Goal: Information Seeking & Learning: Compare options

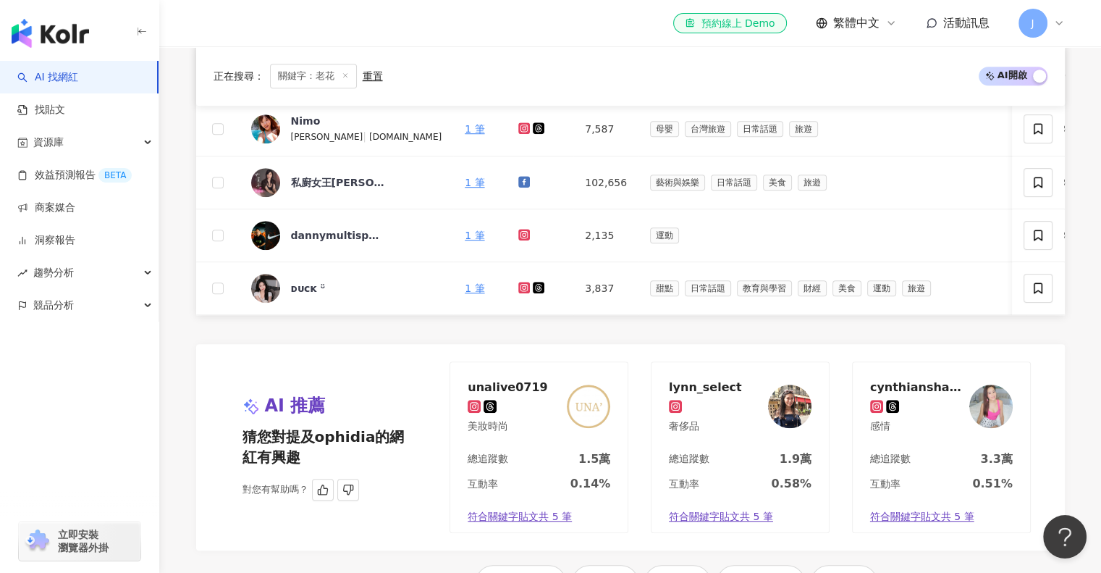
scroll to position [1326, 0]
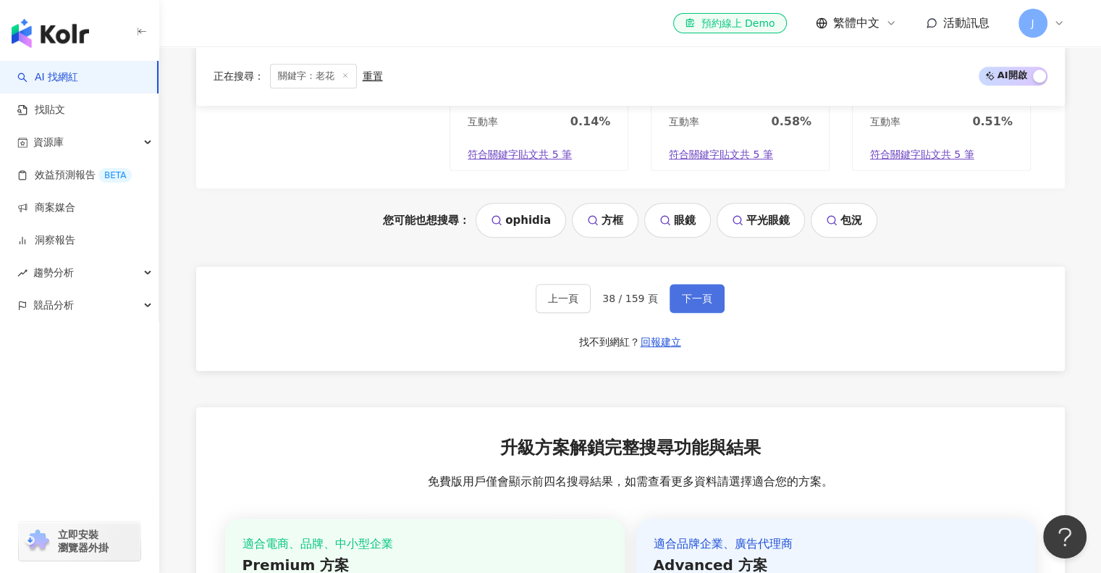
click at [698, 304] on span "下一頁" at bounding box center [697, 299] width 30 height 12
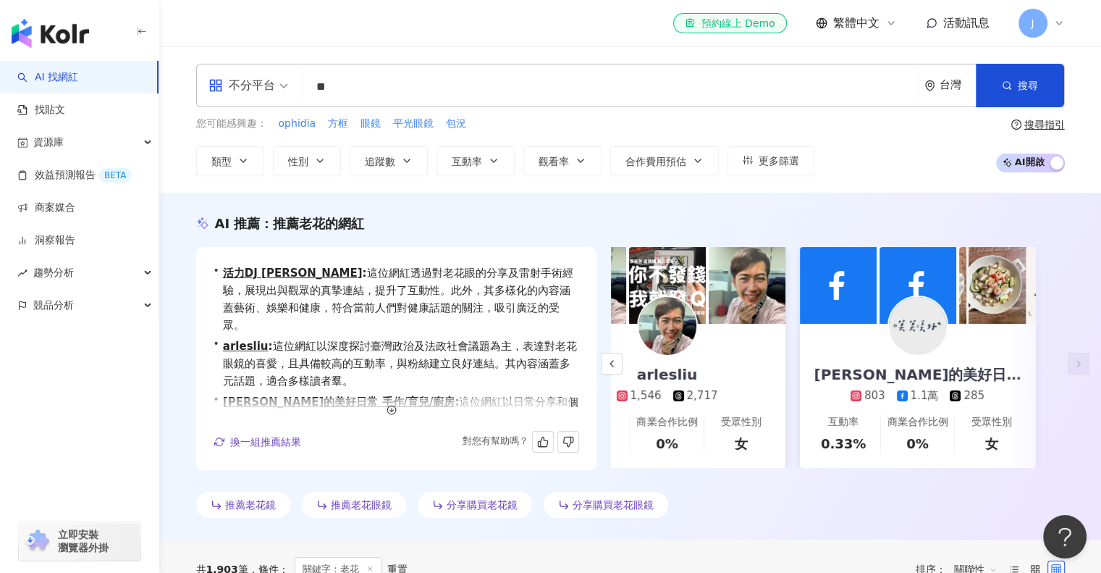
scroll to position [52, 0]
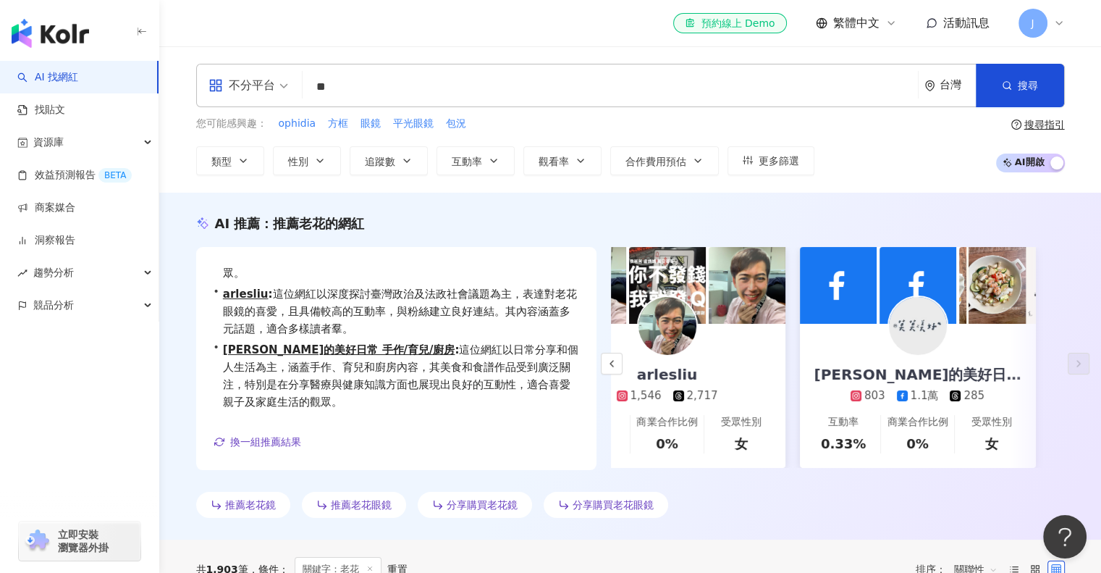
click at [174, 356] on div "AI 推薦 ： 推薦老花的網紅 • 活力DJ 阿娟 : 這位網紅透過對老花眼的分享及雷射手術經驗，展現出與觀眾的真摯連結，提升了互動性。此外，其多樣化的內容涵…" at bounding box center [630, 368] width 927 height 309
click at [191, 411] on div "AI 推薦 ： 推薦老花的網紅 • 活力DJ 阿娟 : 這位網紅透過對老花眼的分享及雷射手術經驗，展現出與觀眾的真摯連結，提升了互動性。此外，其多樣化的內容涵…" at bounding box center [630, 368] width 927 height 309
click at [739, 518] on div "推薦老花鏡 推薦老花眼鏡 分享購買老花鏡 分享購買老花眼鏡" at bounding box center [630, 508] width 869 height 32
click at [189, 476] on div "AI 推薦 ： 推薦老花的網紅 • 活力DJ 阿娟 : 這位網紅透過對老花眼的分享及雷射手術經驗，展現出與觀眾的真摯連結，提升了互動性。此外，其多樣化的內容涵…" at bounding box center [630, 368] width 927 height 309
click at [180, 446] on div "AI 推薦 ： 推薦老花的網紅 • 活力DJ 阿娟 : 這位網紅透過對老花眼的分享及雷射手術經驗，展現出與觀眾的真摯連結，提升了互動性。此外，其多樣化的內容涵…" at bounding box center [630, 368] width 927 height 309
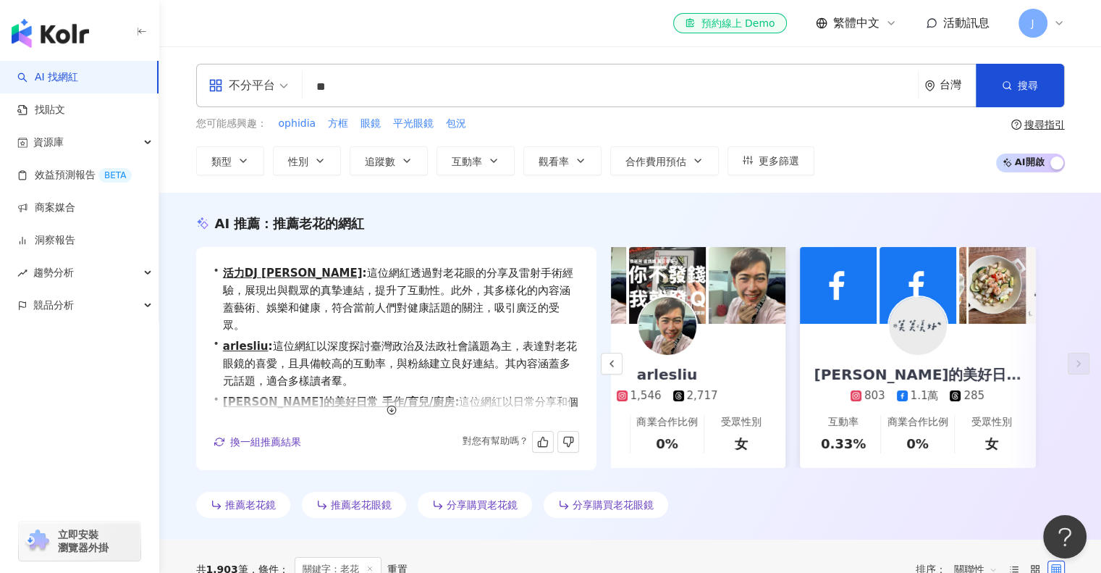
scroll to position [507, 0]
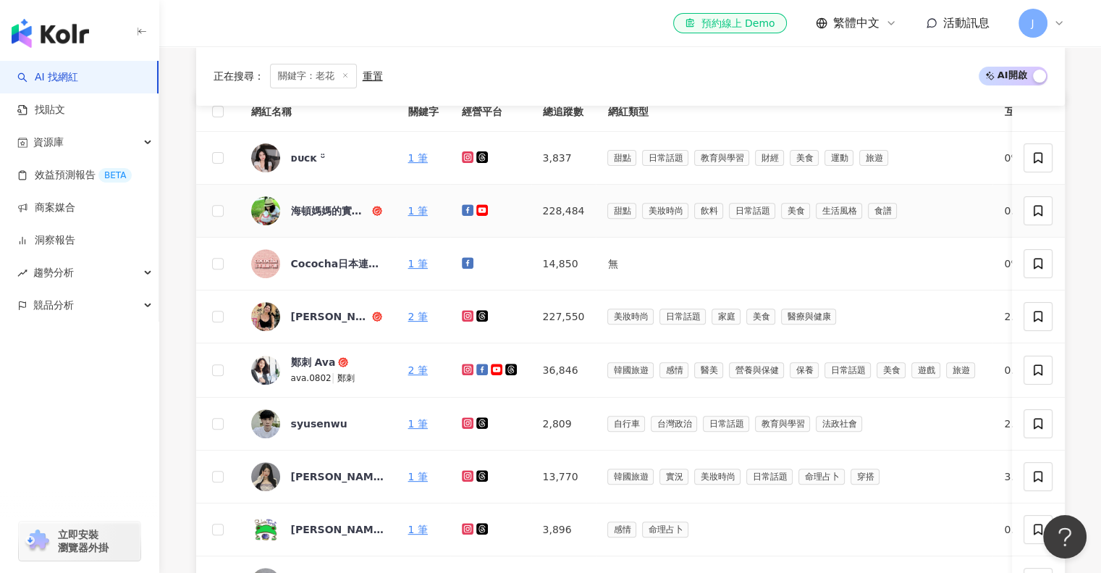
drag, startPoint x: 336, startPoint y: 211, endPoint x: 210, endPoint y: 255, distance: 133.5
click at [210, 255] on td at bounding box center [217, 263] width 43 height 53
click at [418, 209] on link "1 筆" at bounding box center [418, 211] width 20 height 12
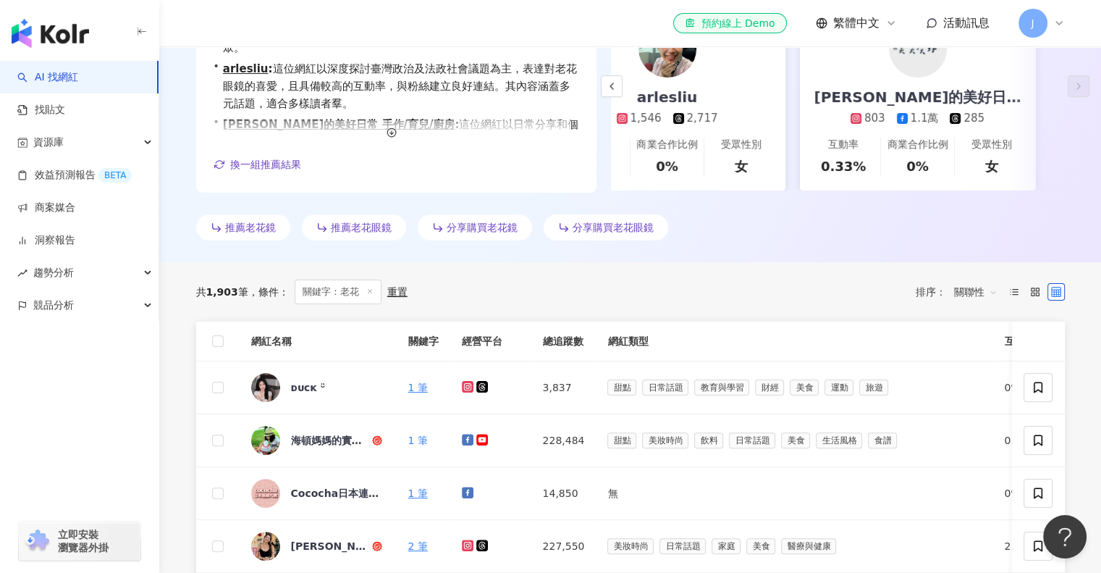
scroll to position [290, 0]
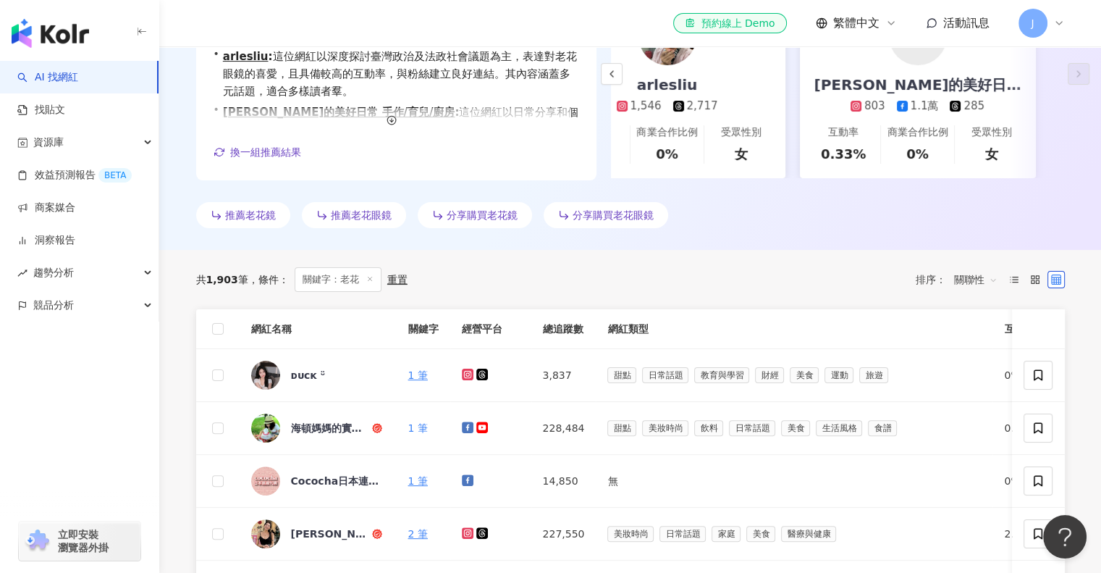
click at [995, 279] on span "關聯性" at bounding box center [975, 279] width 43 height 23
click at [975, 253] on div "共 1,903 筆 條件 ： 關鍵字：老花 重置 排序： 關聯性" at bounding box center [630, 279] width 869 height 59
click at [1015, 279] on icon at bounding box center [1014, 279] width 10 height 10
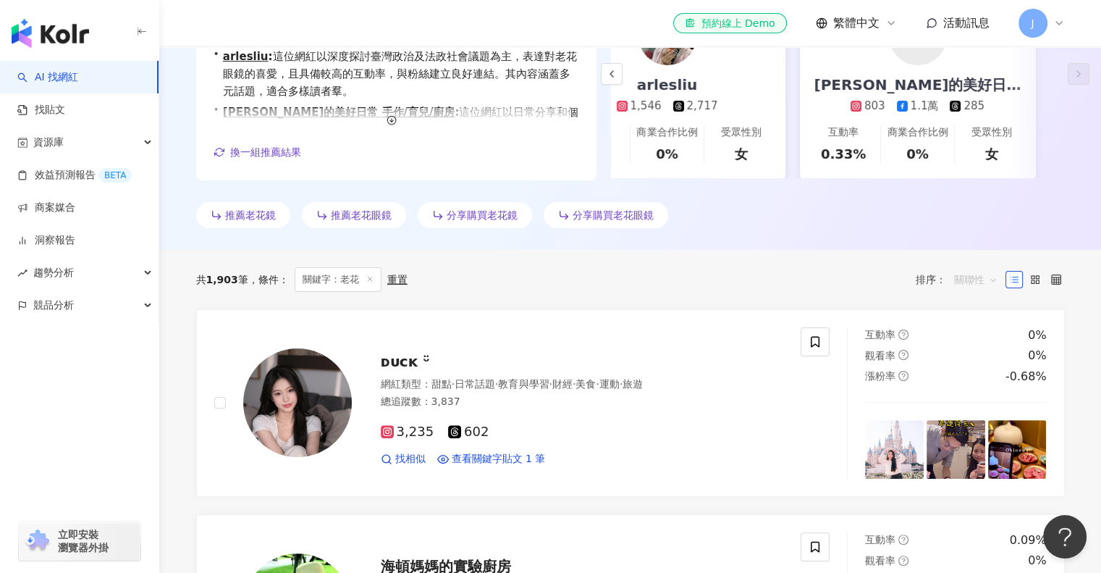
click at [983, 281] on span "關聯性" at bounding box center [975, 279] width 43 height 23
click at [1010, 279] on line at bounding box center [1010, 279] width 0 height 0
click at [1052, 278] on icon at bounding box center [1056, 279] width 10 height 10
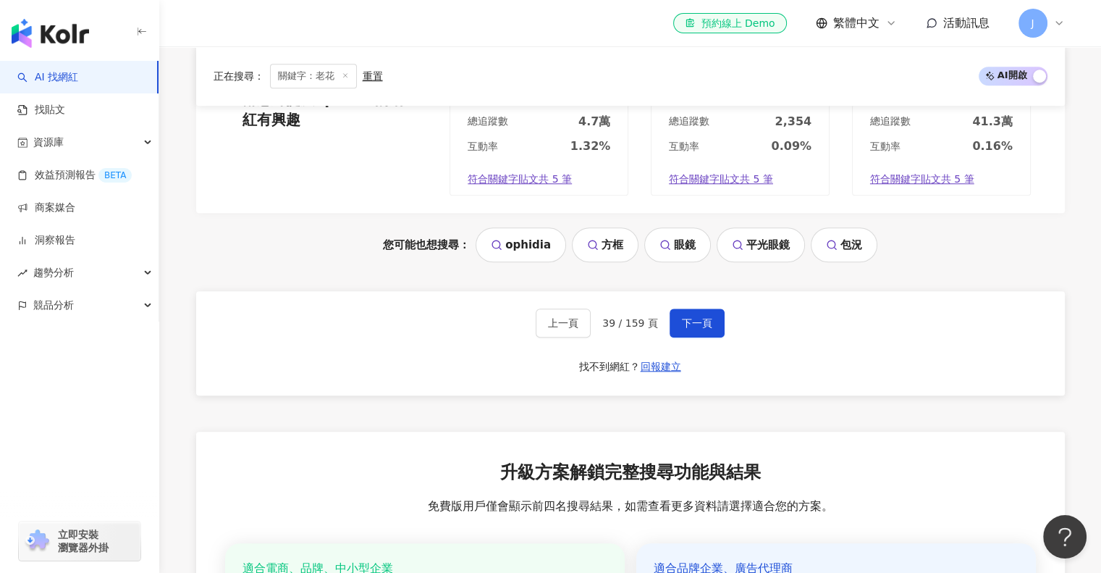
scroll to position [1303, 0]
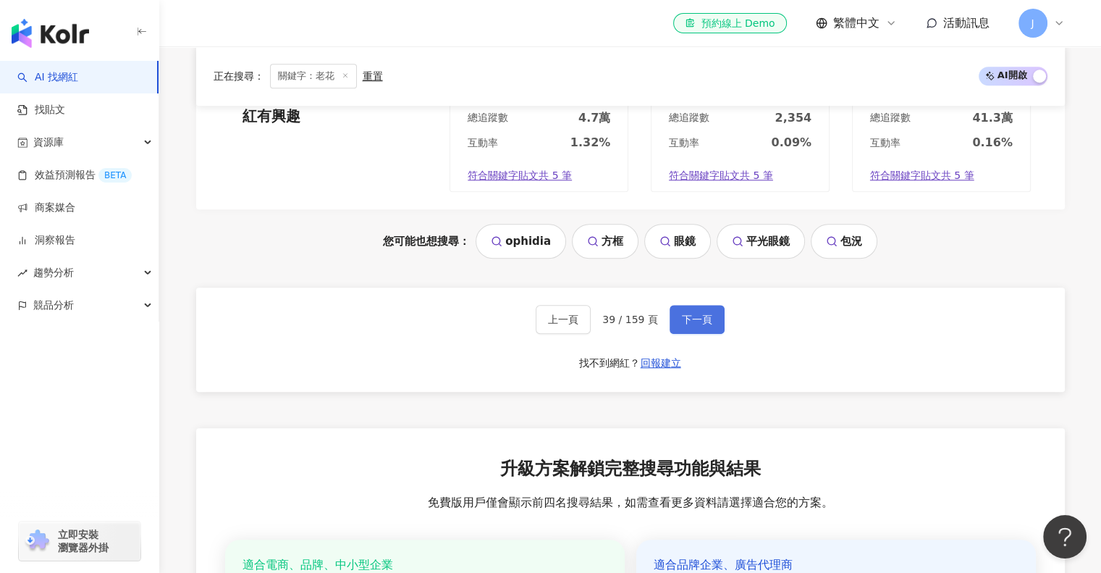
click at [702, 323] on span "下一頁" at bounding box center [697, 320] width 30 height 12
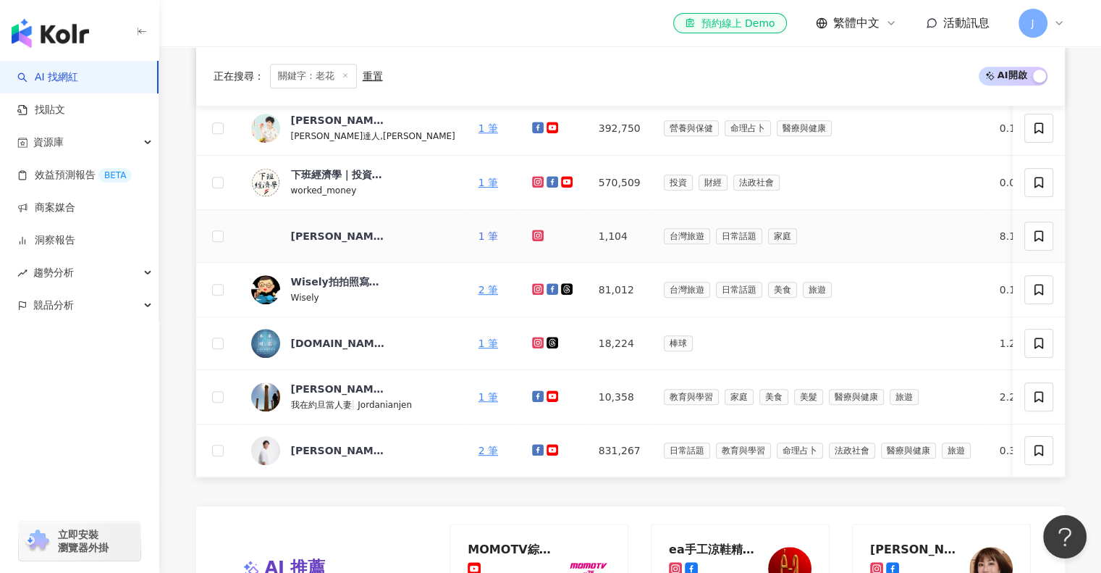
scroll to position [869, 0]
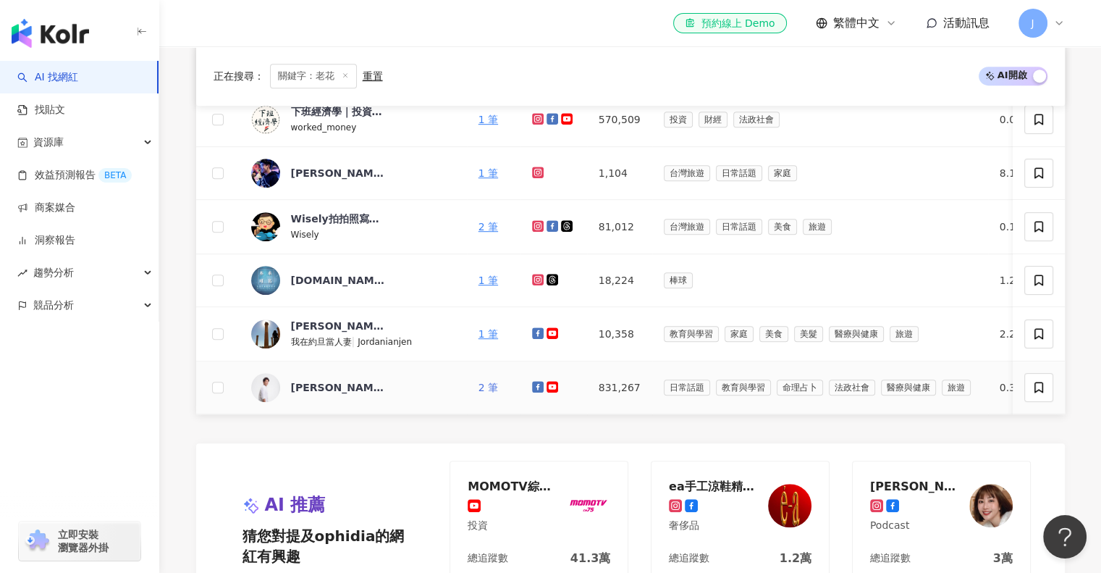
click at [479, 384] on link "2 筆" at bounding box center [489, 388] width 20 height 12
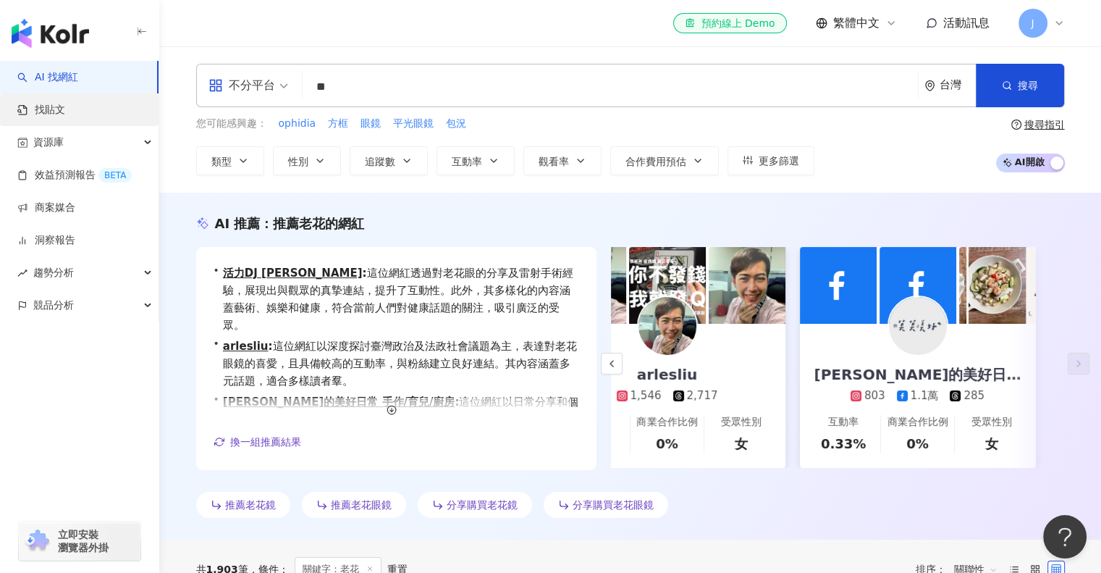
click at [59, 112] on link "找貼文" at bounding box center [41, 110] width 48 height 14
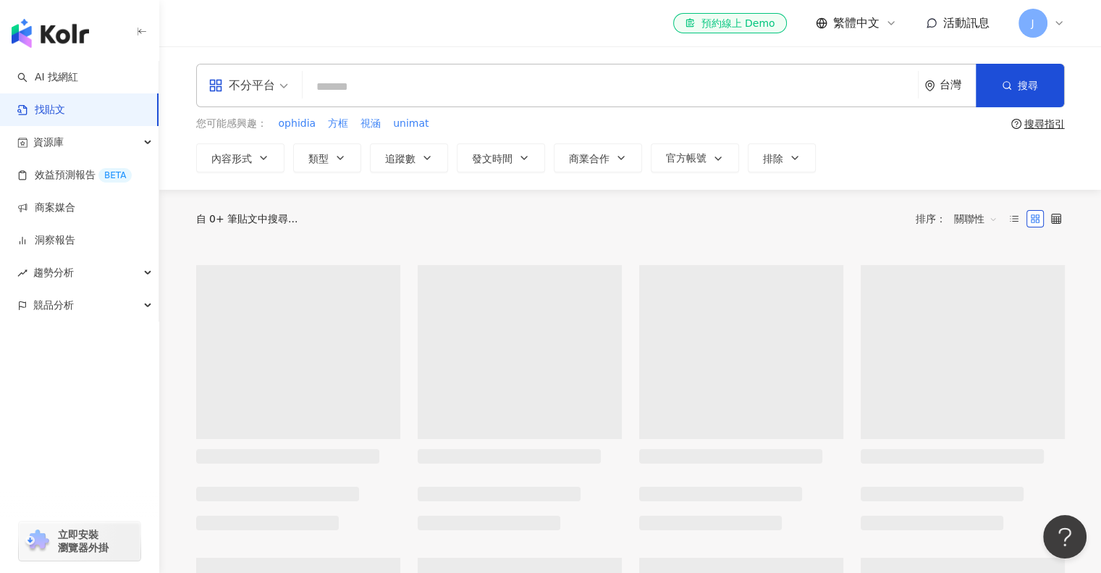
click at [376, 88] on input "search" at bounding box center [610, 86] width 604 height 31
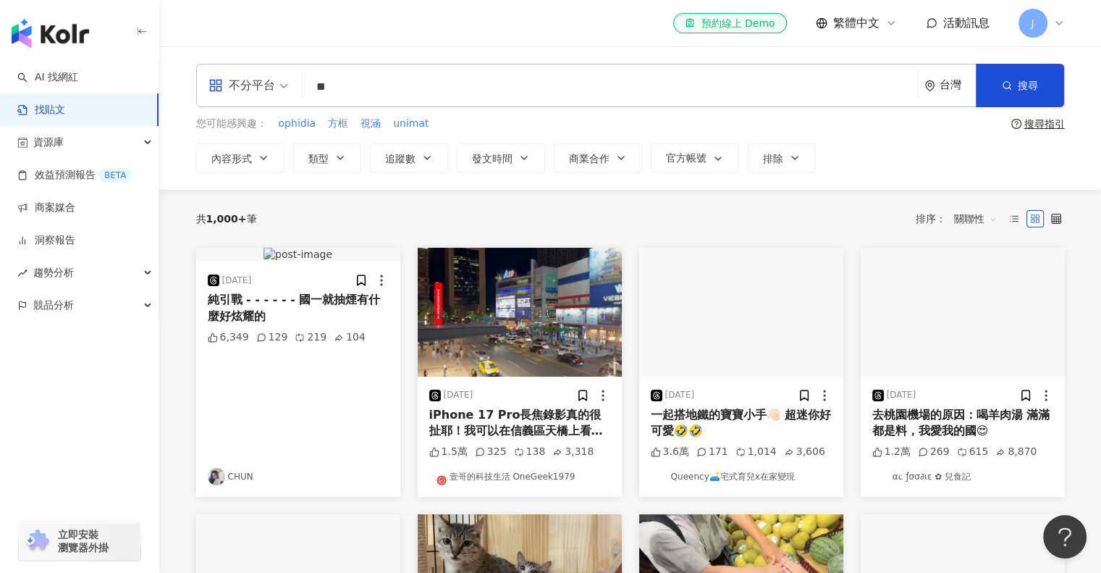
type input "*"
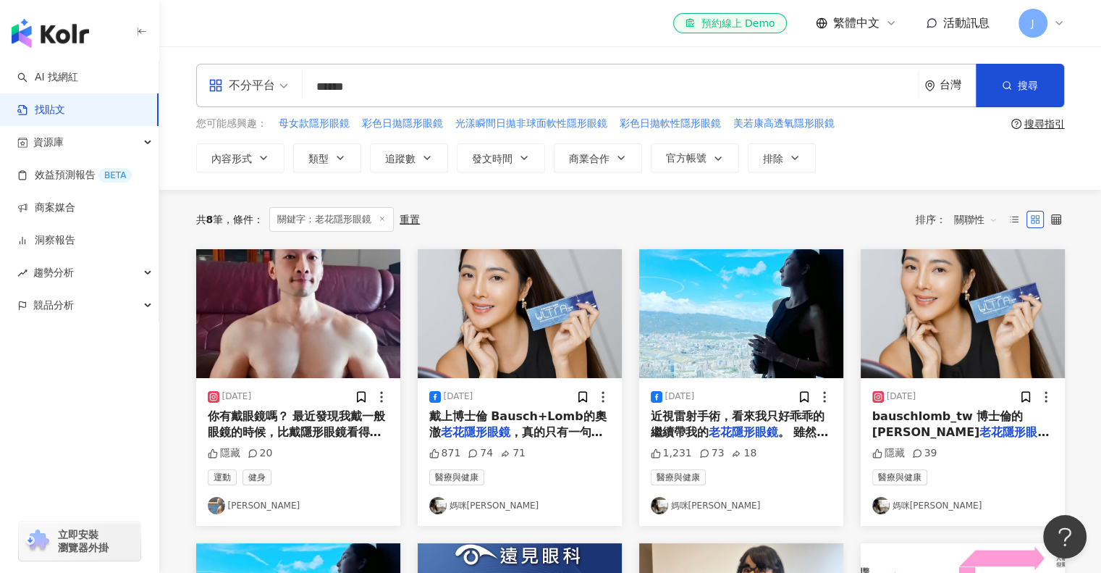
drag, startPoint x: 389, startPoint y: 88, endPoint x: 293, endPoint y: 83, distance: 96.4
click at [293, 83] on div "不分平台 老花隱形眼鏡 ****** 台灣 搜尋" at bounding box center [630, 85] width 869 height 43
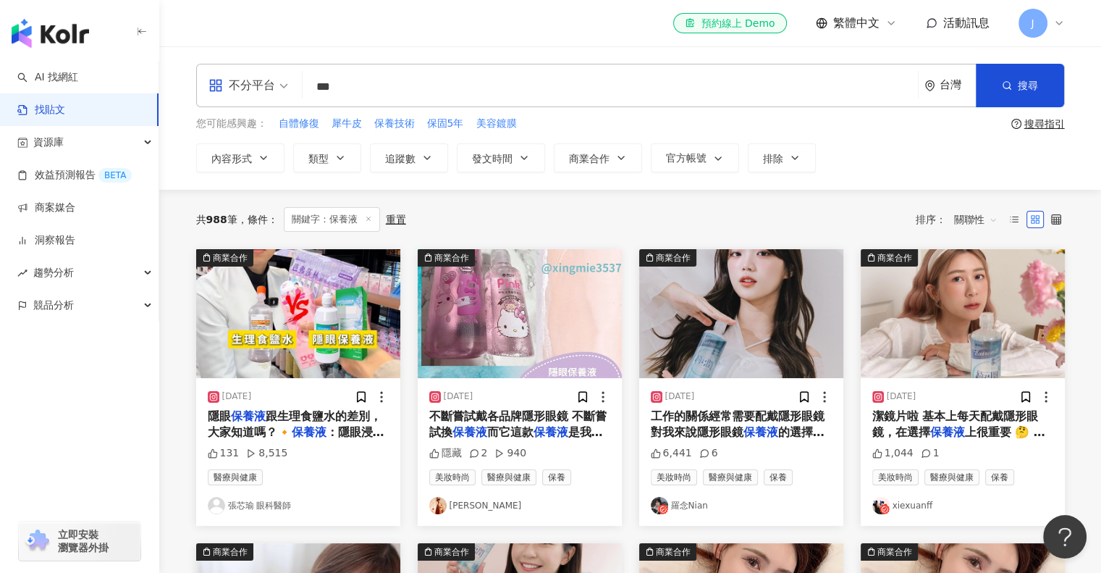
click at [711, 421] on span "工作的關係經常需要配戴隱形眼鏡 對我來說隱形眼鏡" at bounding box center [738, 424] width 174 height 30
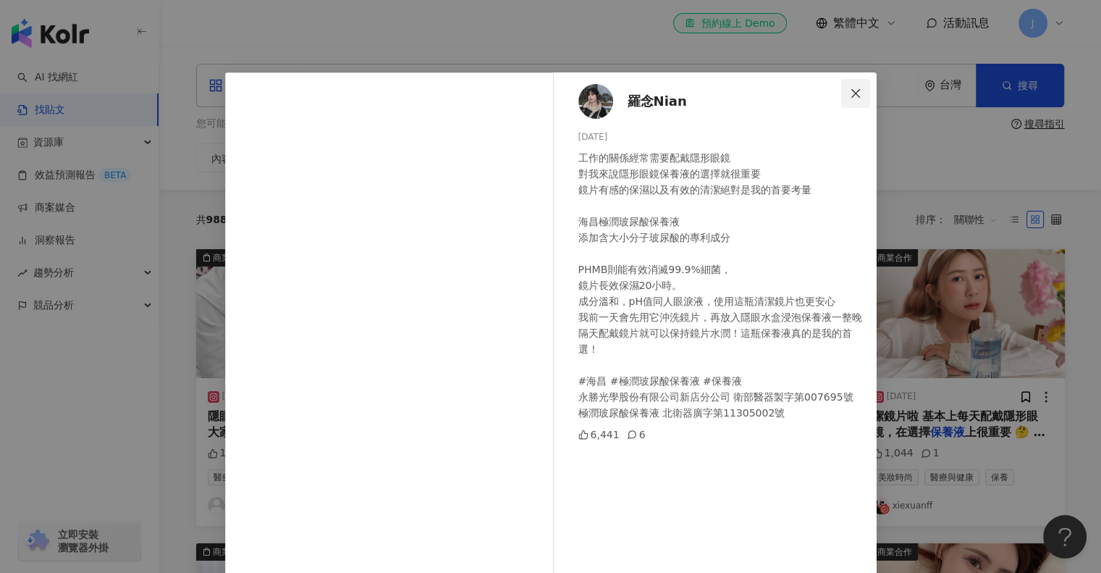
click at [851, 92] on icon "close" at bounding box center [855, 92] width 9 height 9
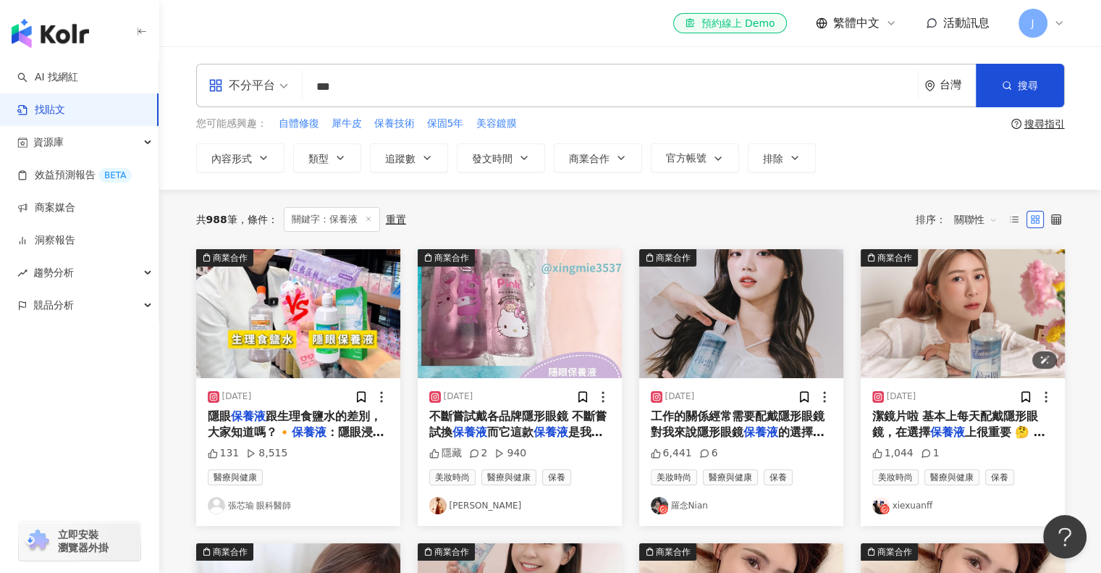
click at [935, 313] on img "button" at bounding box center [963, 313] width 204 height 129
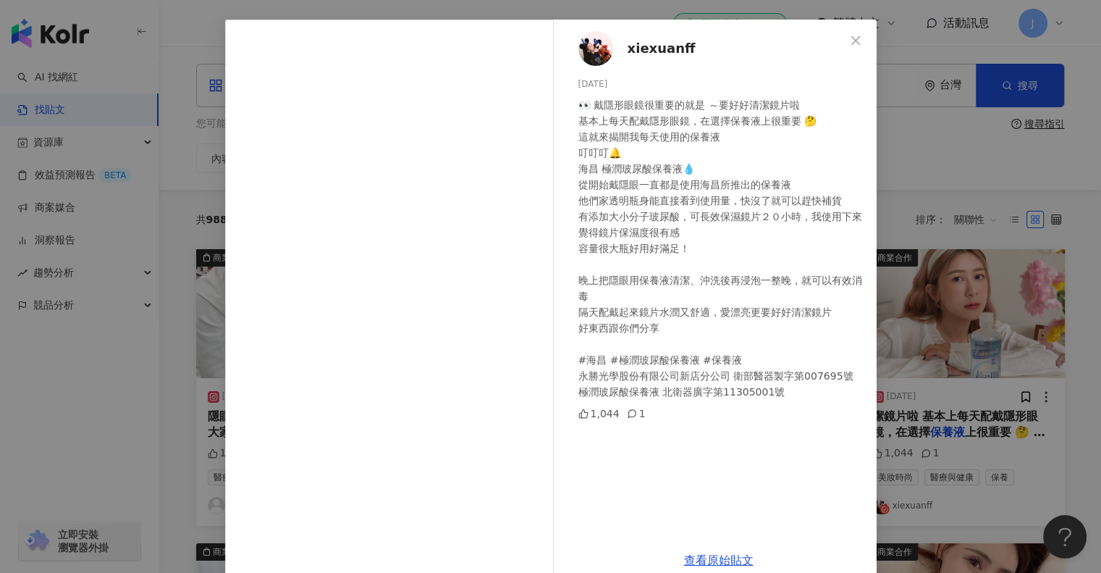
scroll to position [78, 0]
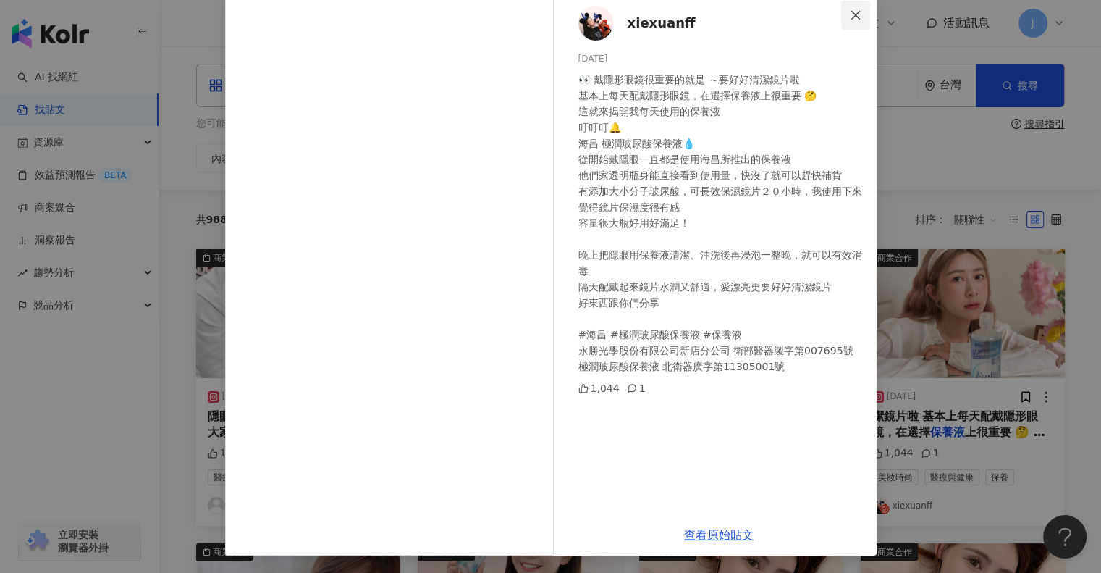
click at [855, 12] on icon "close" at bounding box center [856, 15] width 12 height 12
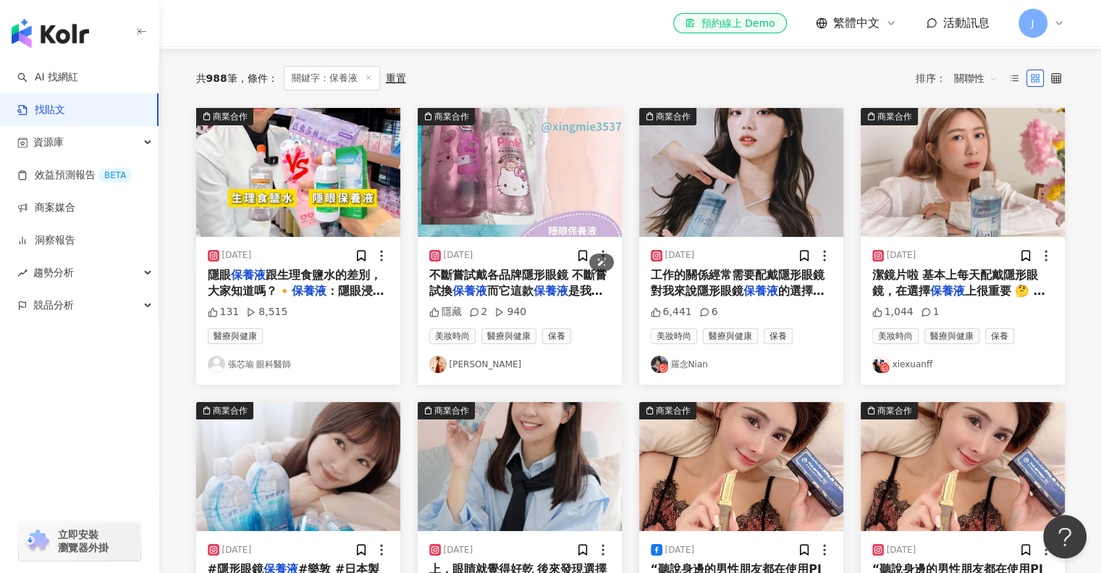
scroll to position [145, 0]
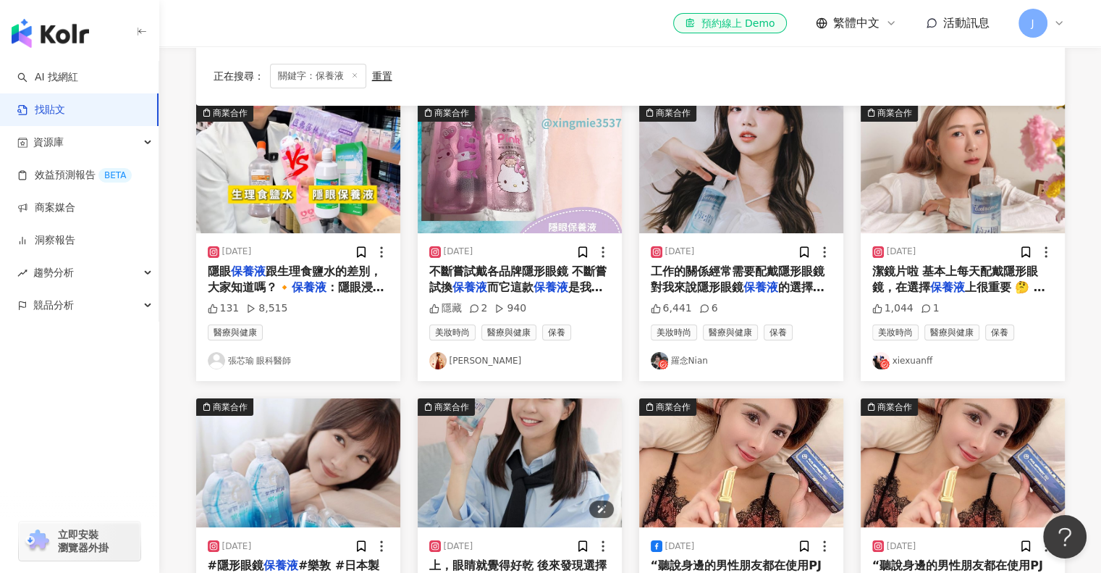
click at [504, 479] on img "button" at bounding box center [520, 462] width 204 height 129
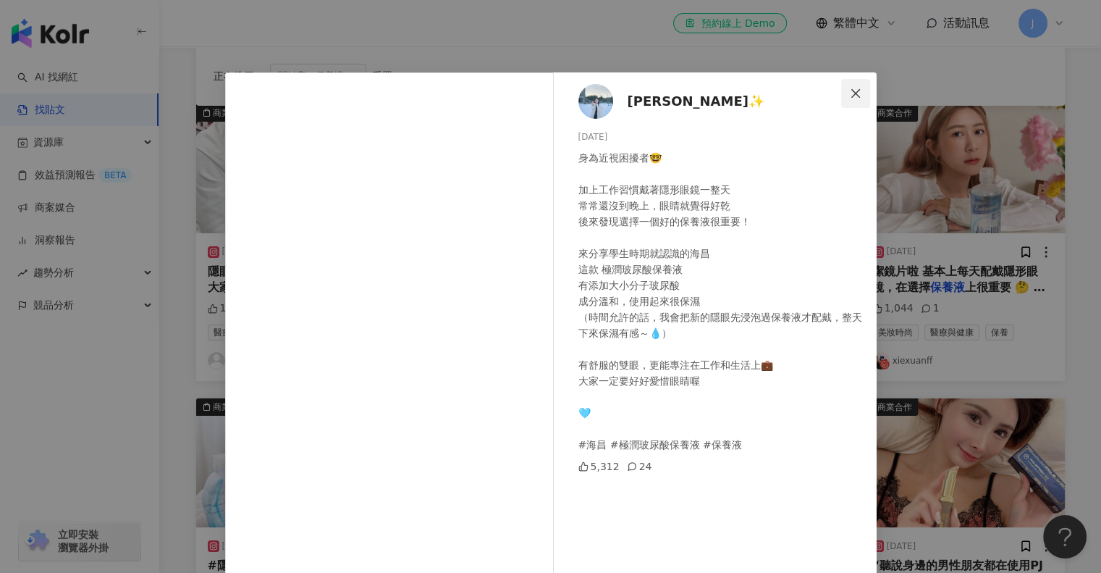
click at [852, 89] on icon "close" at bounding box center [856, 94] width 12 height 12
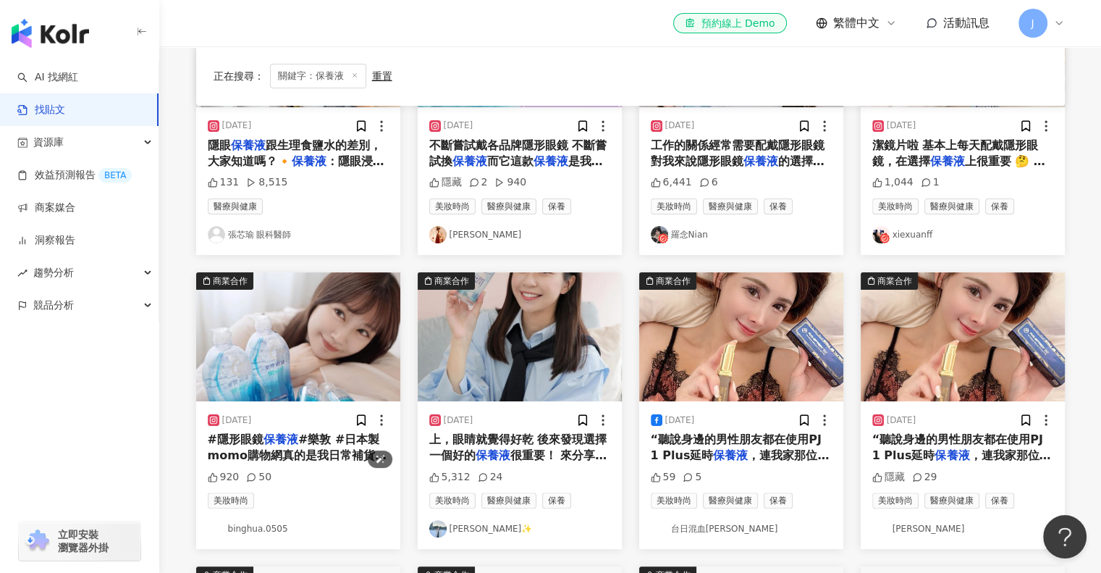
scroll to position [290, 0]
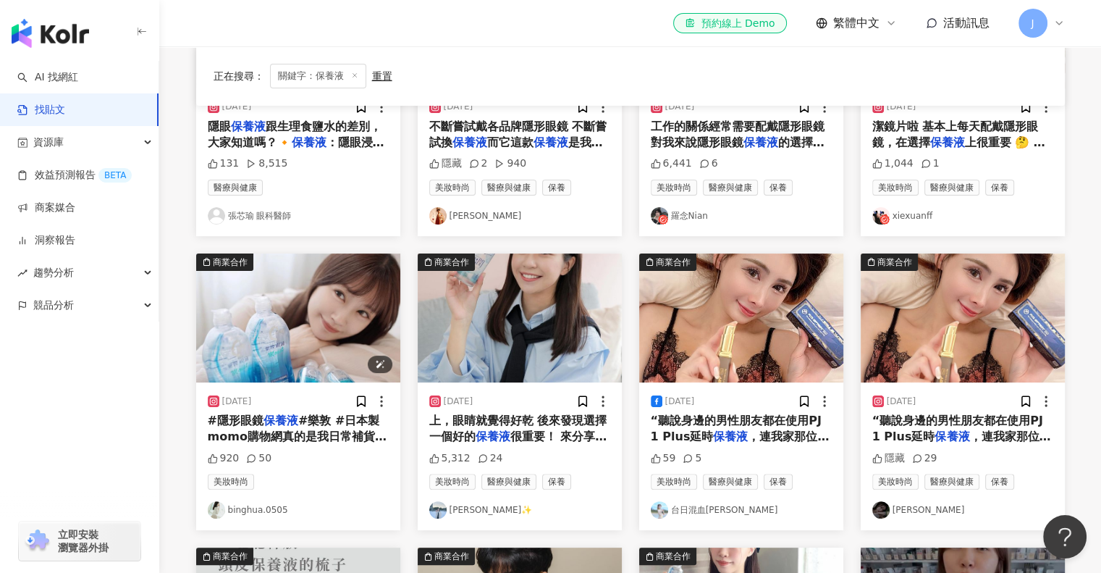
click at [313, 362] on img "button" at bounding box center [298, 317] width 204 height 129
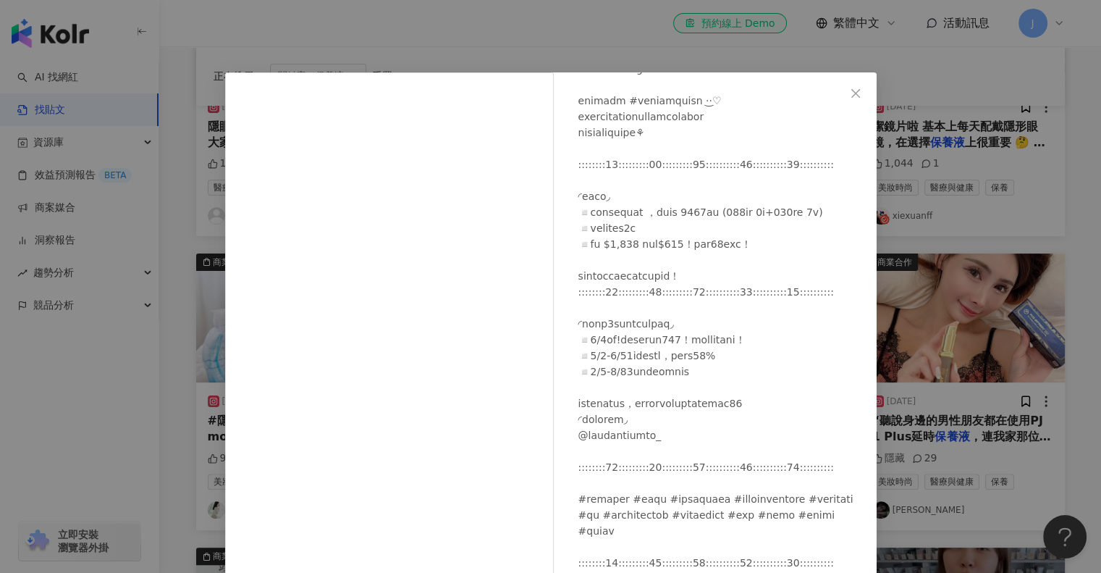
scroll to position [201, 0]
click at [850, 95] on icon "close" at bounding box center [856, 94] width 12 height 12
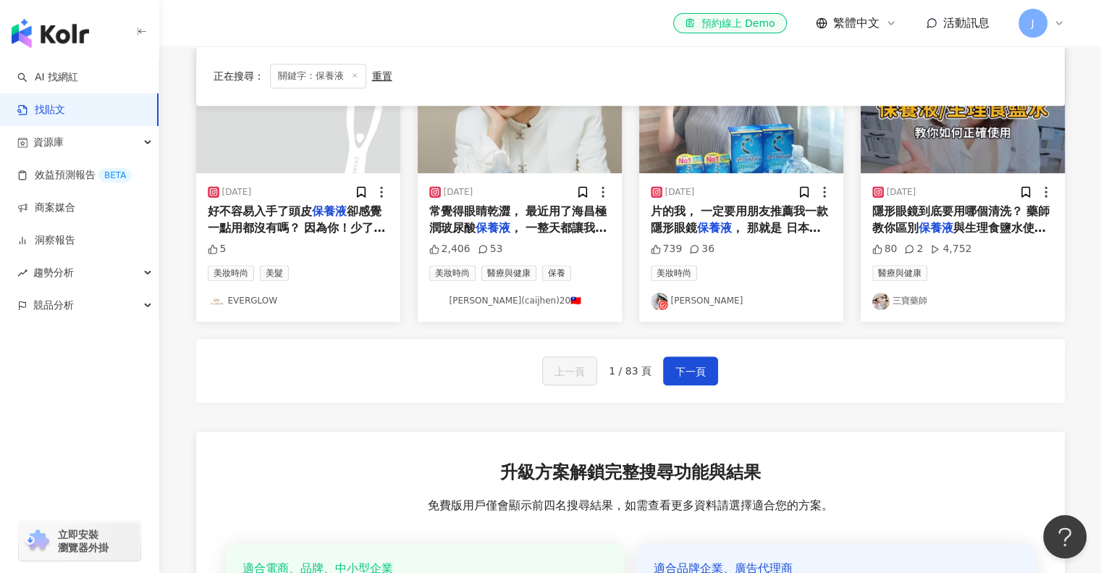
scroll to position [796, 0]
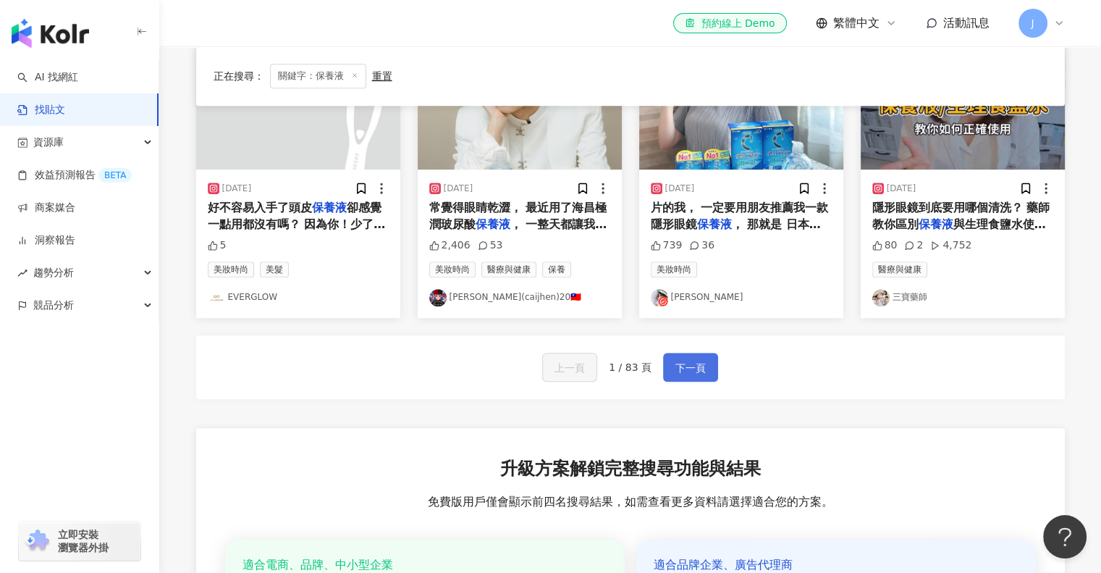
click at [676, 368] on span "下一頁" at bounding box center [691, 367] width 30 height 17
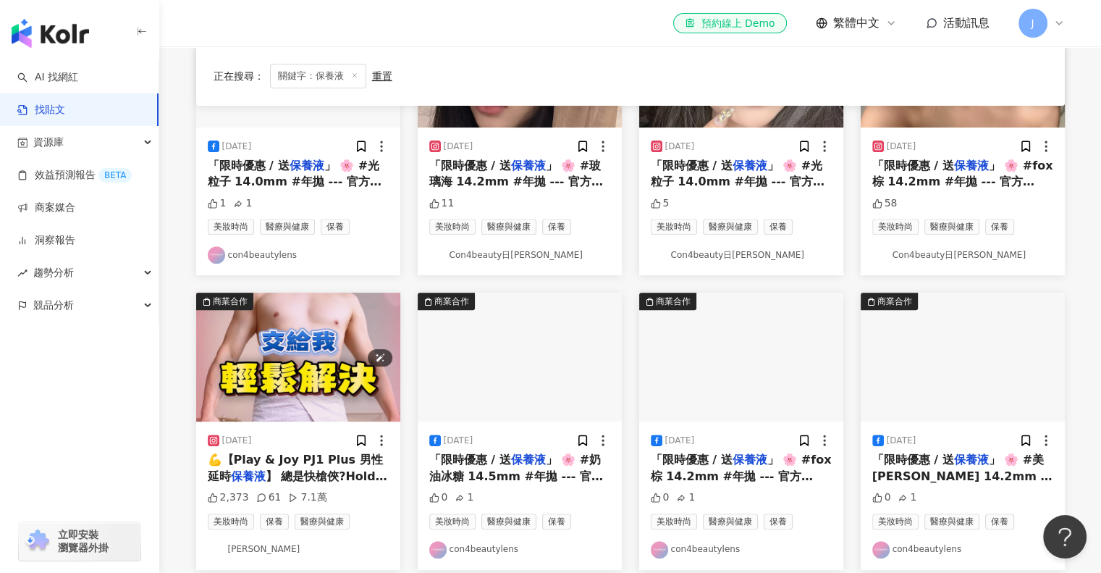
scroll to position [652, 0]
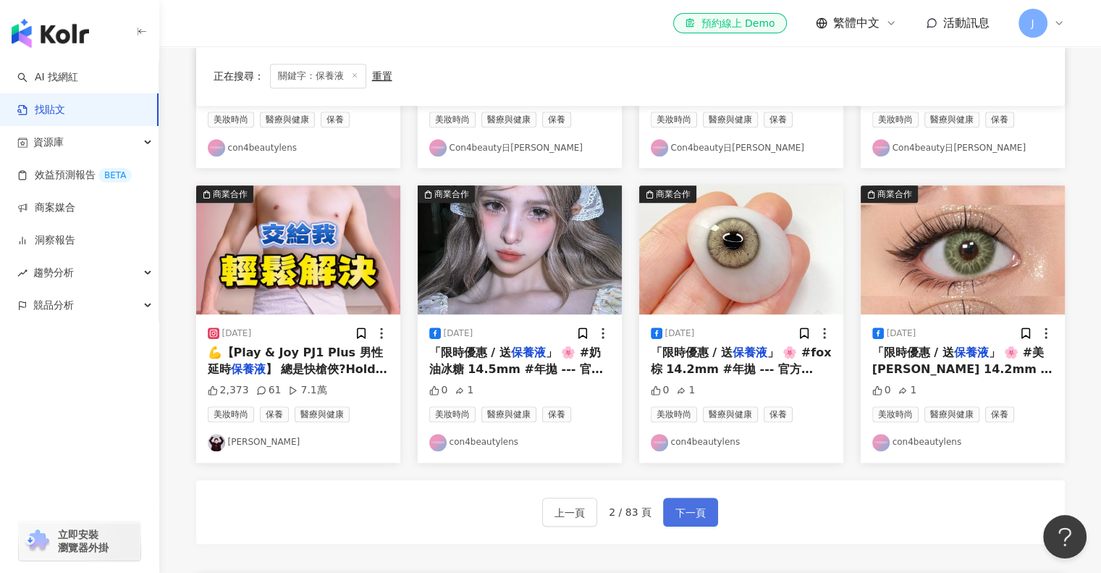
click at [679, 515] on span "下一頁" at bounding box center [691, 512] width 30 height 17
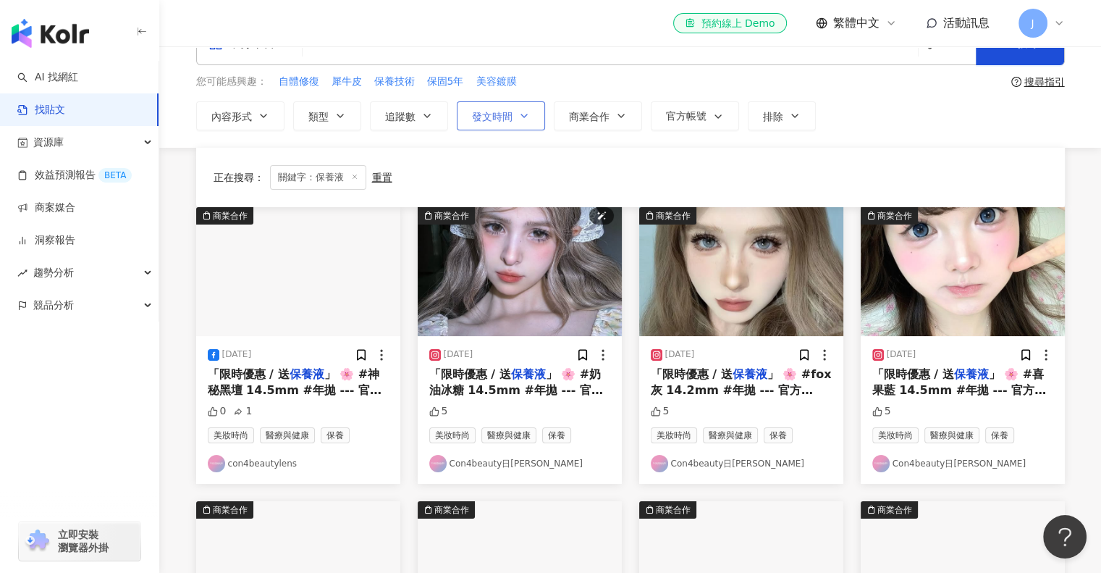
scroll to position [0, 0]
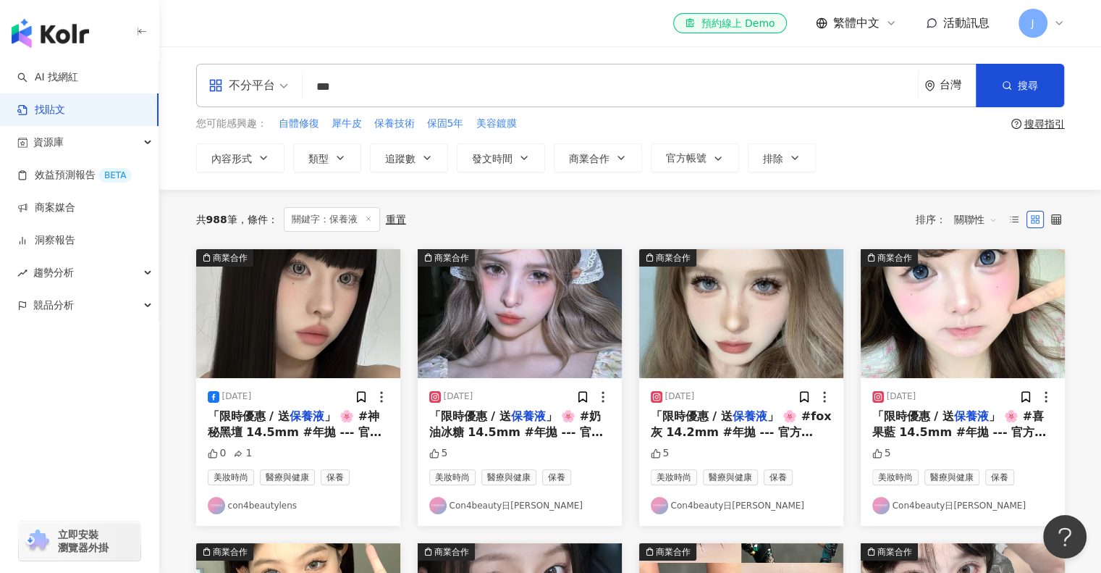
click at [463, 91] on input "***" at bounding box center [610, 86] width 604 height 31
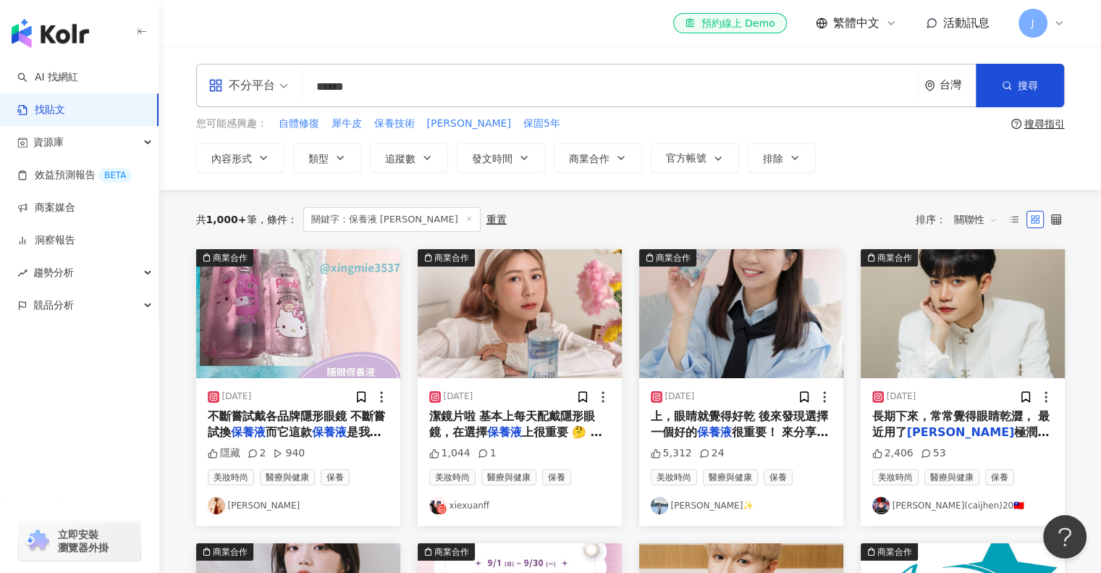
click at [380, 91] on input "******" at bounding box center [610, 86] width 604 height 31
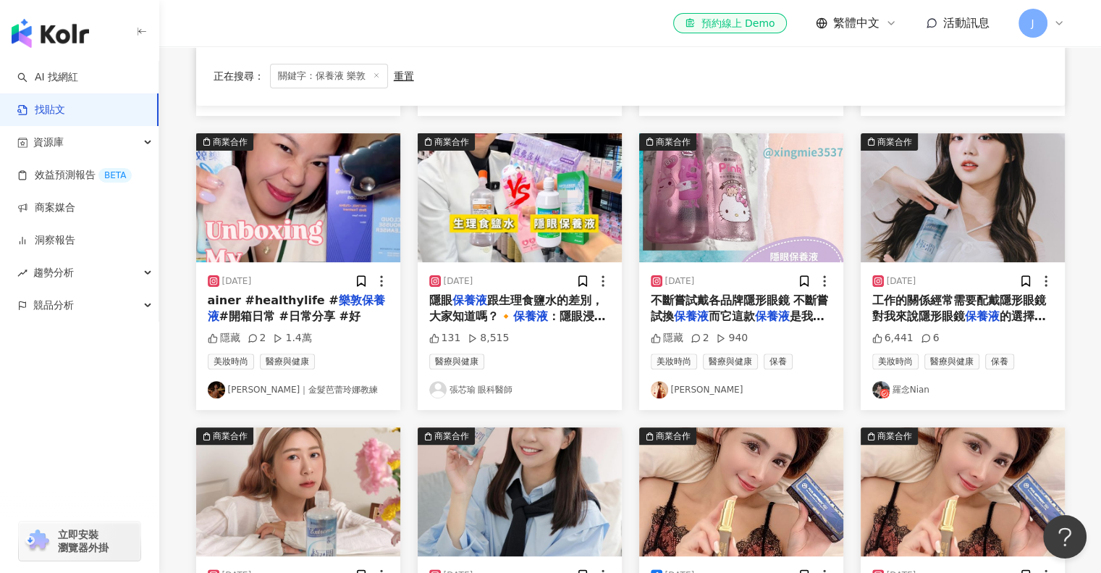
scroll to position [362, 0]
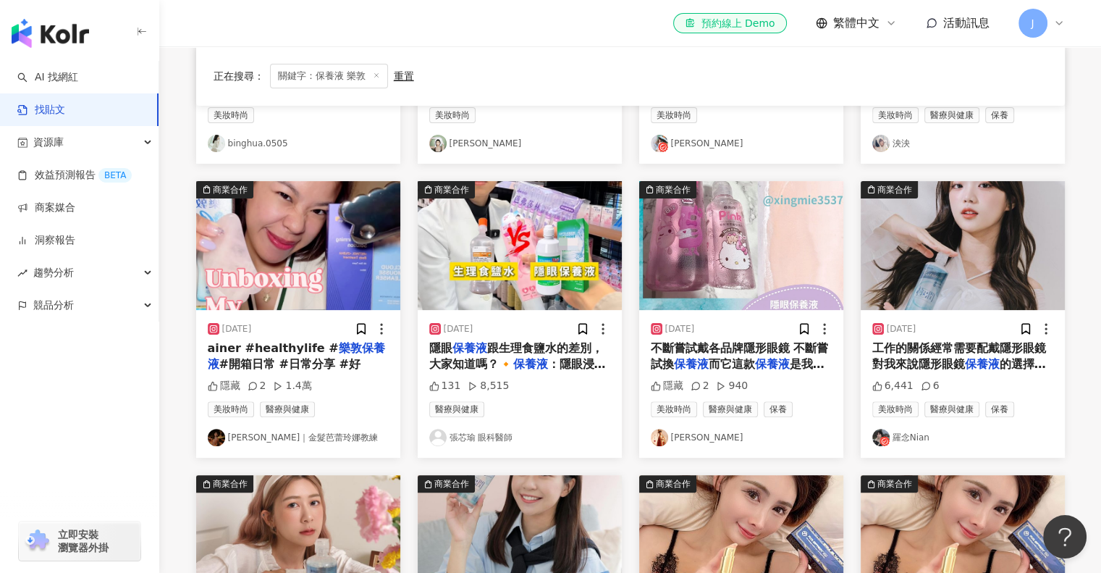
click at [302, 357] on span "#開箱日常 #日常分享 #好" at bounding box center [289, 364] width 141 height 14
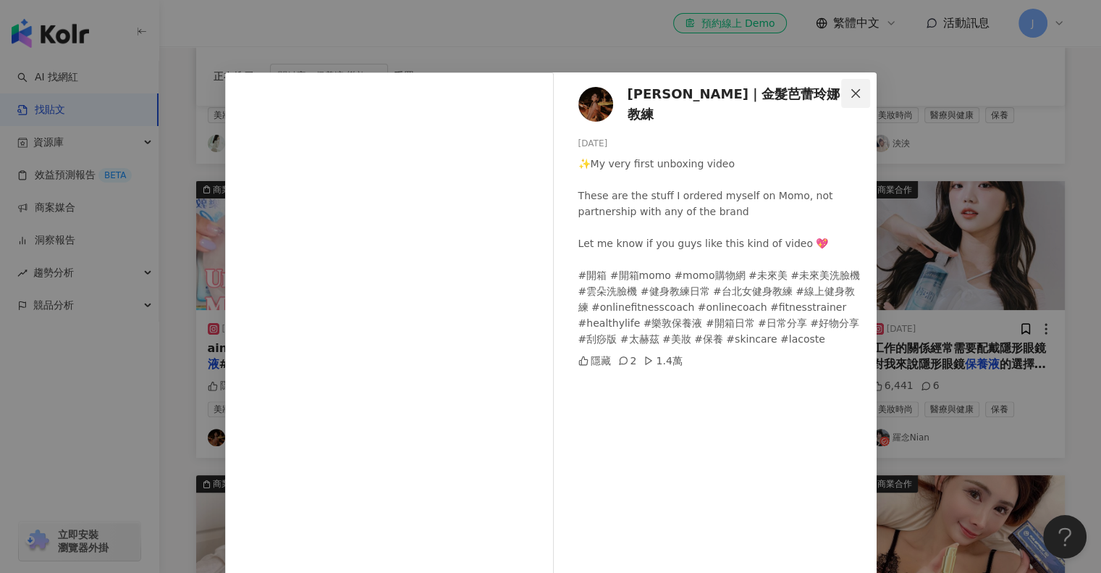
click at [858, 91] on span "Close" at bounding box center [855, 94] width 29 height 12
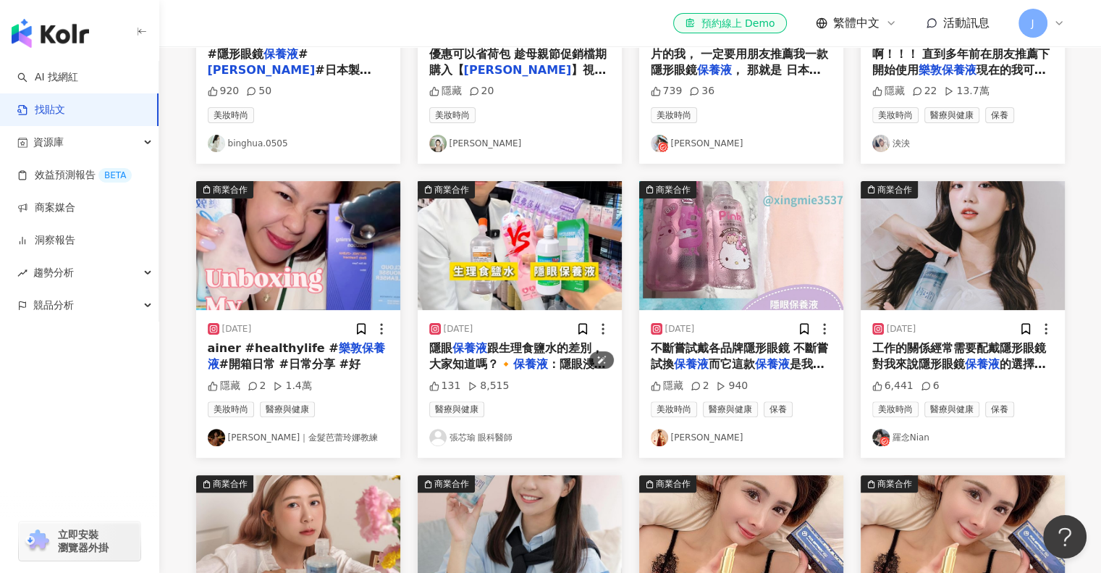
scroll to position [0, 0]
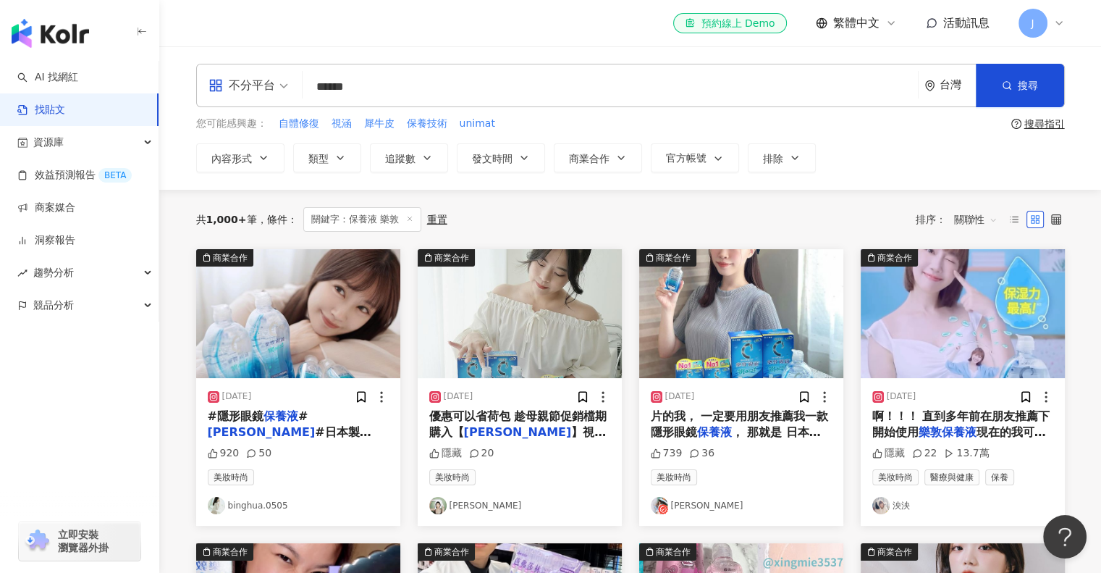
click at [408, 78] on input "******" at bounding box center [610, 86] width 604 height 31
drag, startPoint x: 356, startPoint y: 86, endPoint x: 235, endPoint y: 81, distance: 121.0
click at [235, 82] on div "不分平台 保養液 樂敦 ****** 台灣 搜尋 searchOperator 插入語法 完全符合 "" 聯集 OR 交集 AND 排除 - 群組 {}" at bounding box center [630, 85] width 869 height 43
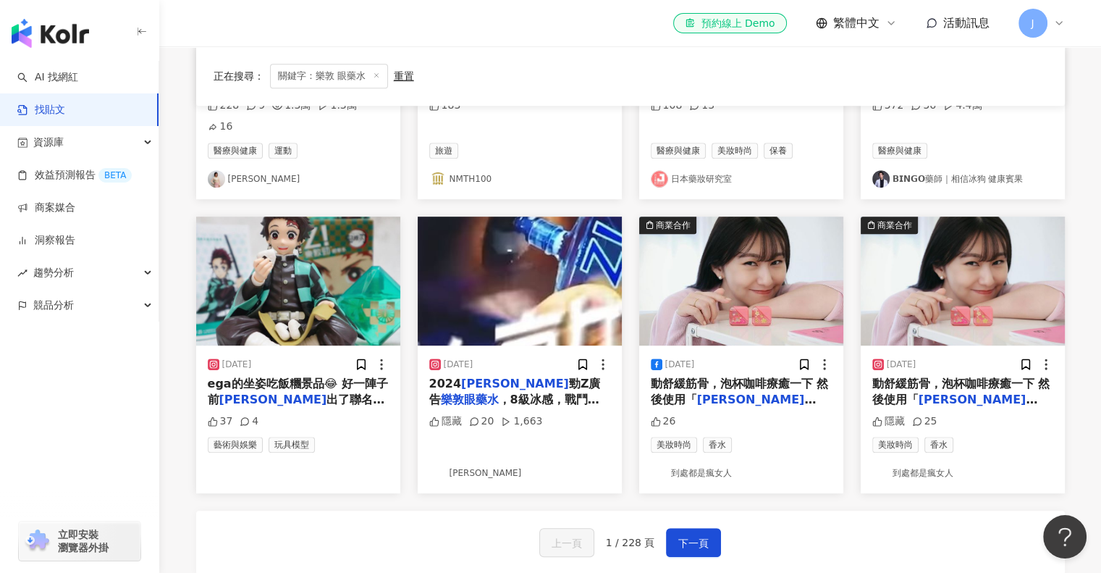
scroll to position [724, 0]
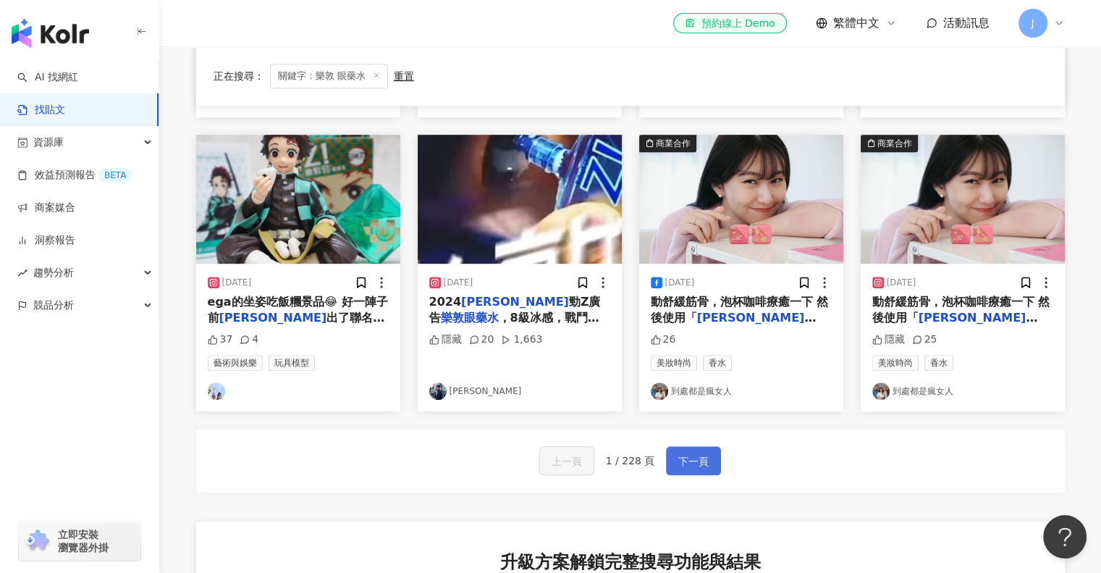
click at [688, 453] on span "下一頁" at bounding box center [693, 461] width 30 height 17
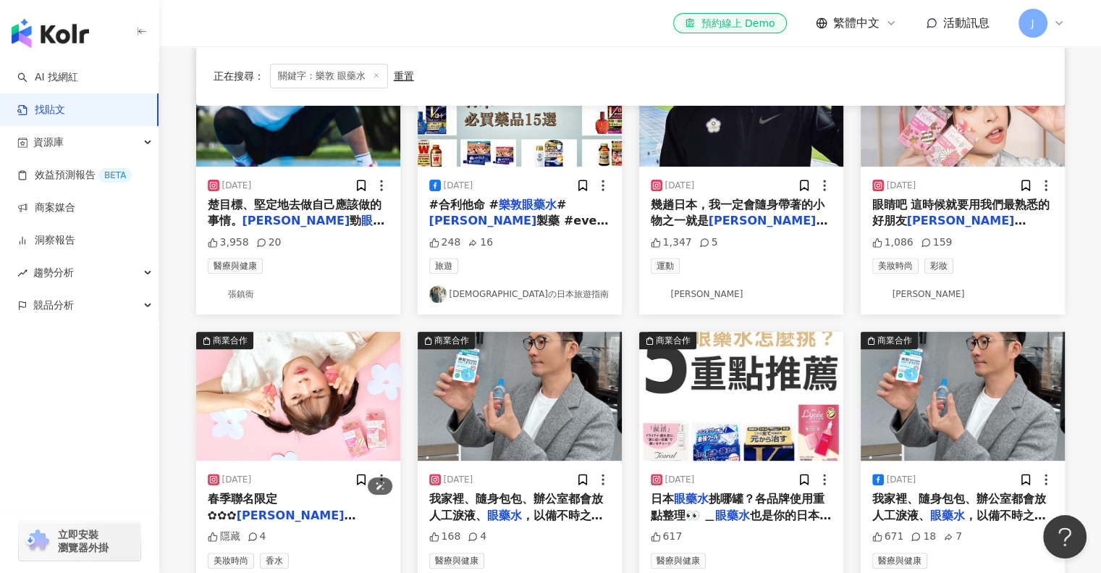
scroll to position [507, 0]
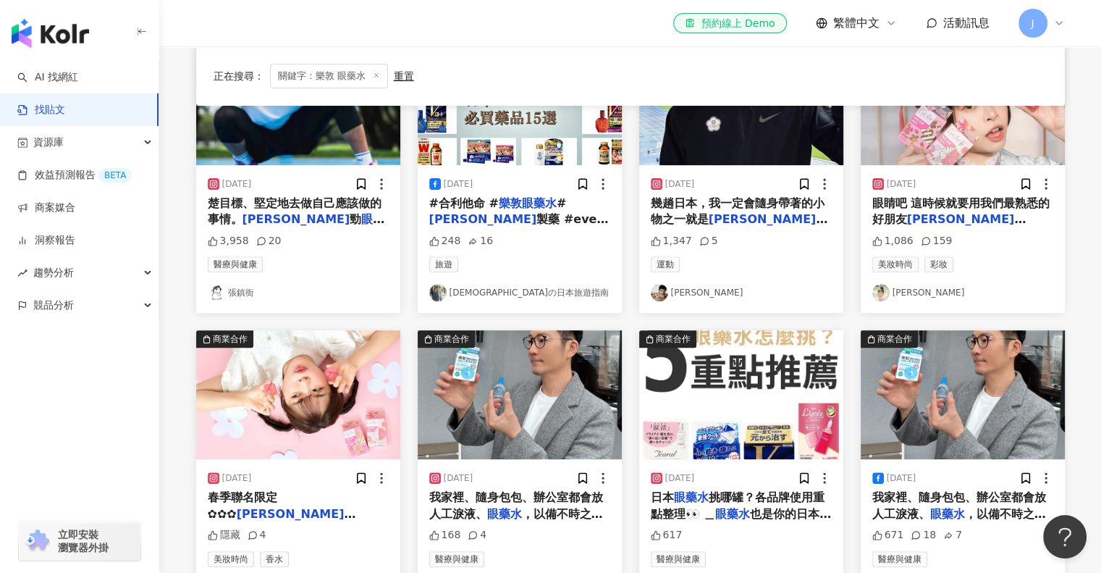
click at [725, 500] on span "挑哪罐？各品牌使用重點整理👀 ＿" at bounding box center [738, 505] width 174 height 30
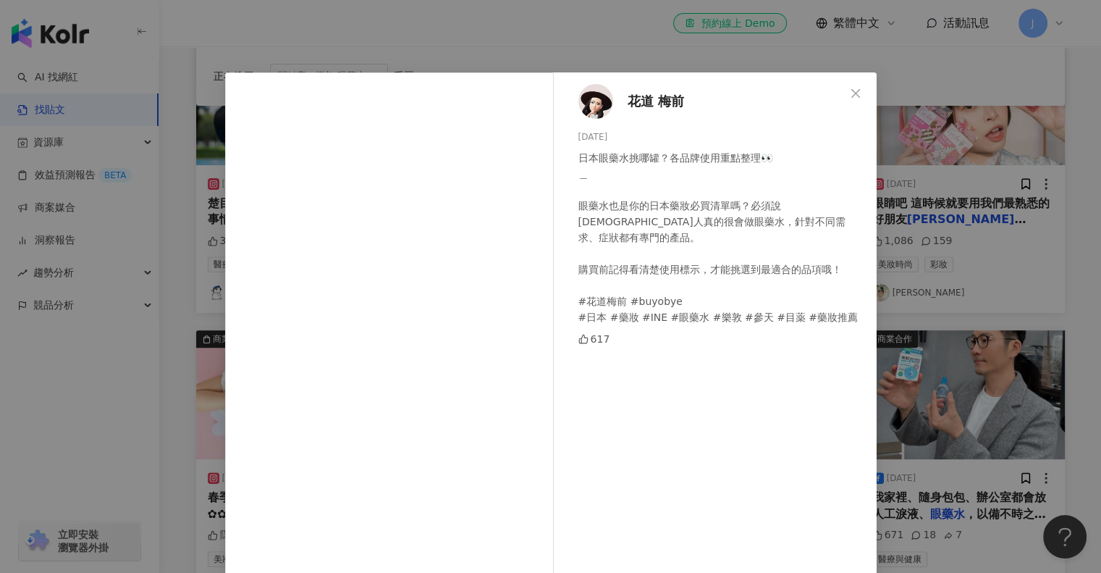
click at [850, 88] on icon "close" at bounding box center [856, 94] width 12 height 12
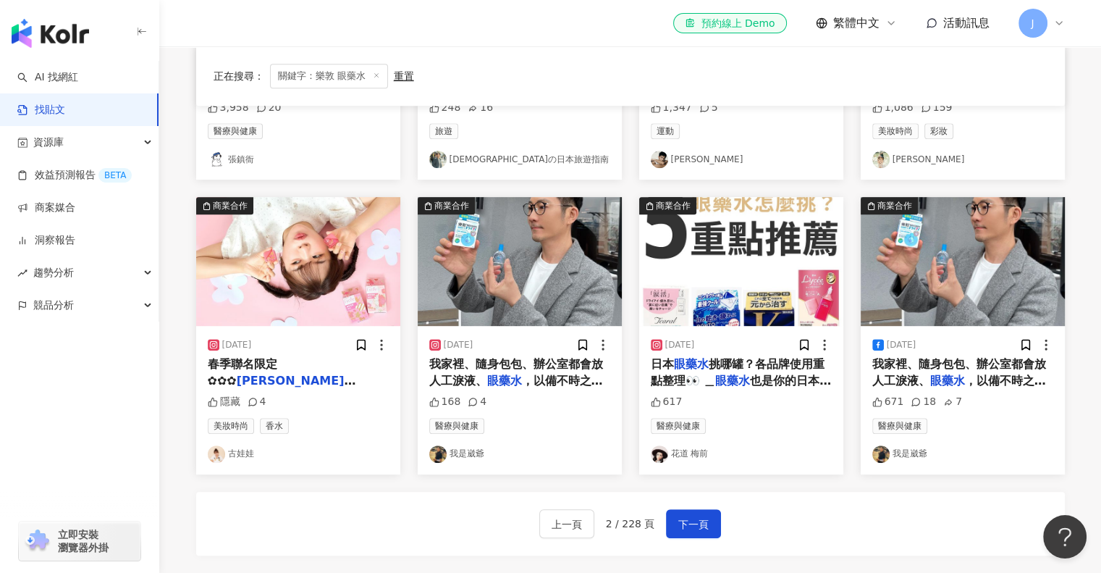
scroll to position [724, 0]
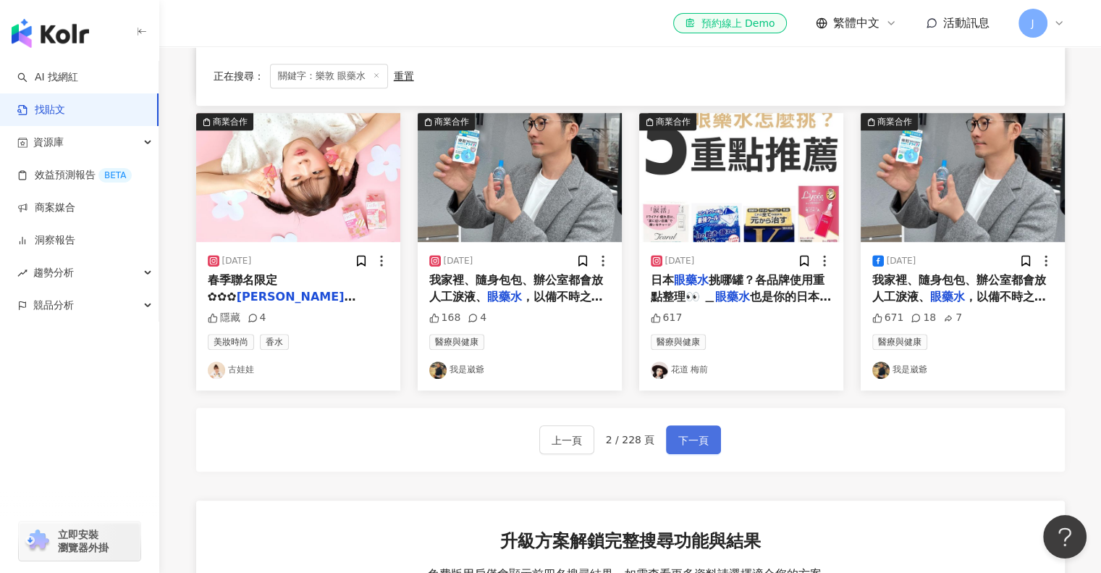
click at [694, 434] on span "下一頁" at bounding box center [693, 440] width 30 height 17
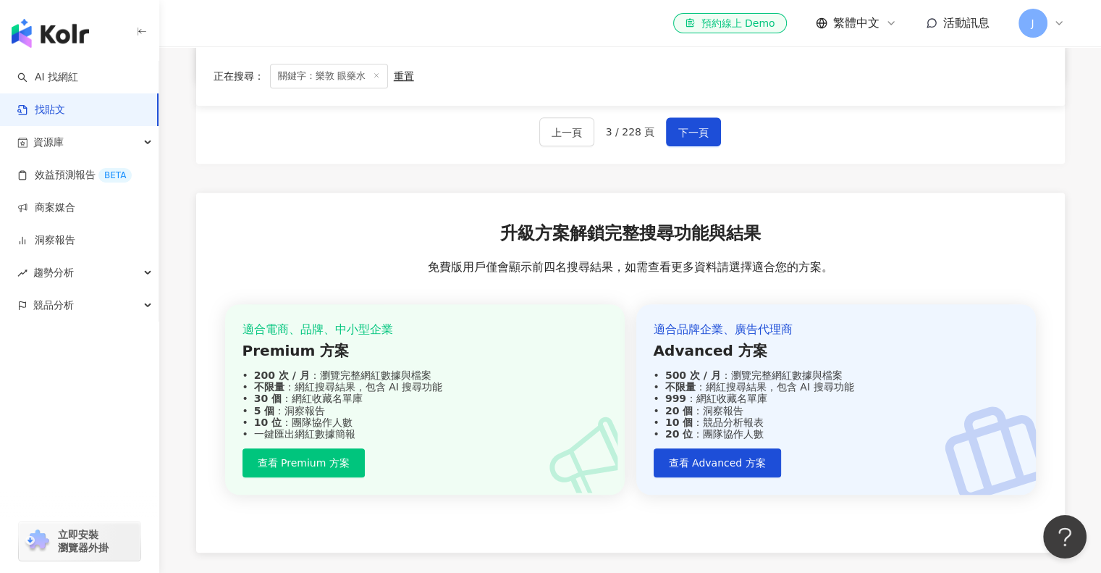
scroll to position [844, 0]
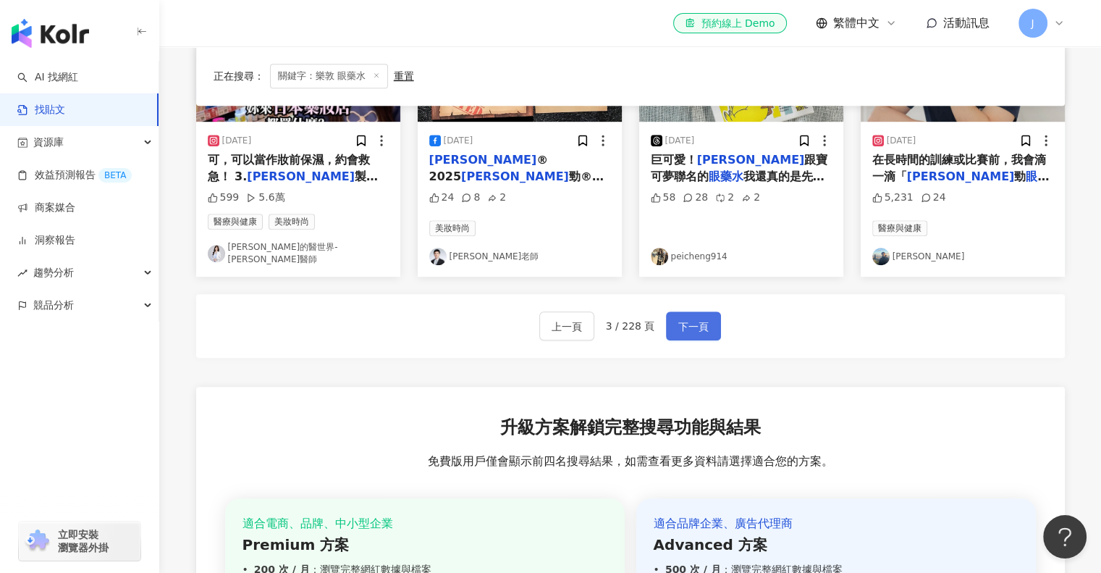
click at [698, 318] on span "下一頁" at bounding box center [693, 326] width 30 height 17
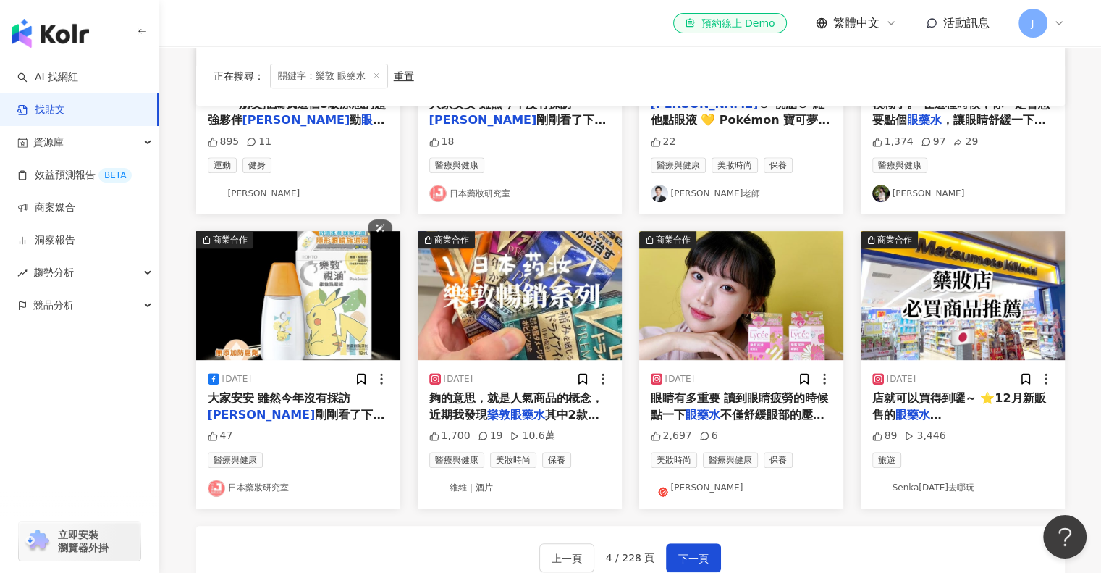
scroll to position [724, 0]
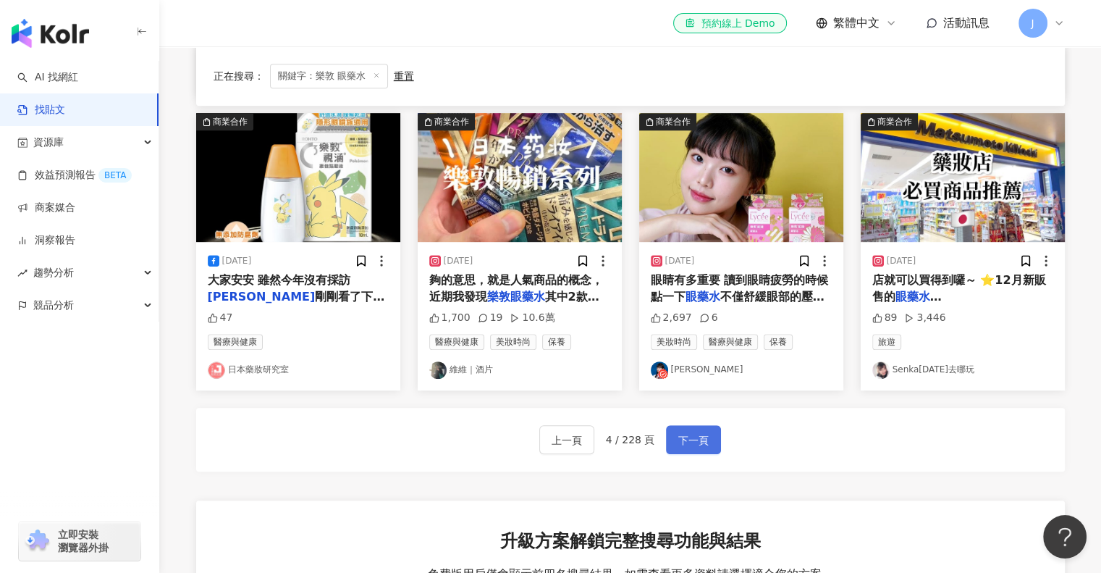
click at [698, 426] on button "下一頁" at bounding box center [693, 439] width 55 height 29
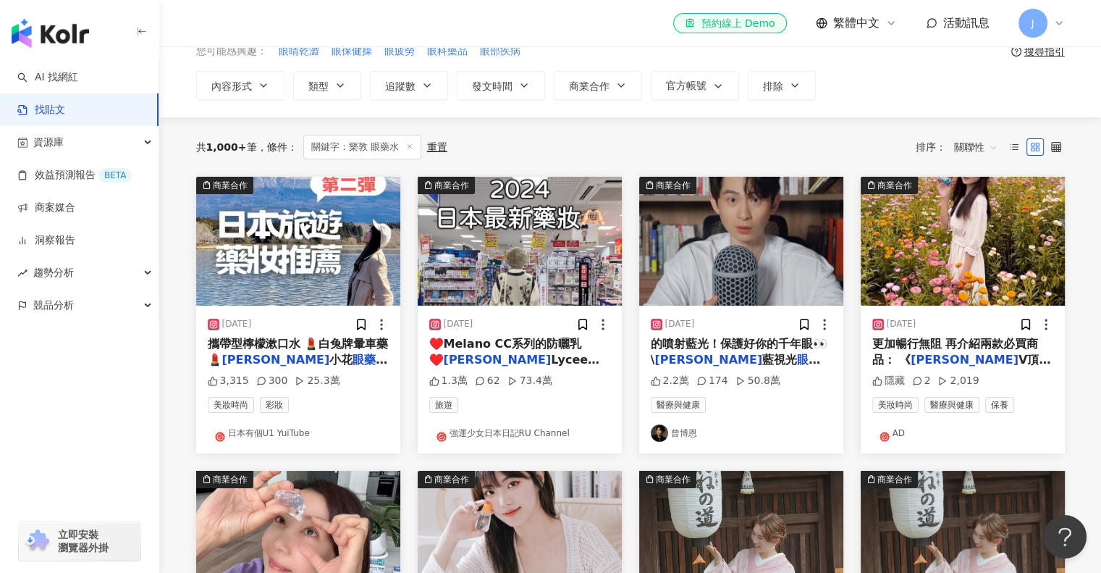
scroll to position [0, 0]
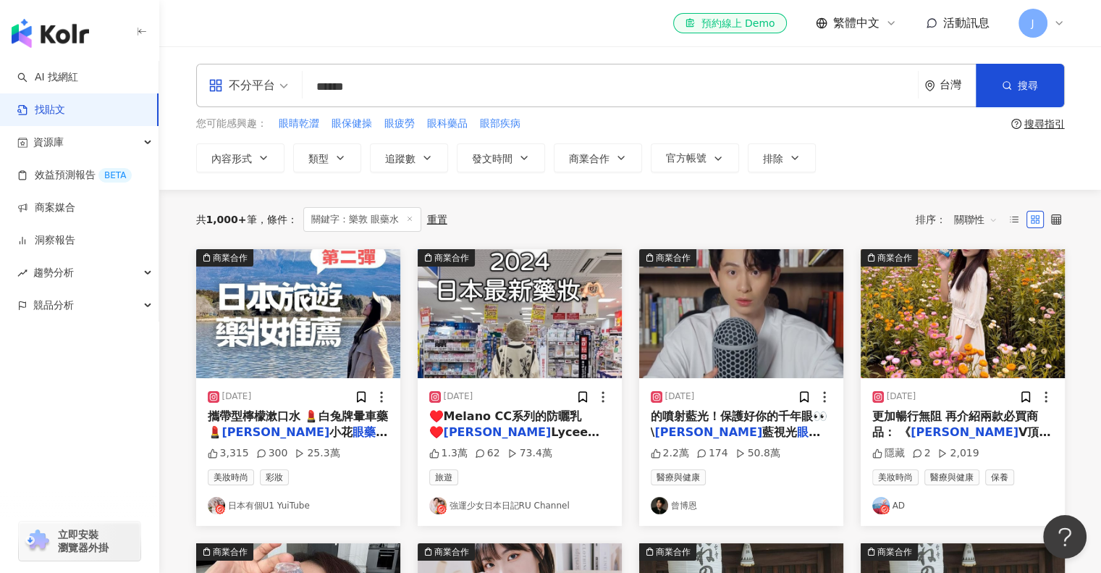
click at [401, 80] on input "******" at bounding box center [610, 86] width 604 height 31
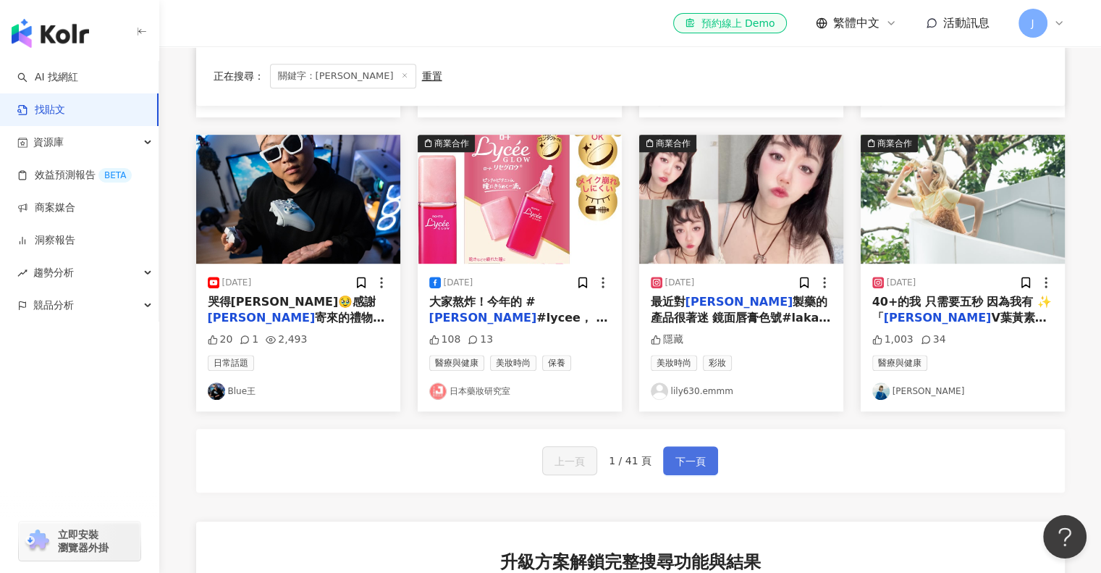
click at [685, 453] on span "下一頁" at bounding box center [691, 461] width 30 height 17
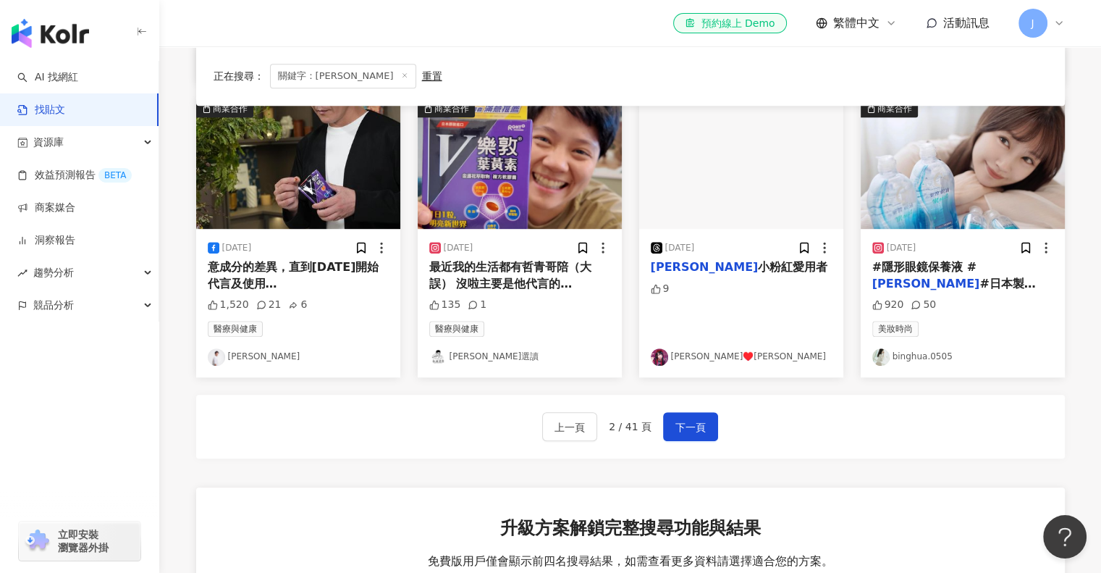
scroll to position [724, 0]
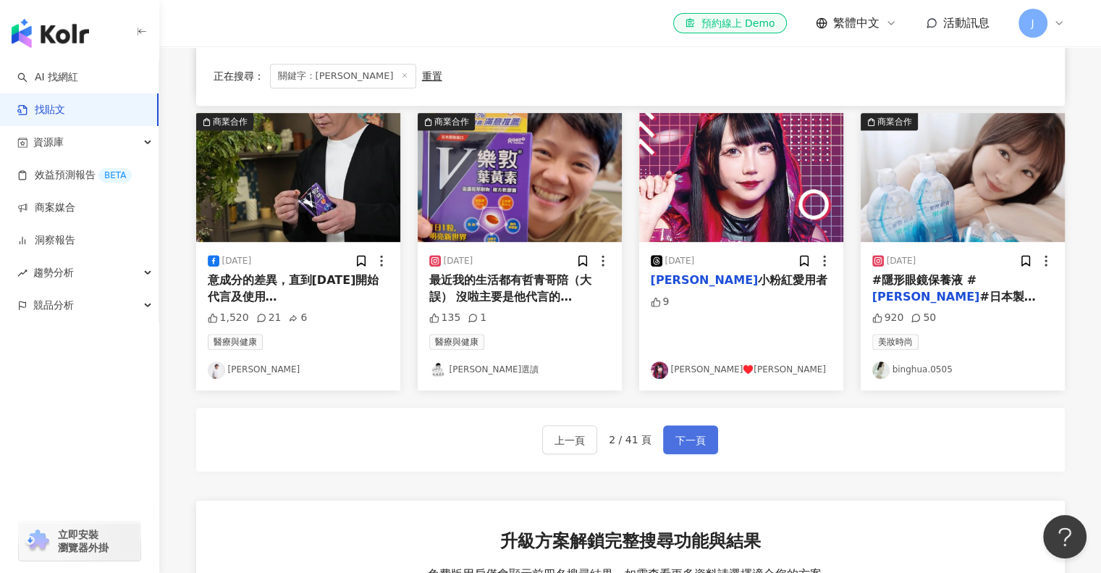
click at [705, 430] on button "下一頁" at bounding box center [690, 439] width 55 height 29
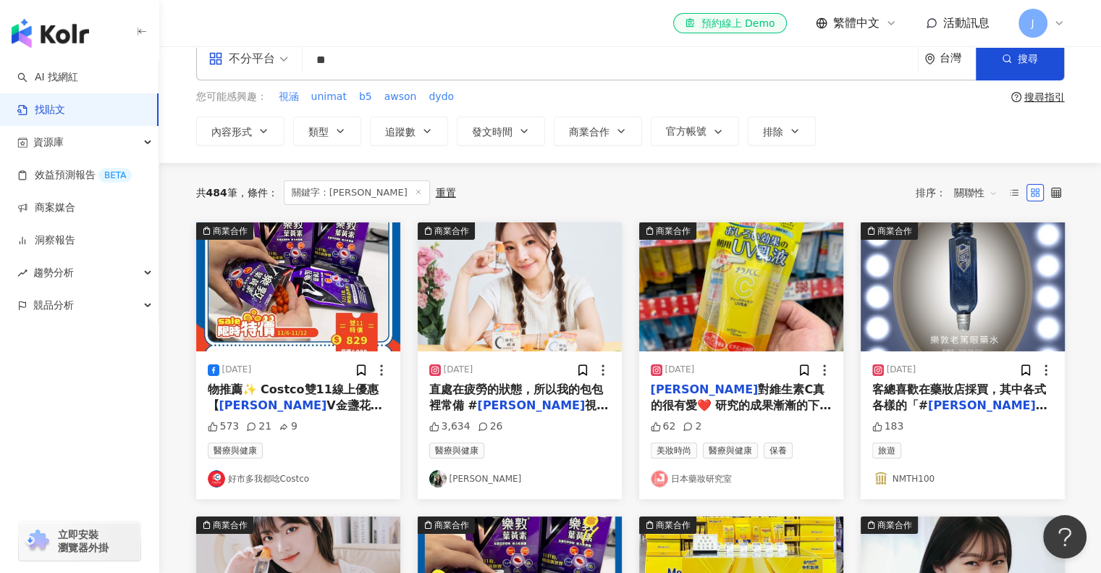
scroll to position [0, 0]
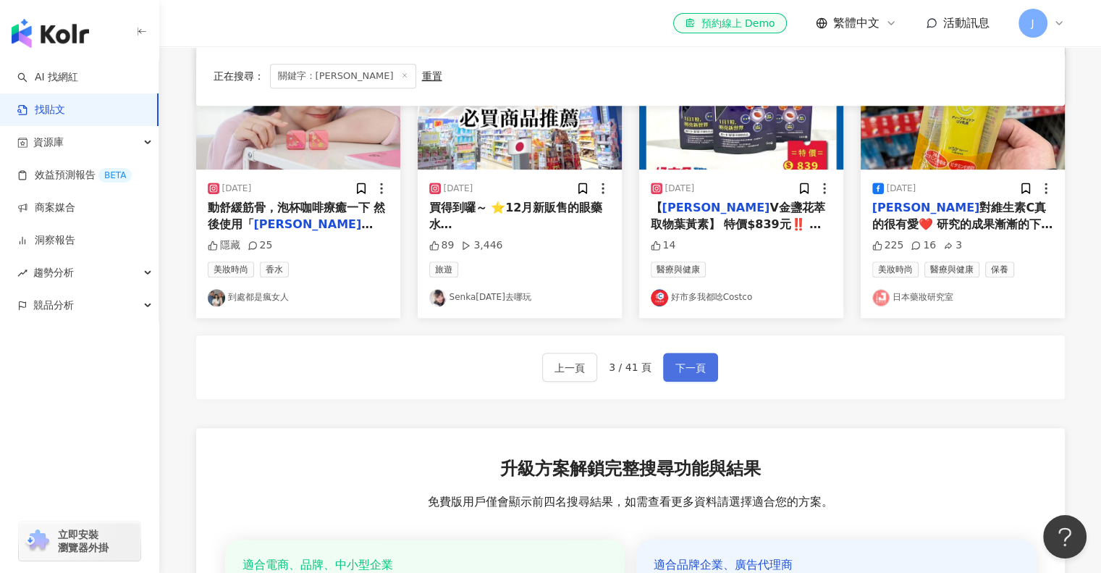
click at [683, 368] on span "下一頁" at bounding box center [691, 367] width 30 height 17
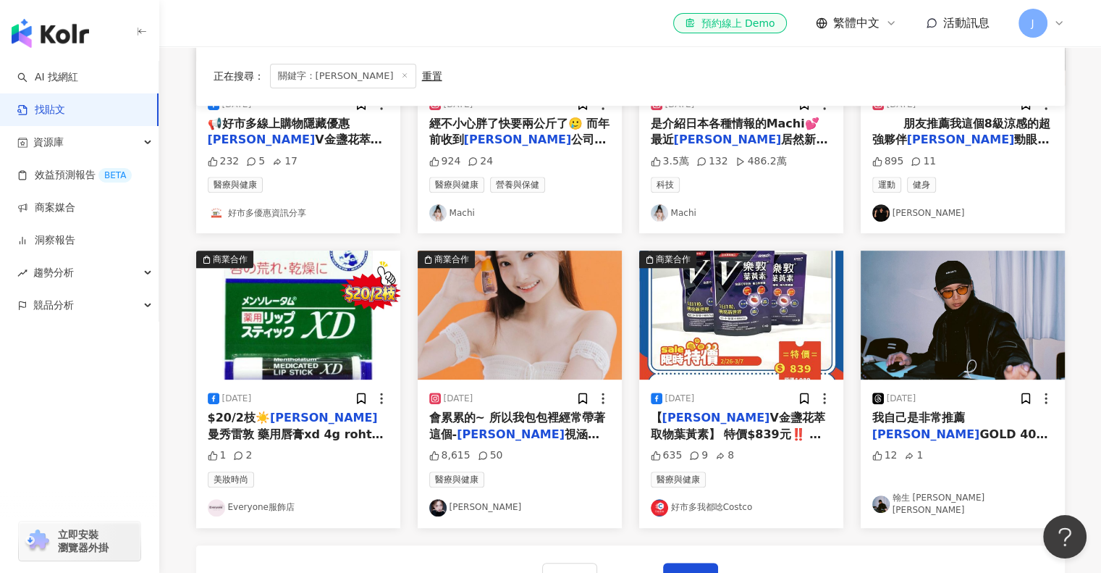
scroll to position [579, 0]
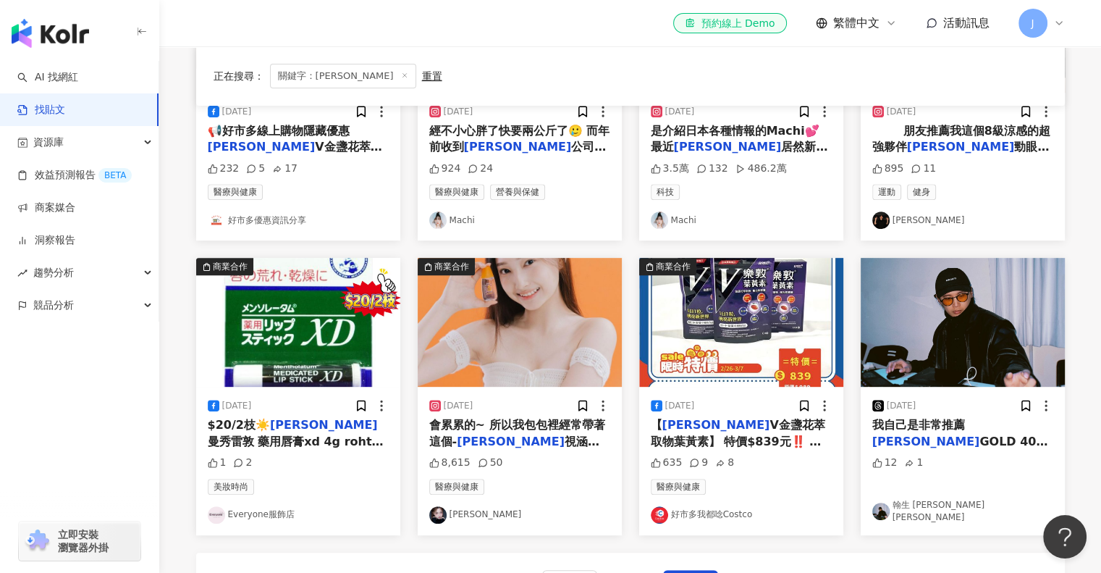
click at [524, 422] on span "會累累的~ 所以我包包裡經常帶著這個-" at bounding box center [517, 433] width 176 height 30
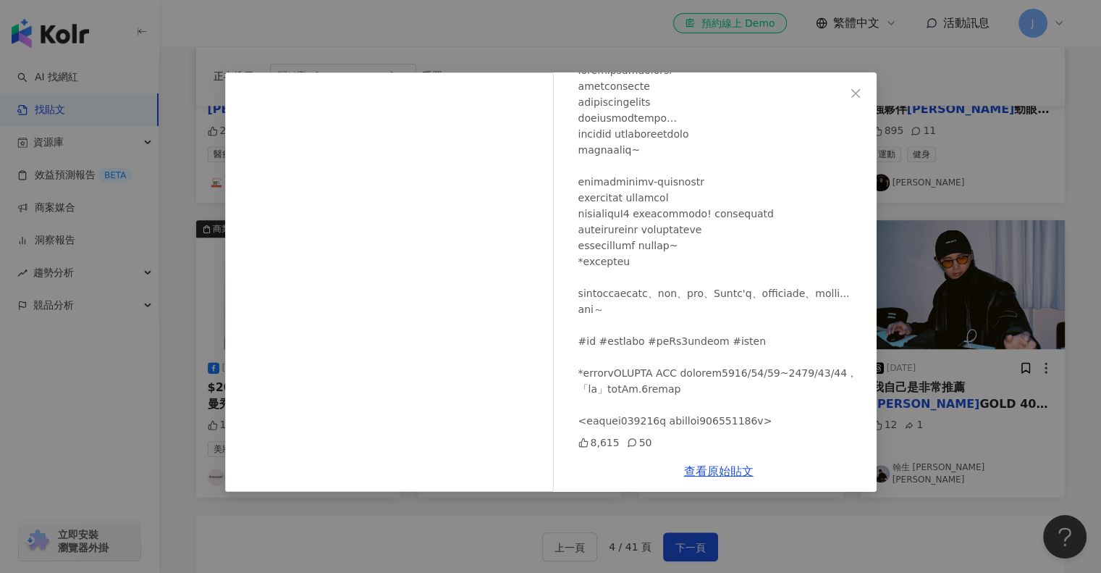
scroll to position [652, 0]
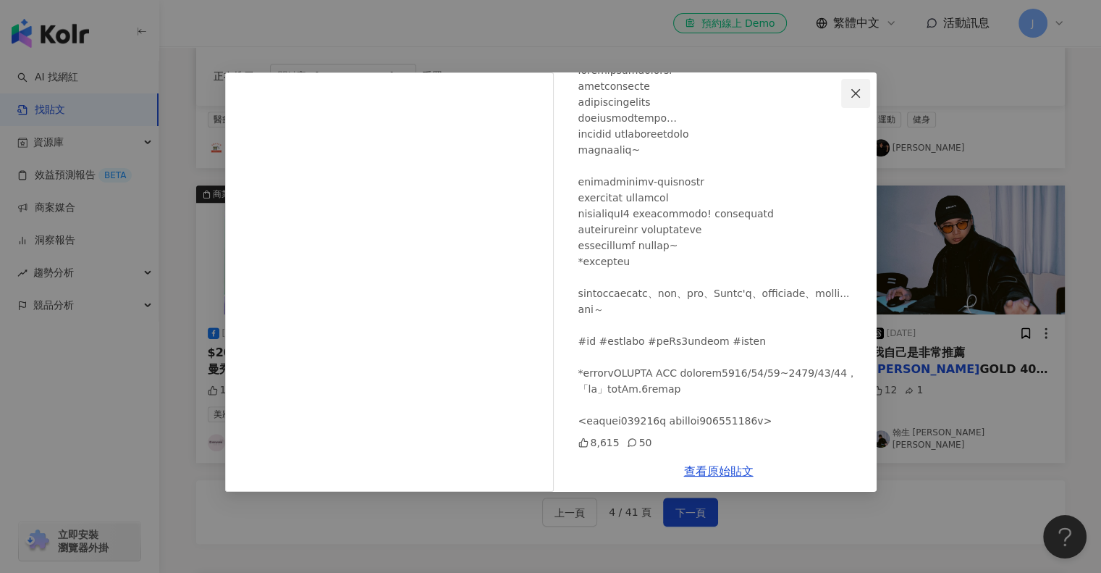
click at [851, 95] on icon "close" at bounding box center [856, 94] width 12 height 12
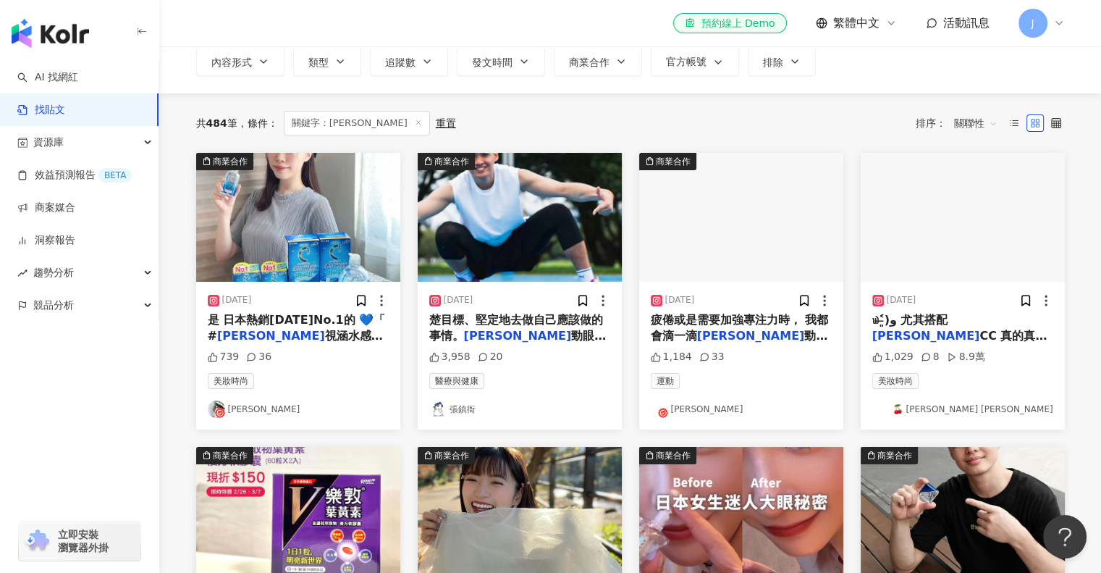
scroll to position [72, 0]
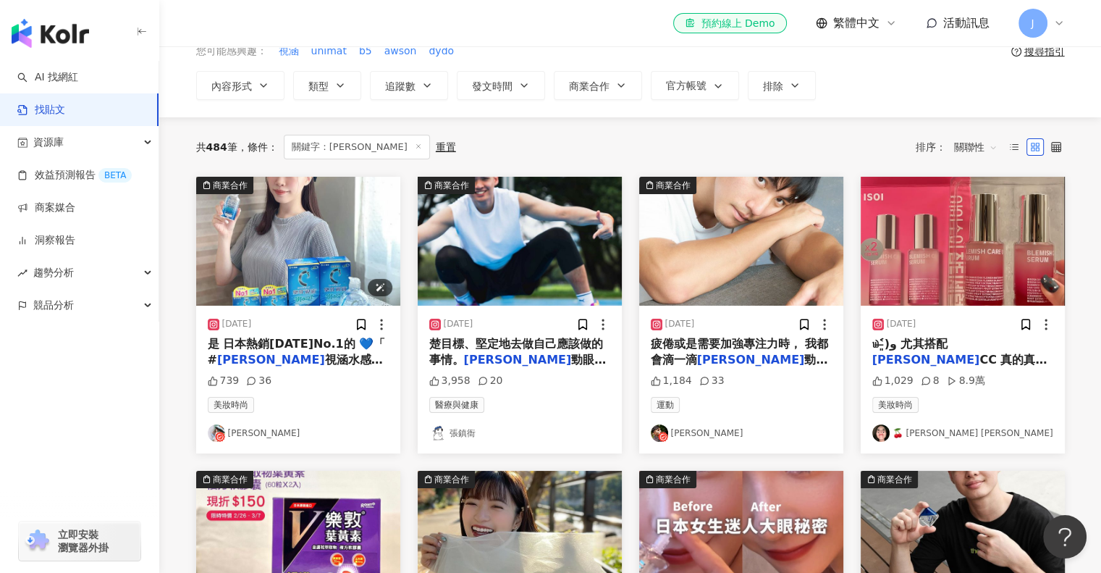
click at [281, 274] on img "button" at bounding box center [298, 241] width 204 height 129
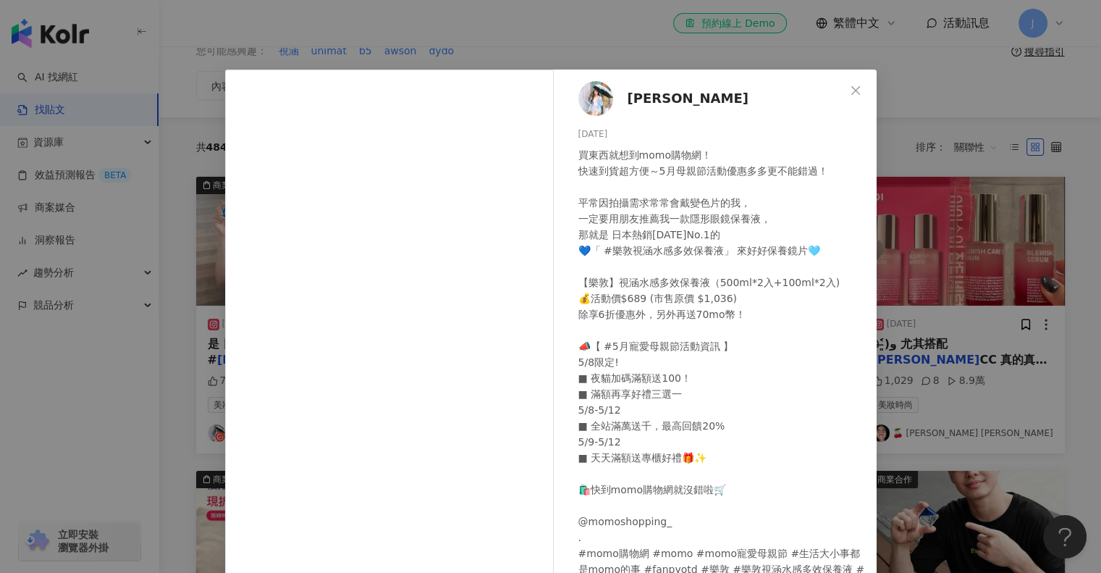
scroll to position [0, 0]
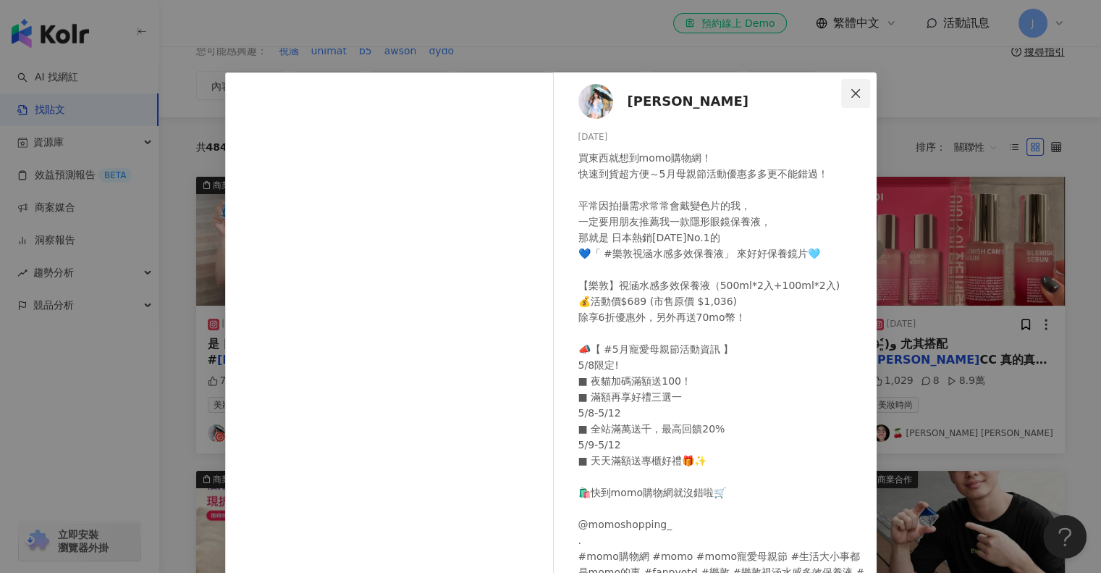
click at [852, 88] on icon "close" at bounding box center [856, 94] width 12 height 12
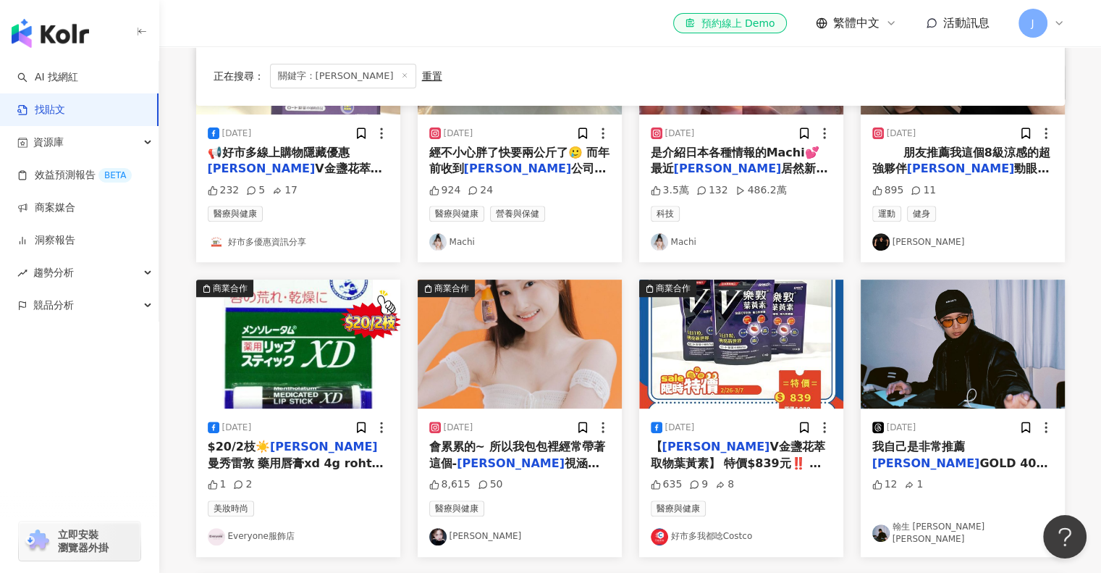
scroll to position [724, 0]
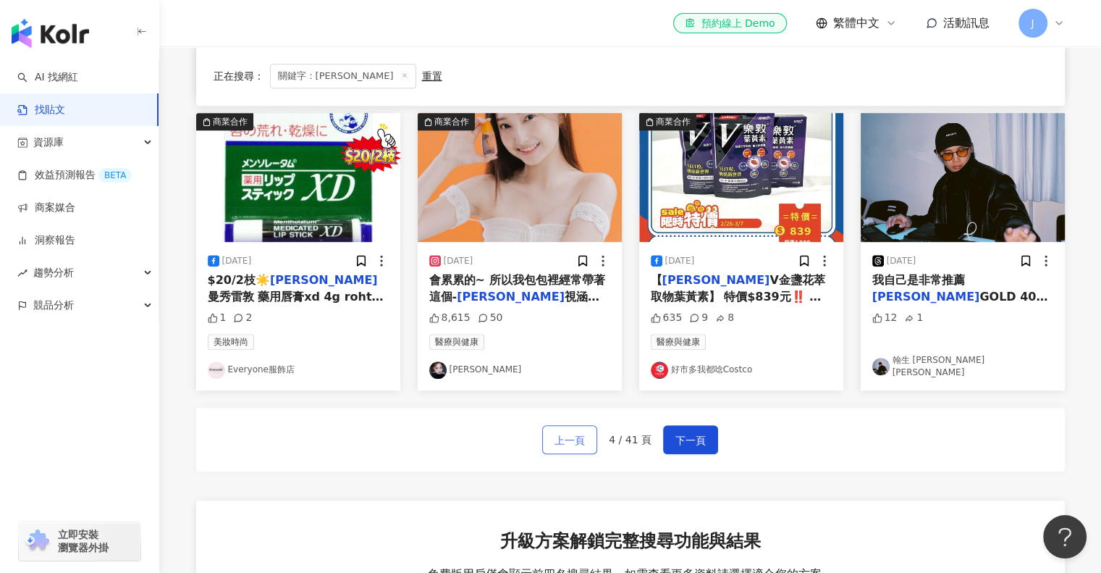
click at [569, 439] on span "上一頁" at bounding box center [570, 440] width 30 height 17
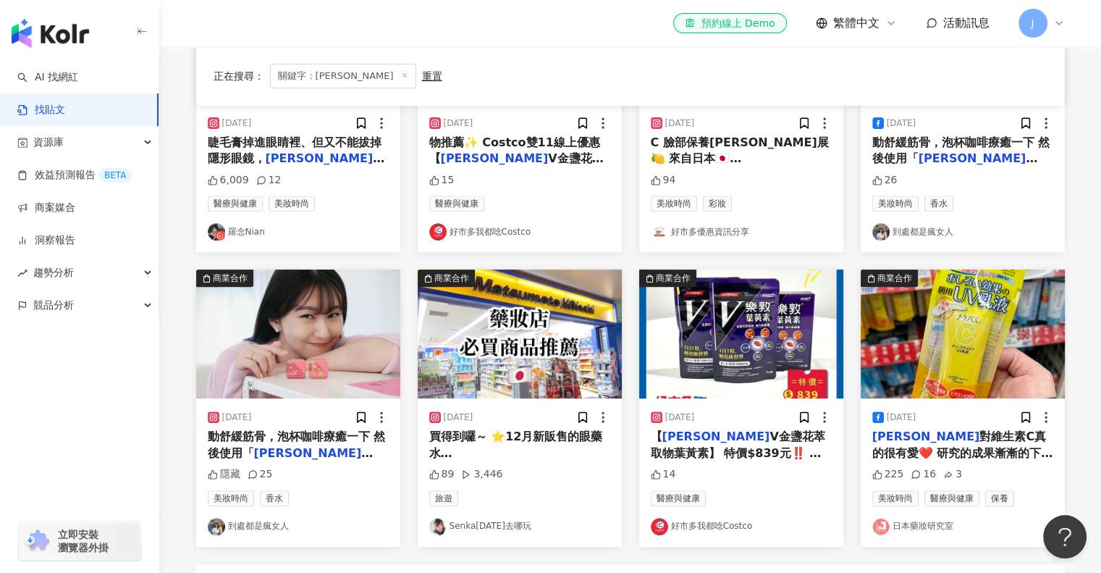
scroll to position [579, 0]
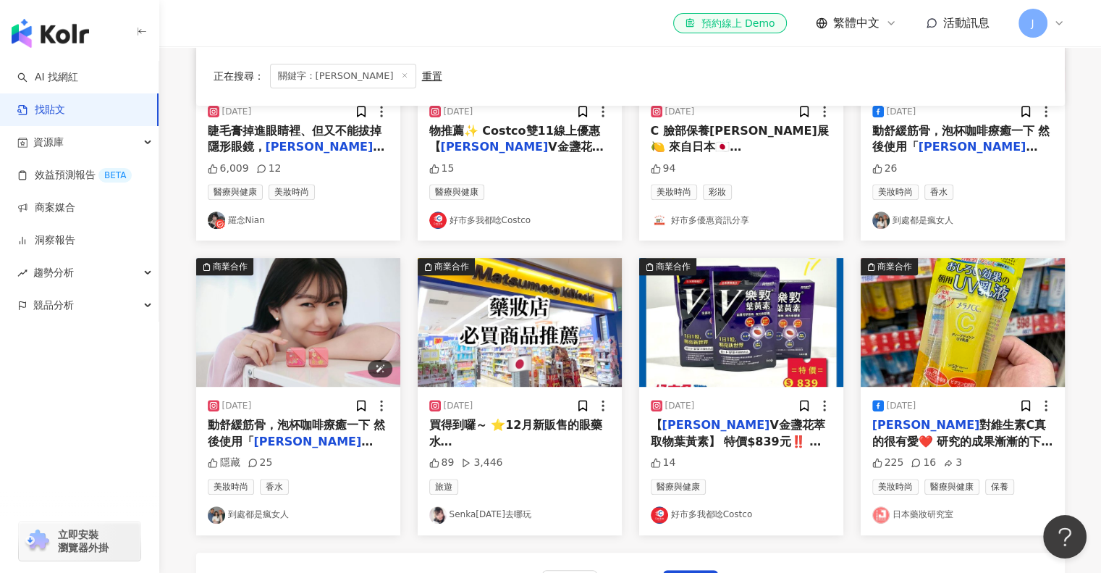
click at [293, 344] on img "button" at bounding box center [298, 322] width 204 height 129
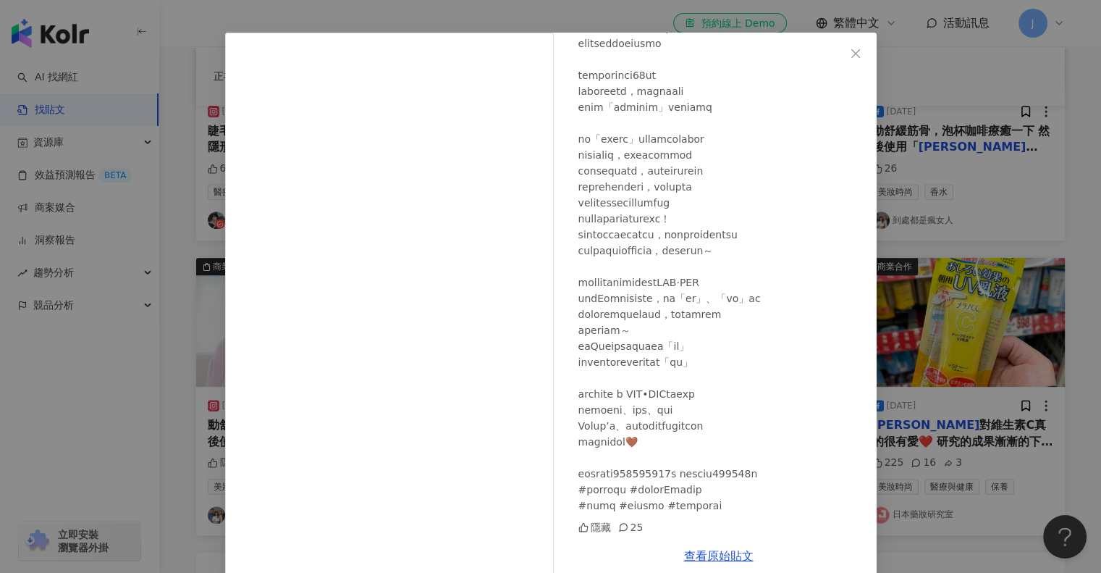
scroll to position [61, 0]
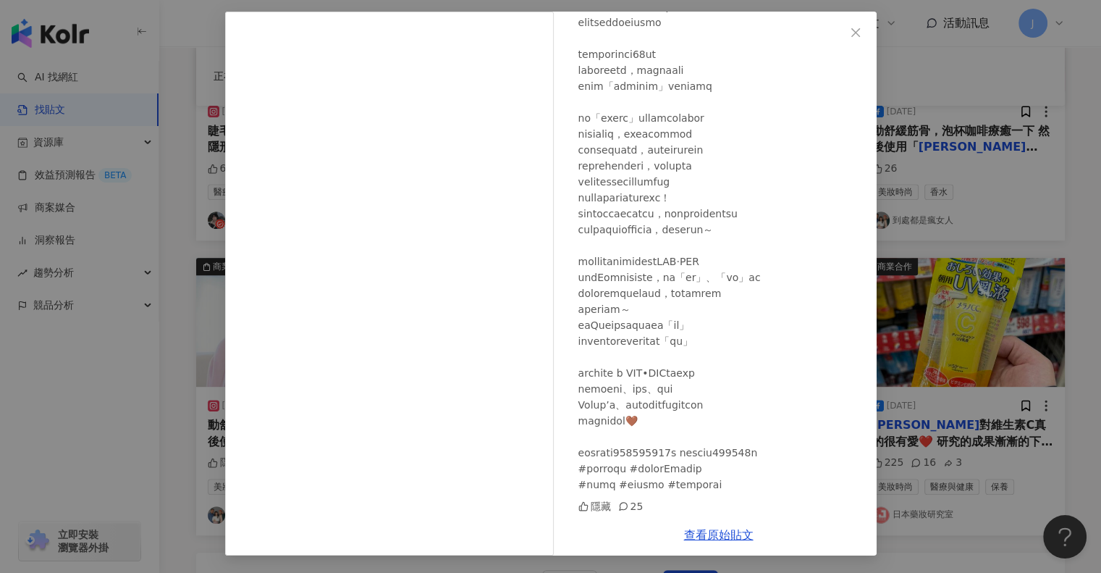
click at [850, 37] on icon "close" at bounding box center [856, 33] width 12 height 12
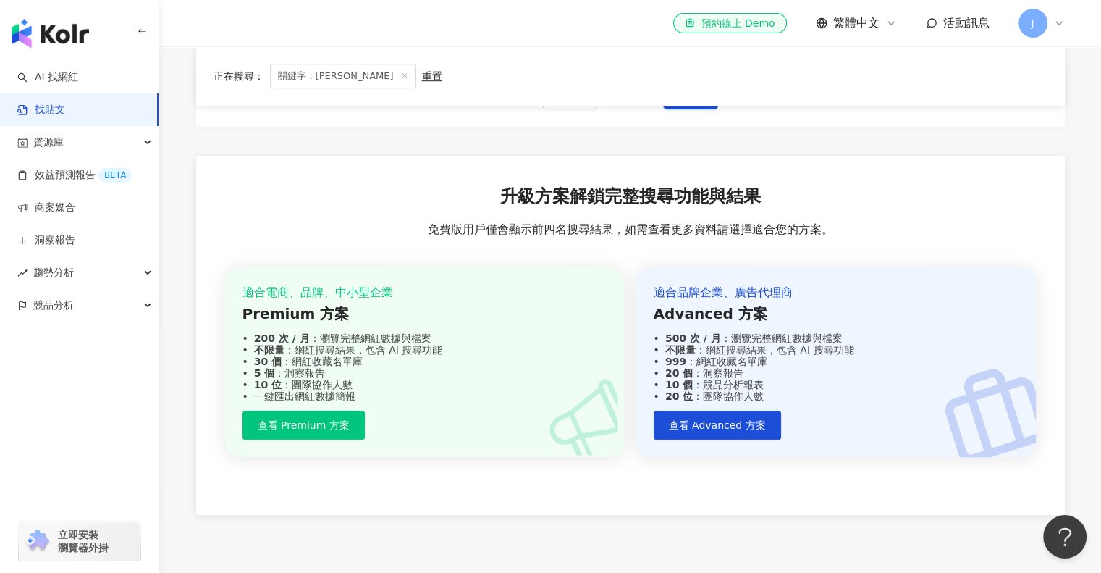
scroll to position [917, 0]
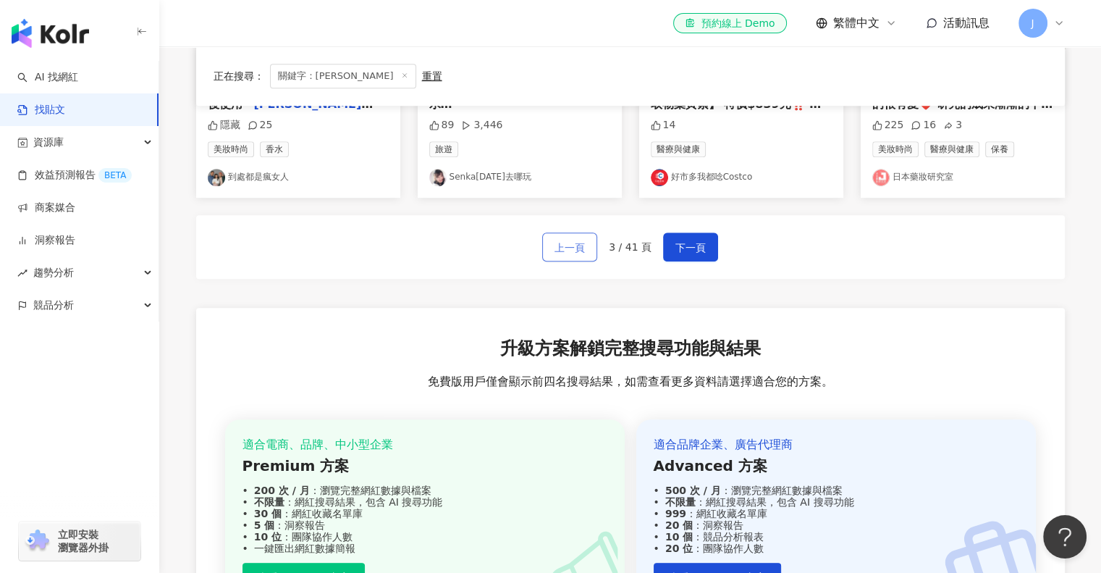
click at [571, 235] on button "上一頁" at bounding box center [569, 246] width 55 height 29
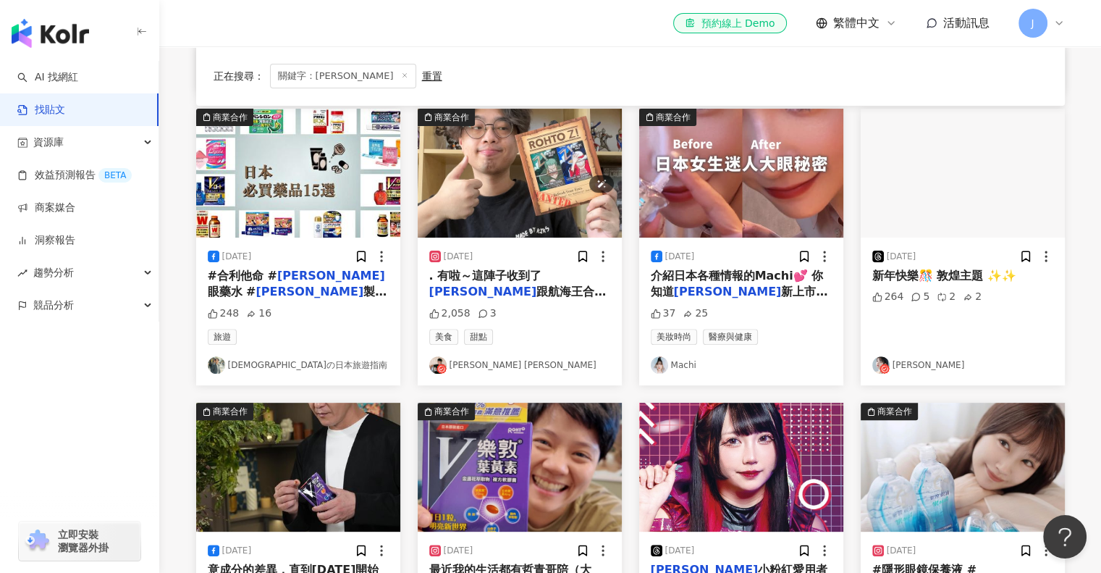
scroll to position [869, 0]
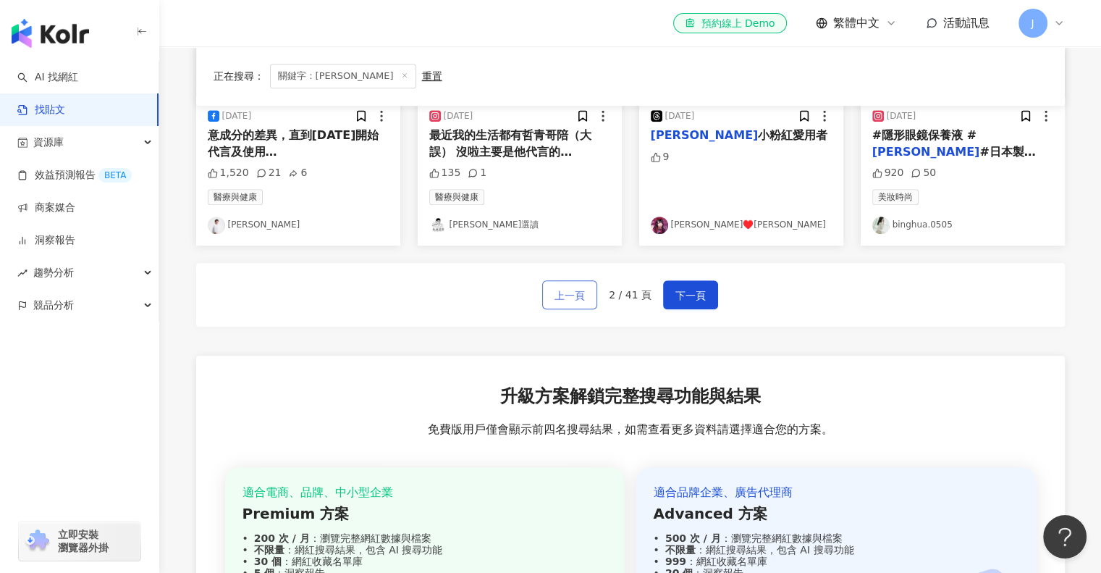
click at [582, 295] on span "上一頁" at bounding box center [570, 295] width 30 height 17
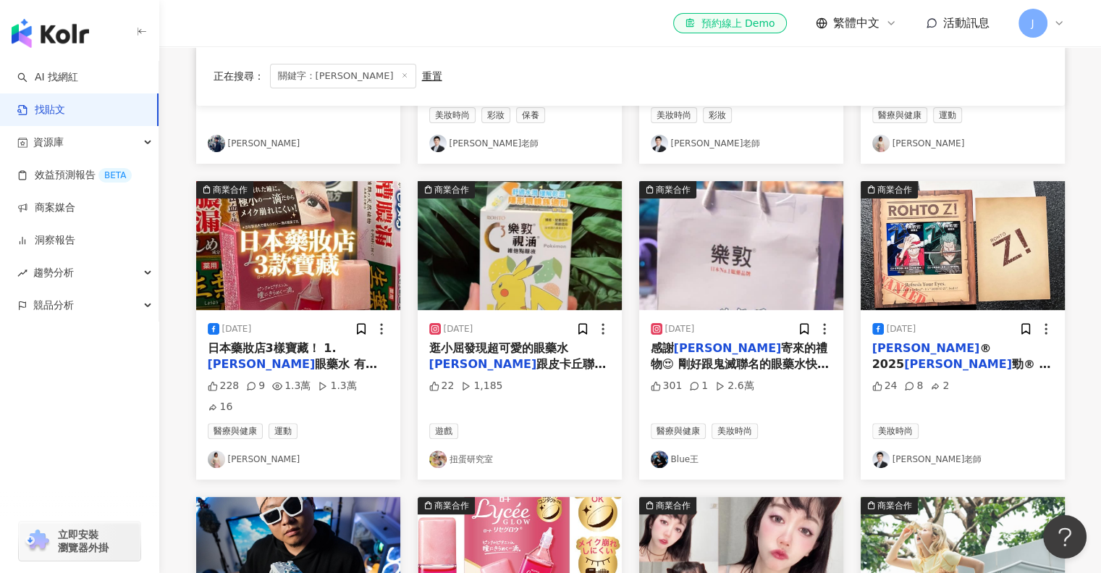
scroll to position [579, 0]
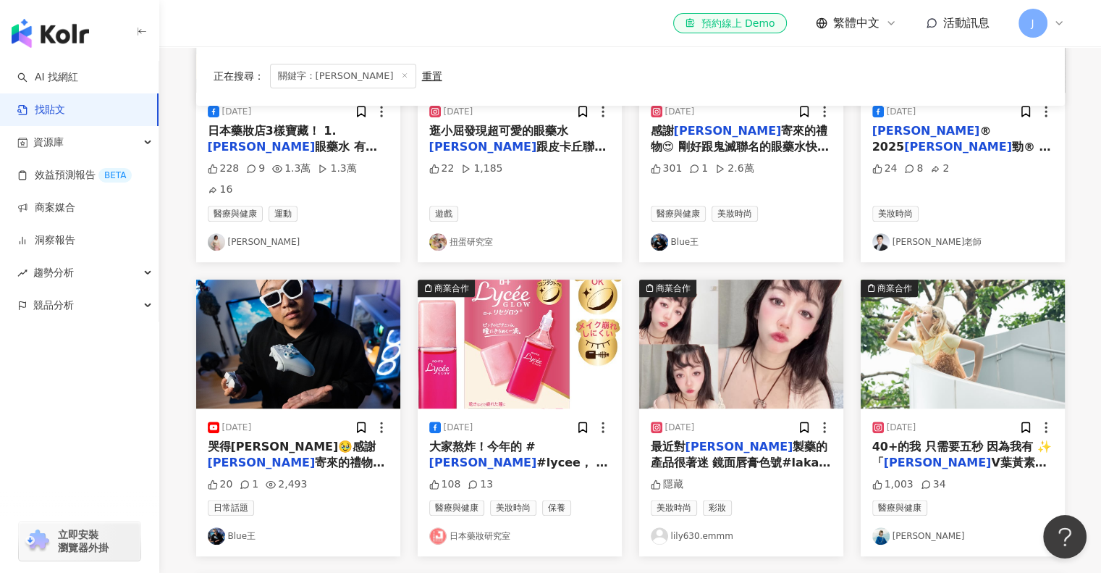
click at [527, 439] on span "大家熬炸！今年的 #" at bounding box center [482, 446] width 106 height 14
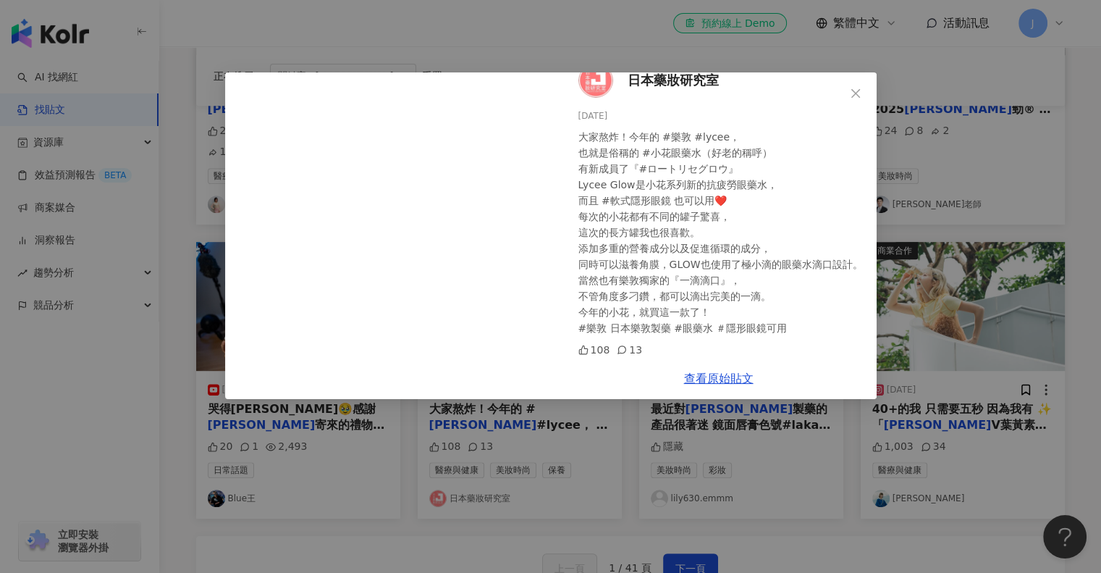
scroll to position [652, 0]
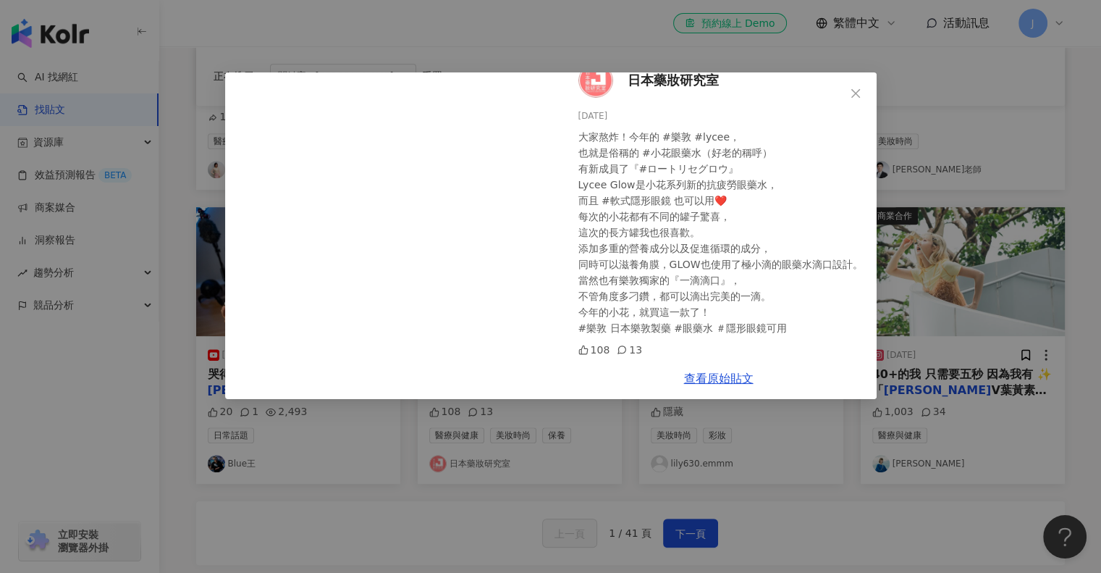
click at [639, 456] on div "日本藥妝研究室 2024/5/12 大家熬炸！今年的 #樂敦 #lycee， 也就是俗稱的 #小花眼藥水（好老的稱呼） 有新成員了『#ロートリセグロウ』 Ly…" at bounding box center [550, 286] width 1101 height 573
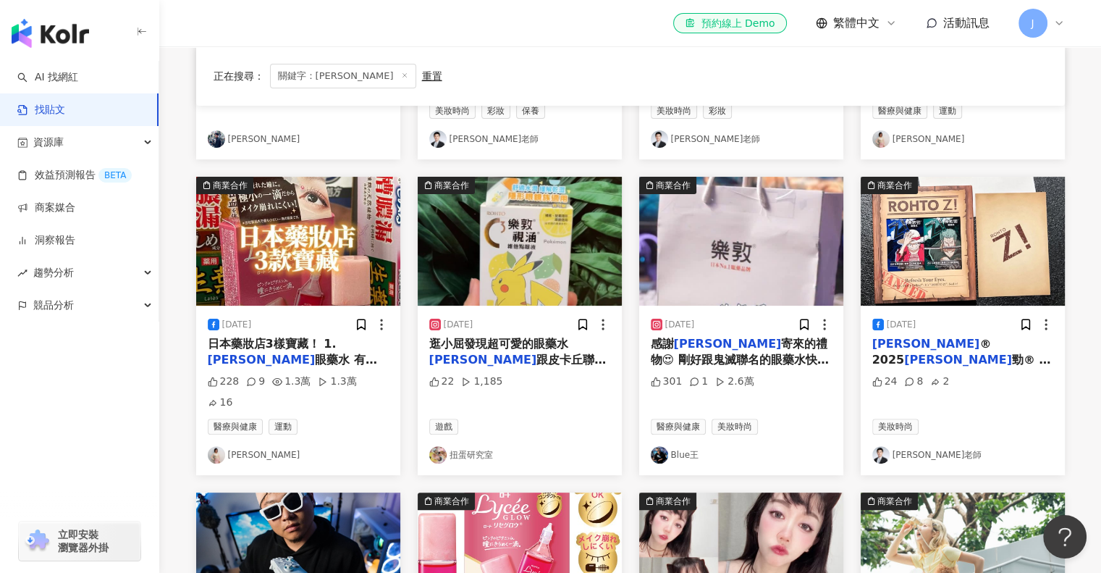
scroll to position [362, 0]
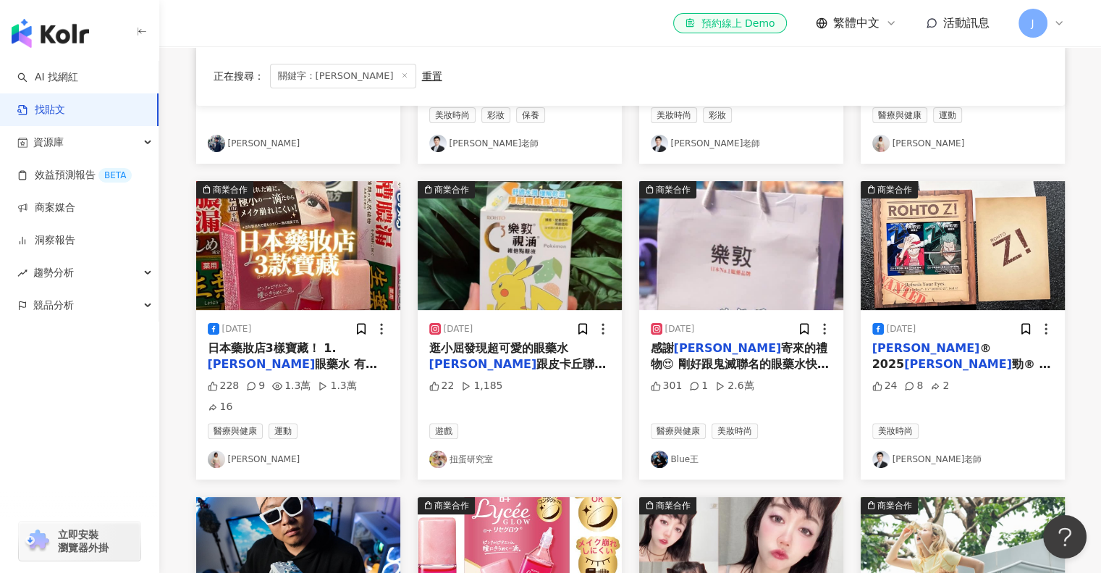
click at [963, 361] on span "勁® 眼藥水 - 攜手經典動漫《 ONE PIECE 航海王 》推出台灣限定、限量發售的聯名包裝 - 魯夫與索隆兩款設計同步登場！～ 每天努力工作、用心生活的…" at bounding box center [961, 420] width 179 height 127
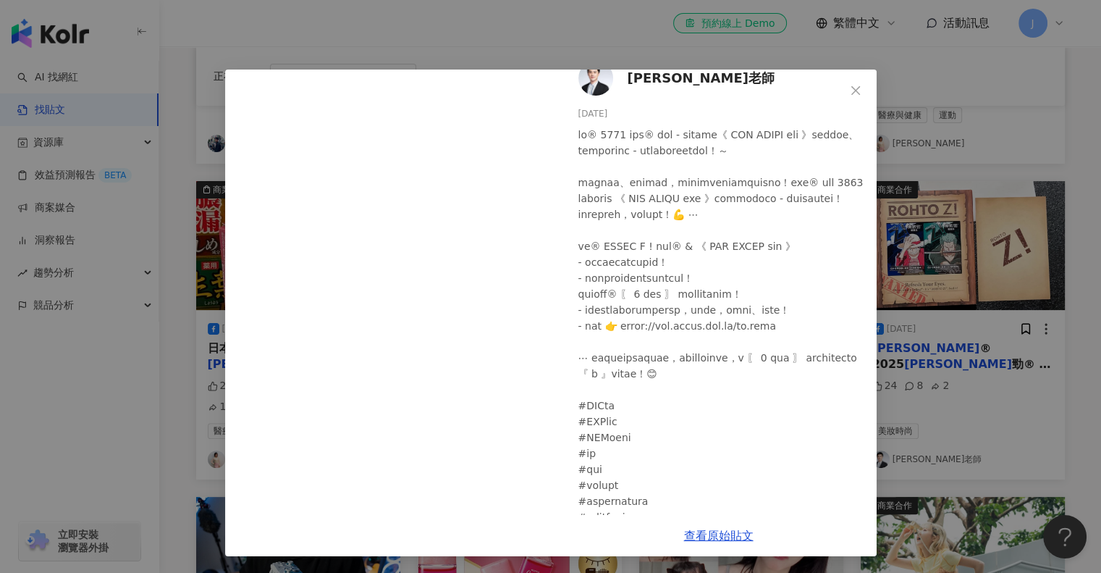
scroll to position [0, 0]
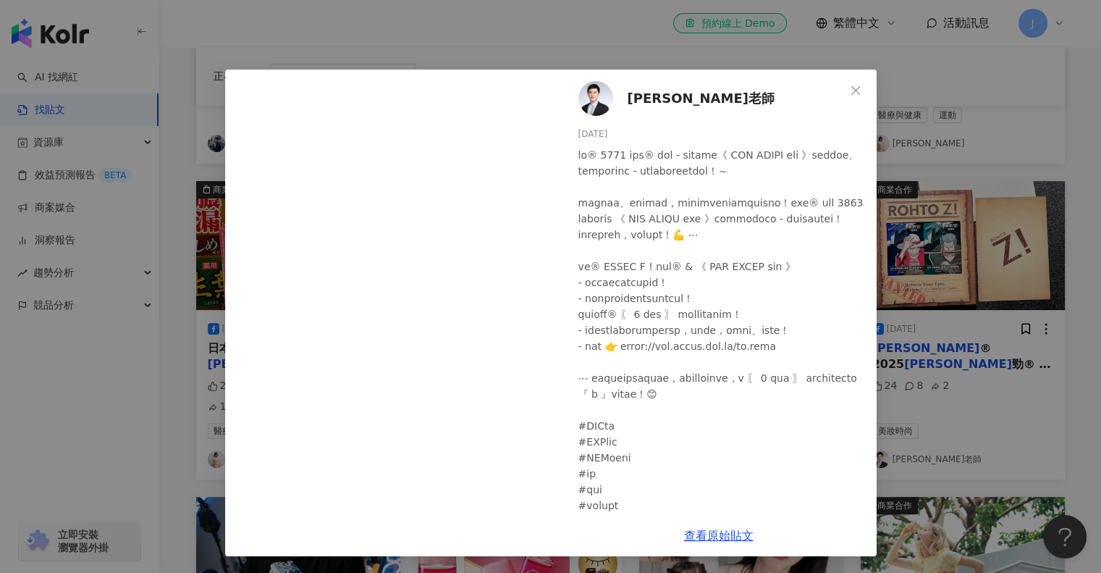
click at [668, 245] on div at bounding box center [722, 418] width 287 height 542
click at [900, 75] on div "Sam老師 2025/9/14 24 8 2 查看原始貼文" at bounding box center [550, 286] width 1101 height 573
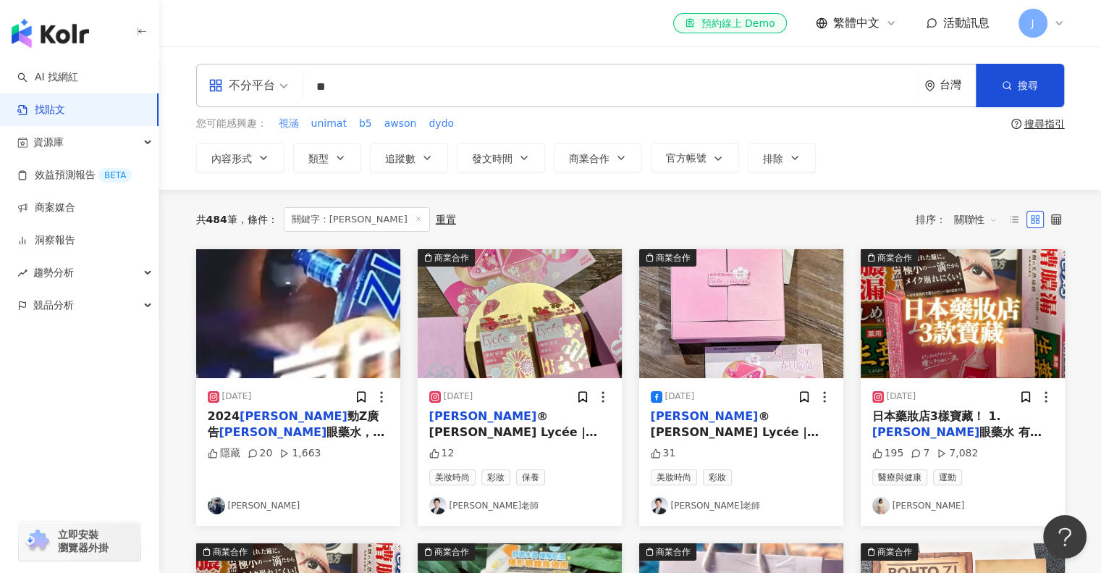
click at [321, 426] on span "眼藥水，8級冰感，戰鬥の眼！ 一滴暢快勁涼，讓你睛神滿點！ 超強『勁』等你挑戰！ #" at bounding box center [297, 456] width 178 height 62
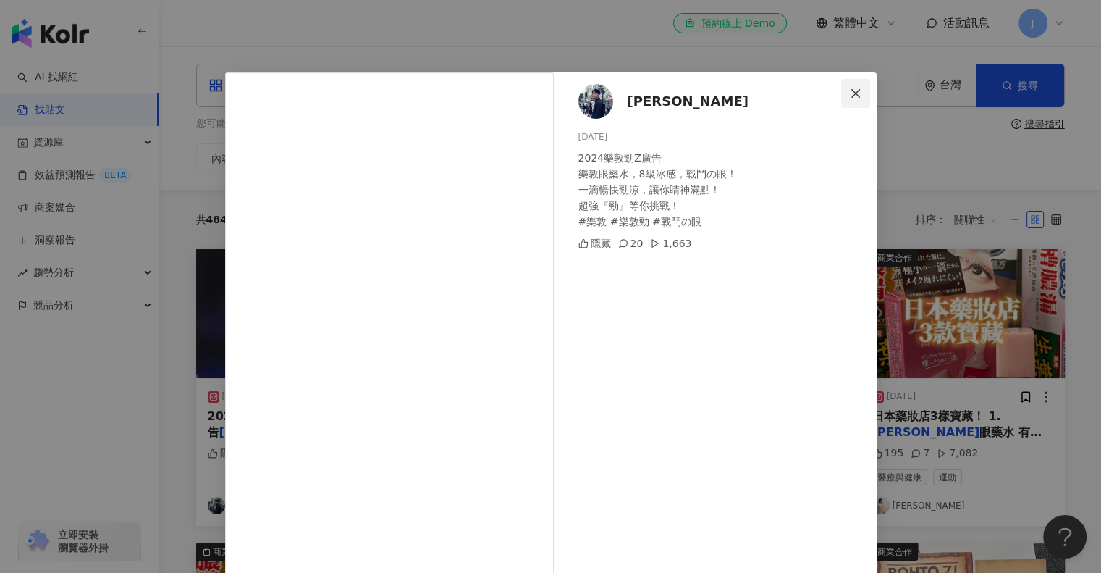
click at [851, 91] on icon "close" at bounding box center [855, 92] width 9 height 9
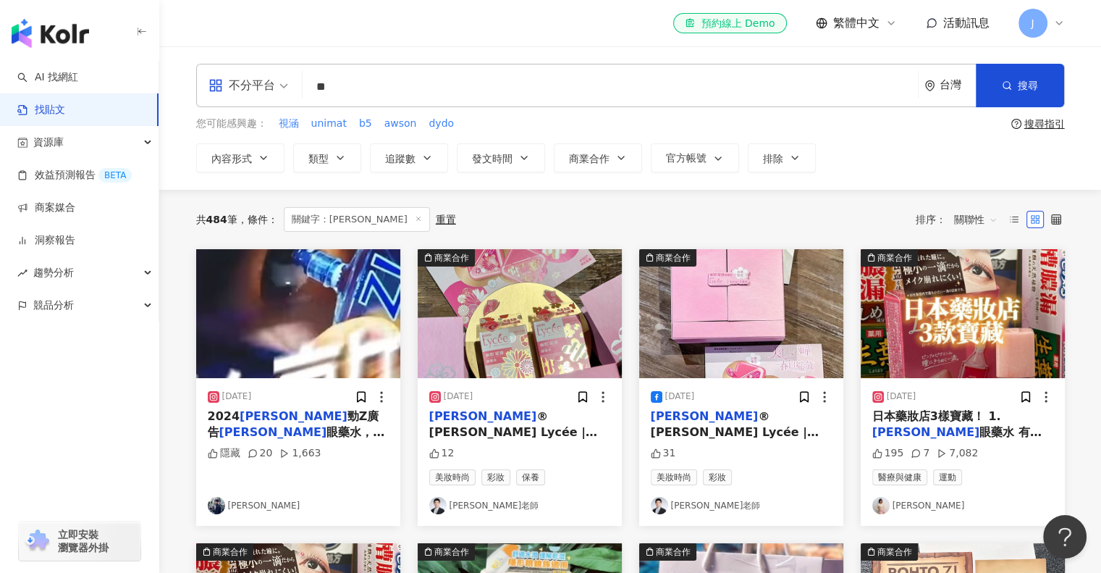
drag, startPoint x: 371, startPoint y: 85, endPoint x: 308, endPoint y: 89, distance: 63.1
click at [281, 86] on div "不分平台 樂敦 ** 台灣 搜尋 searchOperator 插入語法 完全符合 "" 聯集 OR 交集 AND 排除 - 群組 {}" at bounding box center [630, 85] width 869 height 43
paste input "******"
click at [1048, 89] on button "搜尋" at bounding box center [1020, 85] width 88 height 43
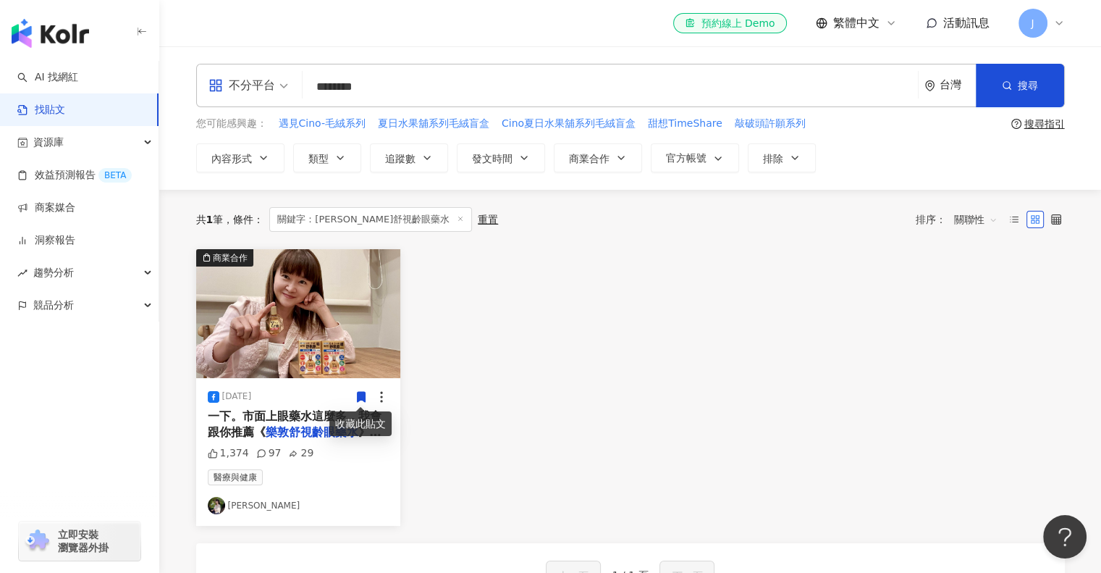
click at [295, 425] on mark "樂敦舒視齡眼藥水" at bounding box center [312, 432] width 93 height 14
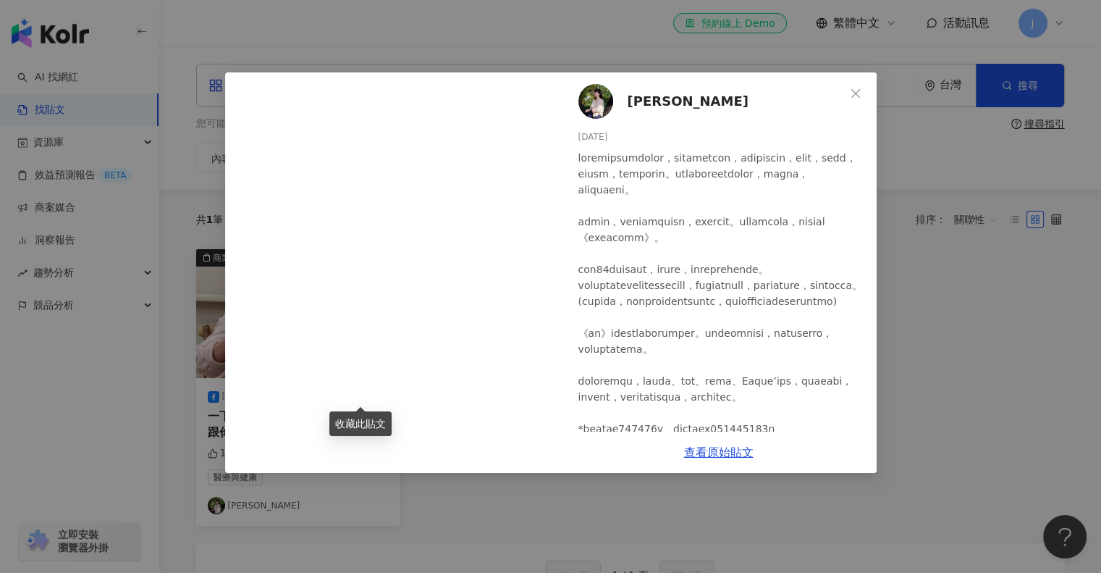
click at [965, 347] on div "黃大米 2025/4/14 1,374 97 29 查看原始貼文" at bounding box center [550, 286] width 1101 height 573
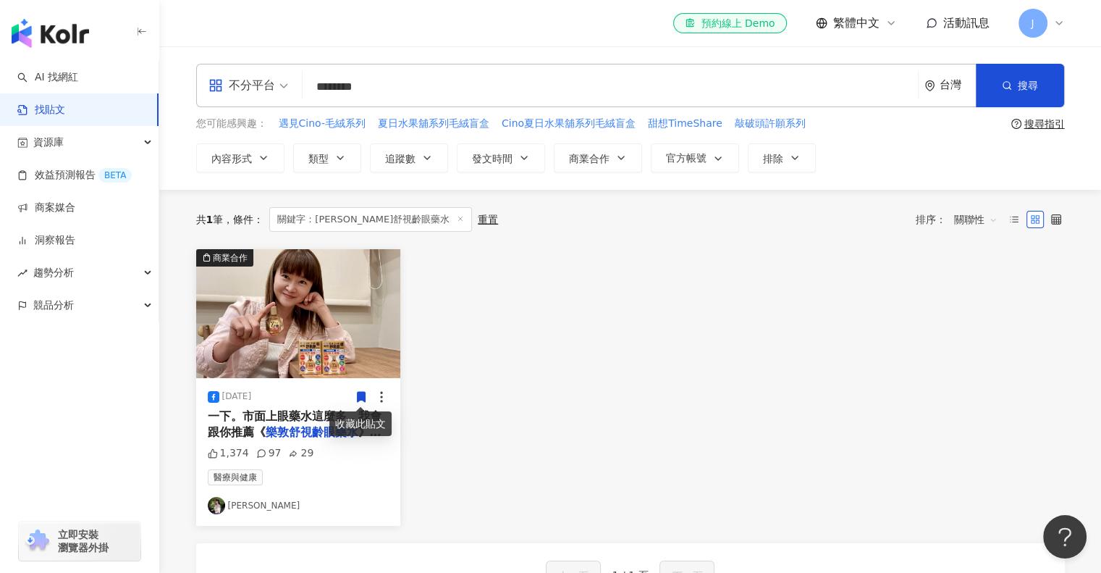
drag, startPoint x: 340, startPoint y: 86, endPoint x: 406, endPoint y: 86, distance: 65.9
click at [406, 86] on input "********" at bounding box center [610, 86] width 604 height 31
type input "*********"
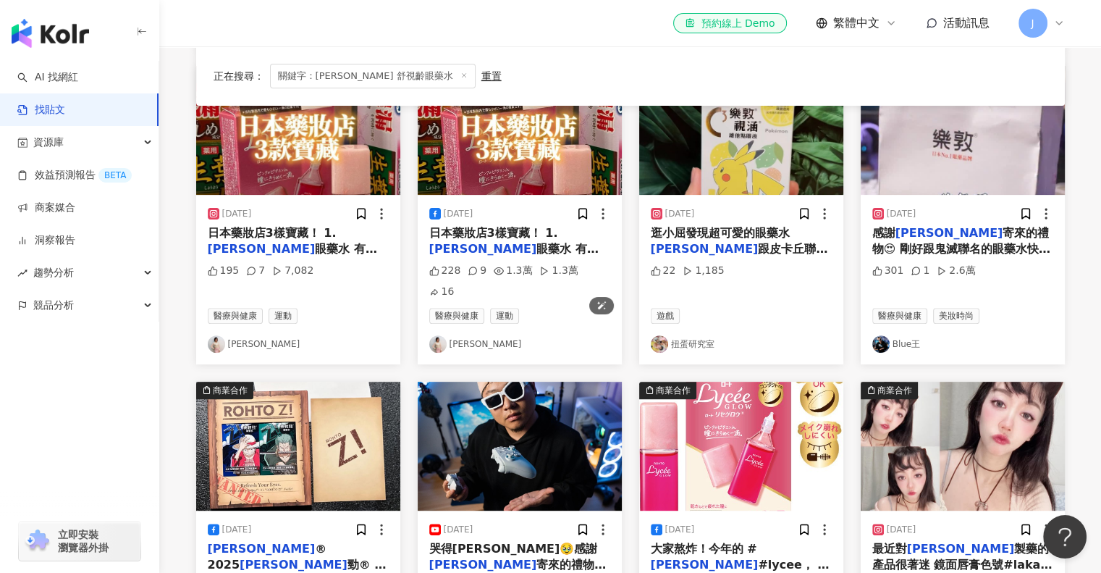
scroll to position [652, 0]
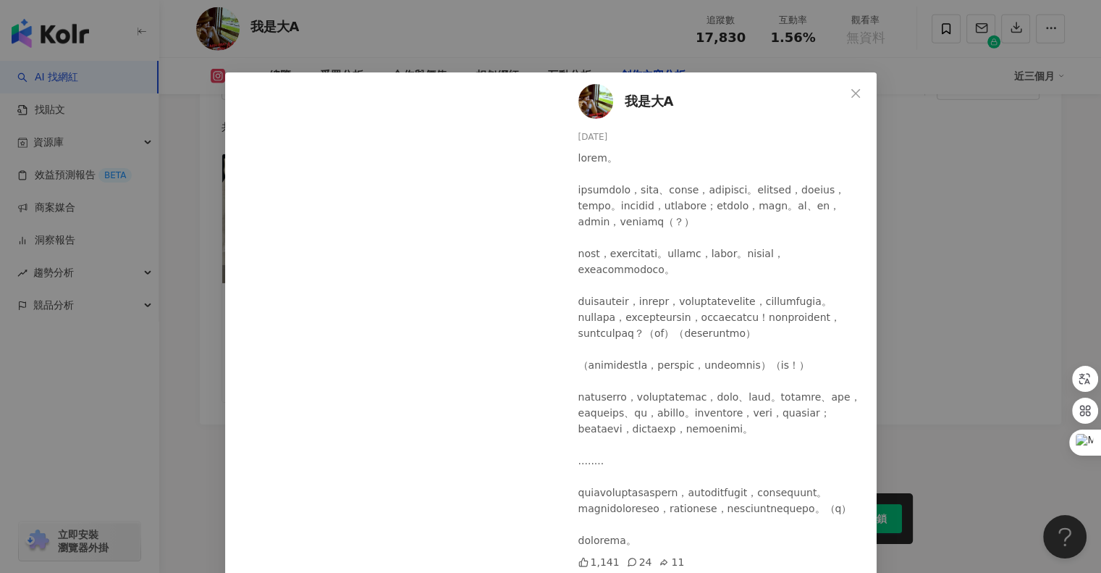
scroll to position [81, 0]
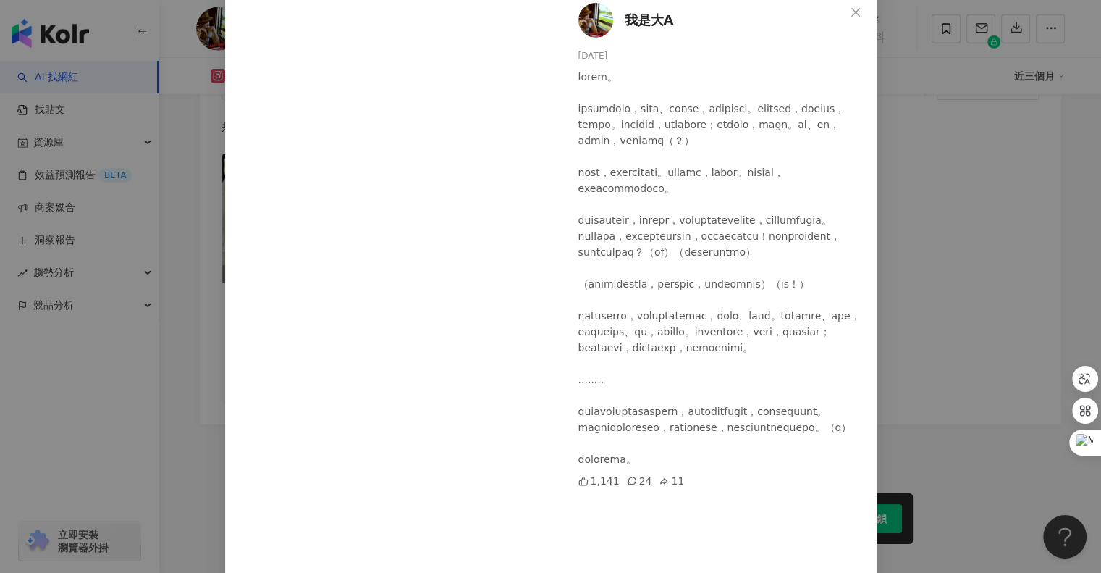
click at [194, 321] on div "我是大A 2025/4/30 1,141 24 11 查看原始貼文" at bounding box center [550, 286] width 1101 height 573
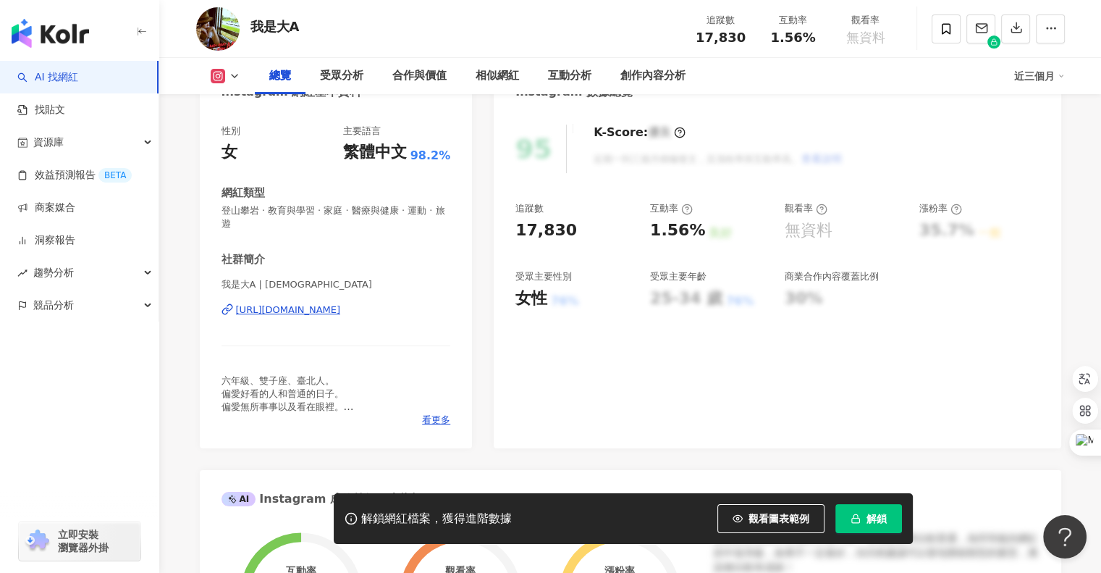
scroll to position [97, 0]
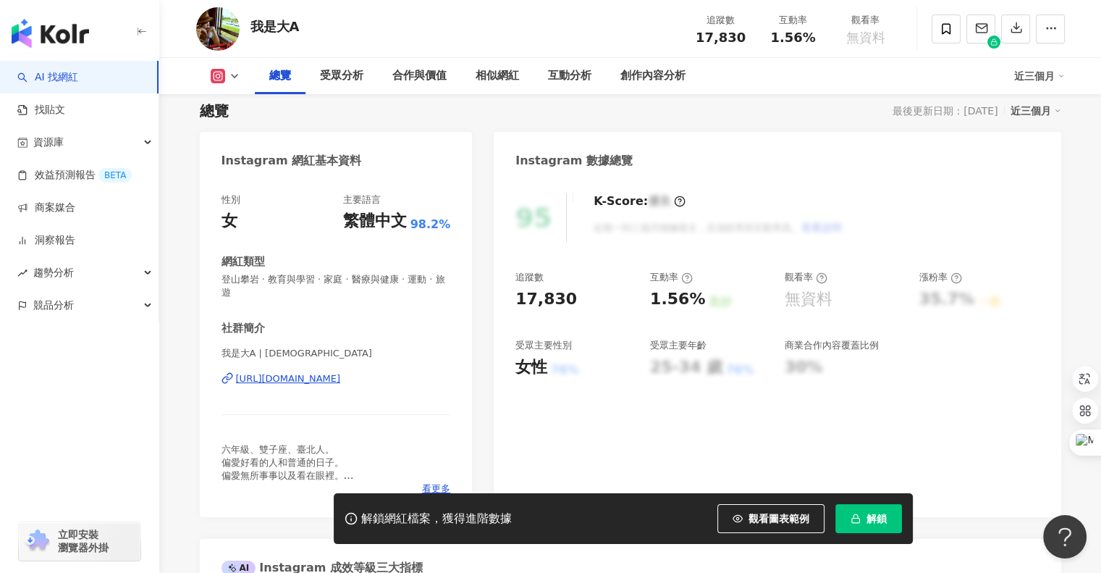
click at [870, 513] on span "解鎖" at bounding box center [877, 519] width 20 height 12
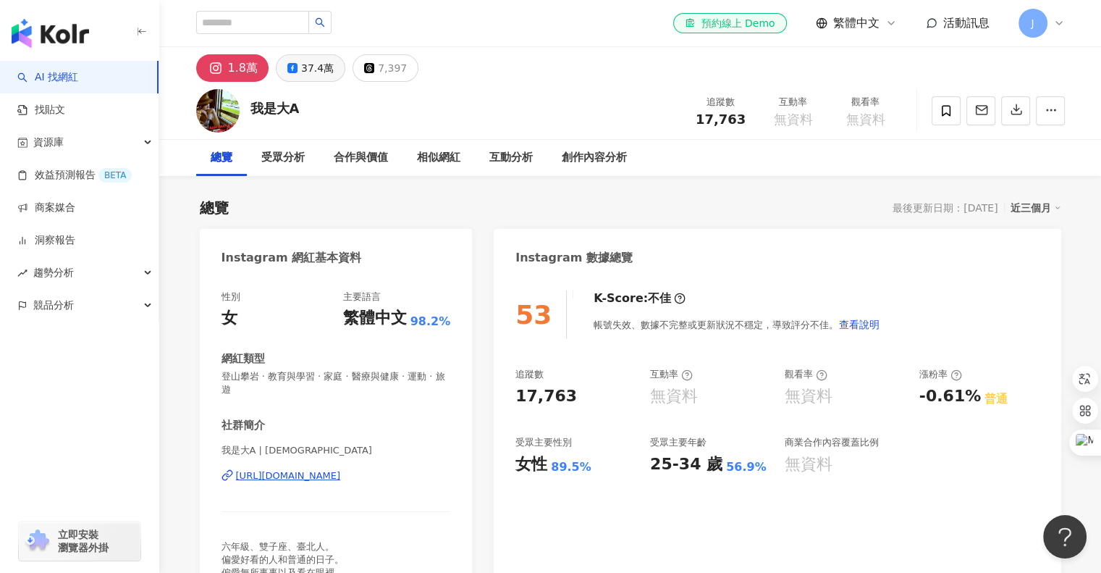
click at [288, 74] on button "37.4萬" at bounding box center [311, 68] width 70 height 28
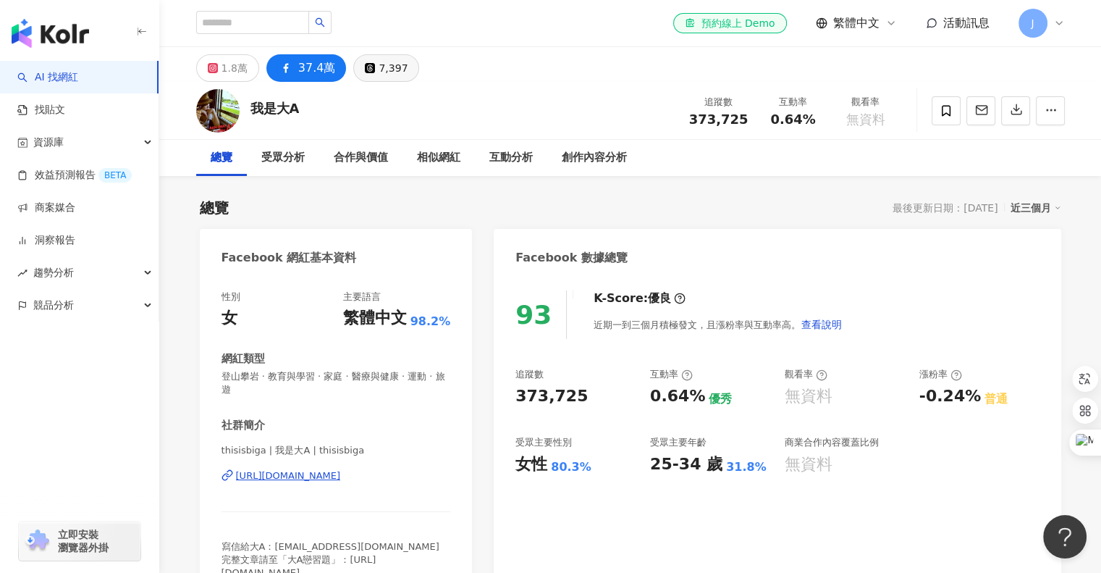
click at [379, 71] on div "7,397" at bounding box center [393, 68] width 29 height 20
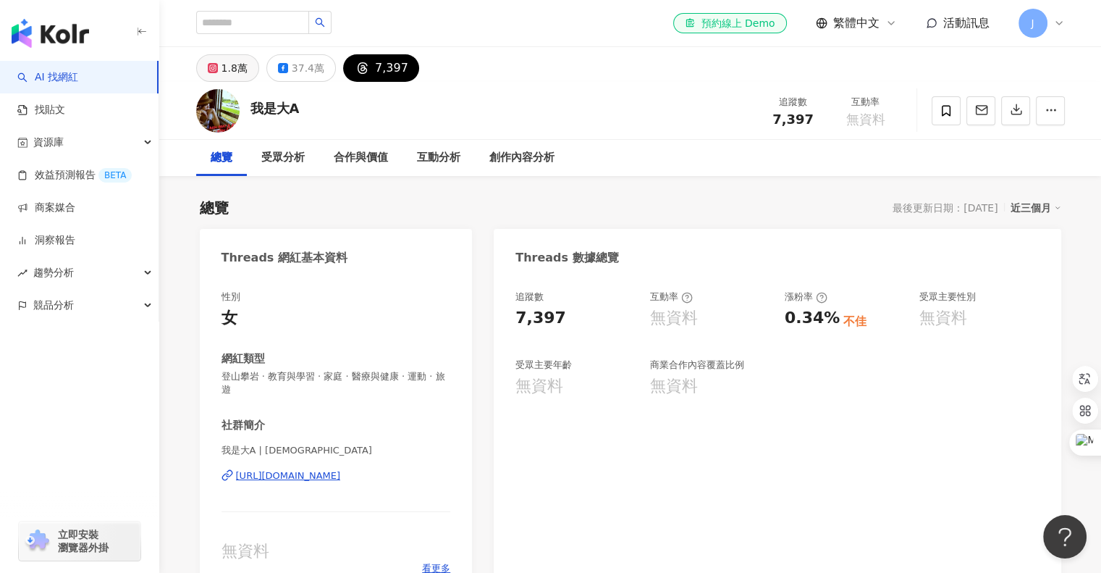
click at [220, 75] on button "1.8萬" at bounding box center [227, 68] width 63 height 28
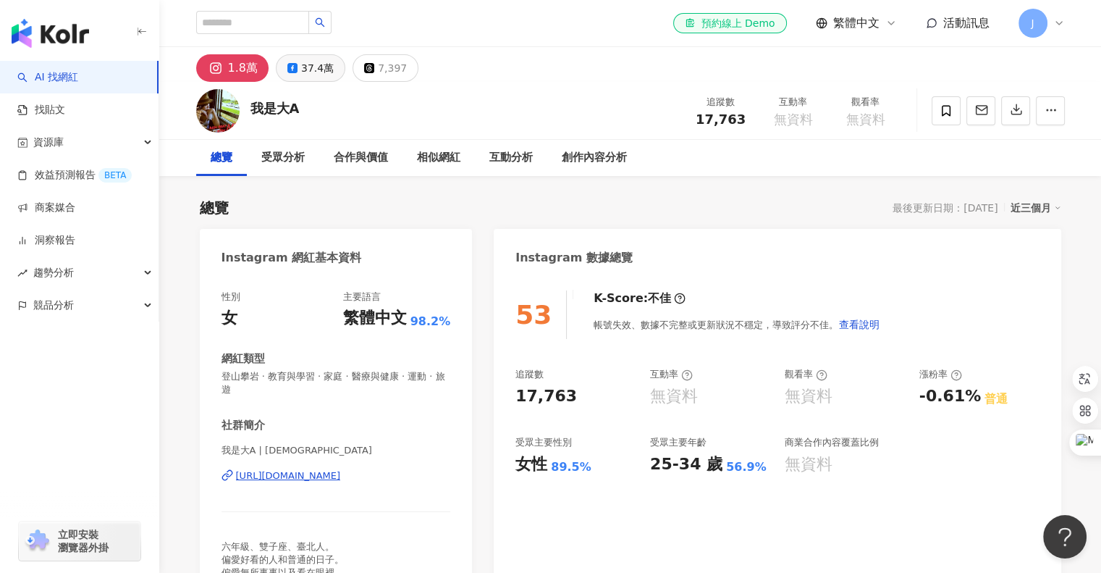
click at [301, 77] on div "37.4萬" at bounding box center [317, 68] width 33 height 20
click at [304, 64] on div "37.4萬" at bounding box center [317, 68] width 33 height 20
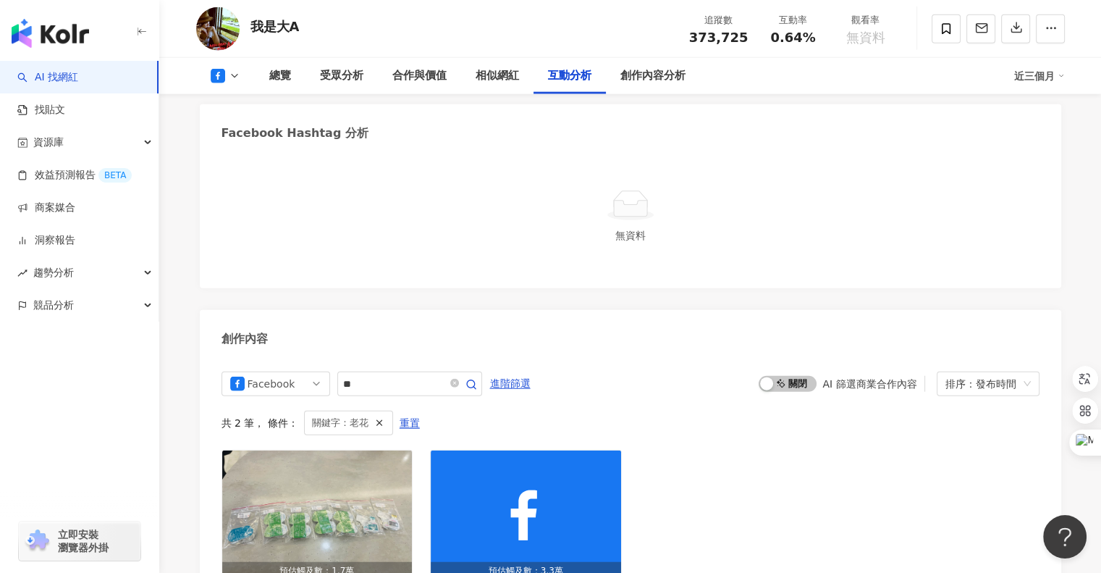
scroll to position [3693, 0]
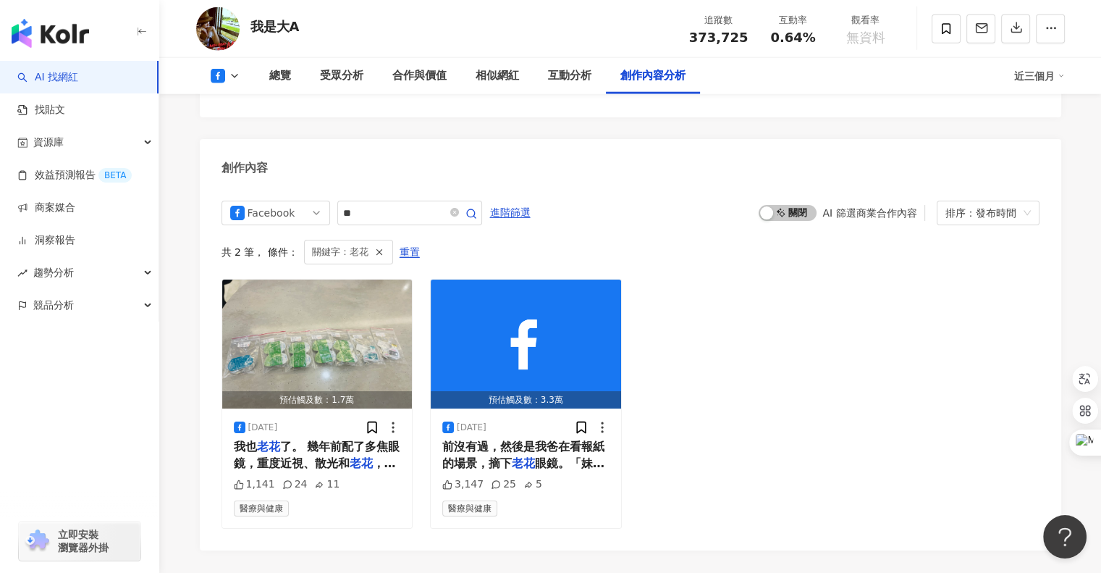
click at [844, 377] on div "預估觸及數：1.7萬 2025/4/30 我也 老花 了。 幾年前配了多焦眼鏡，重度近視、散光和 老花 ，讓我只好戴著眼鏡。想要打扮的時候，換上隱形眼鏡，接著…" at bounding box center [631, 403] width 818 height 249
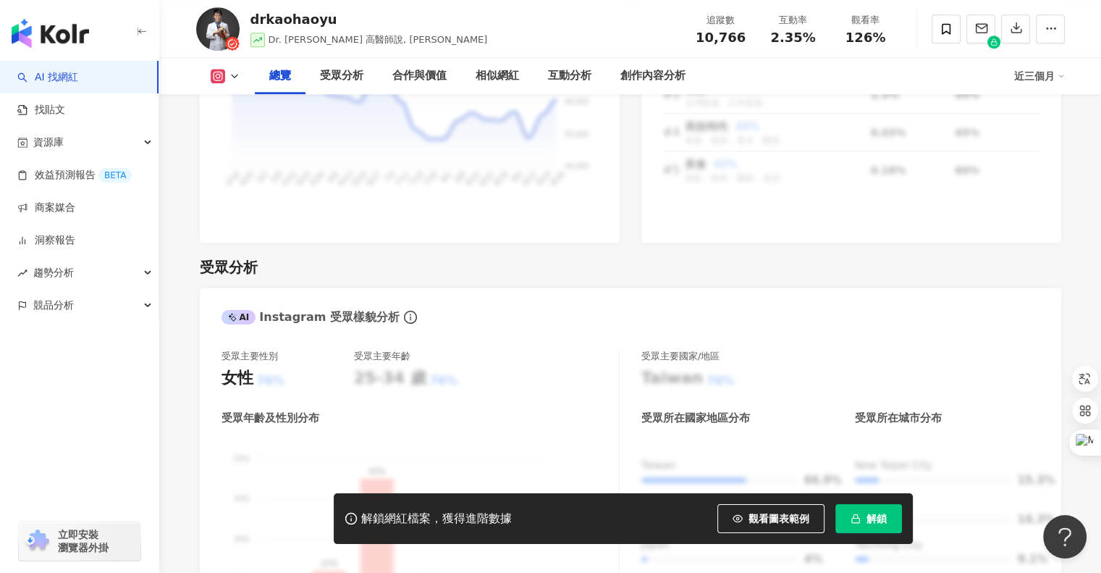
scroll to position [1384, 0]
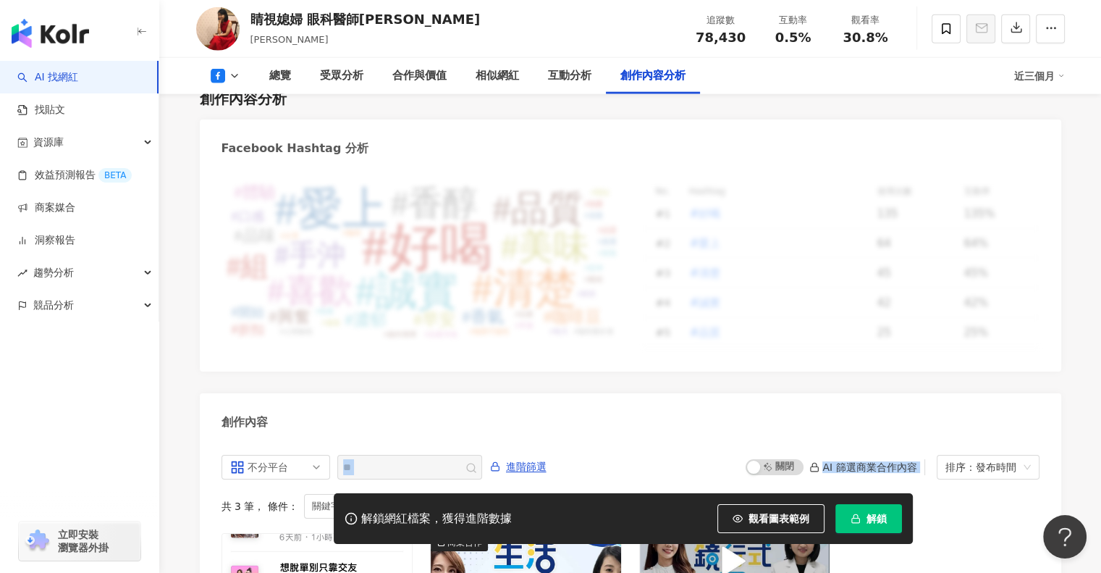
scroll to position [3594, 0]
click at [881, 518] on span "解鎖" at bounding box center [877, 519] width 20 height 12
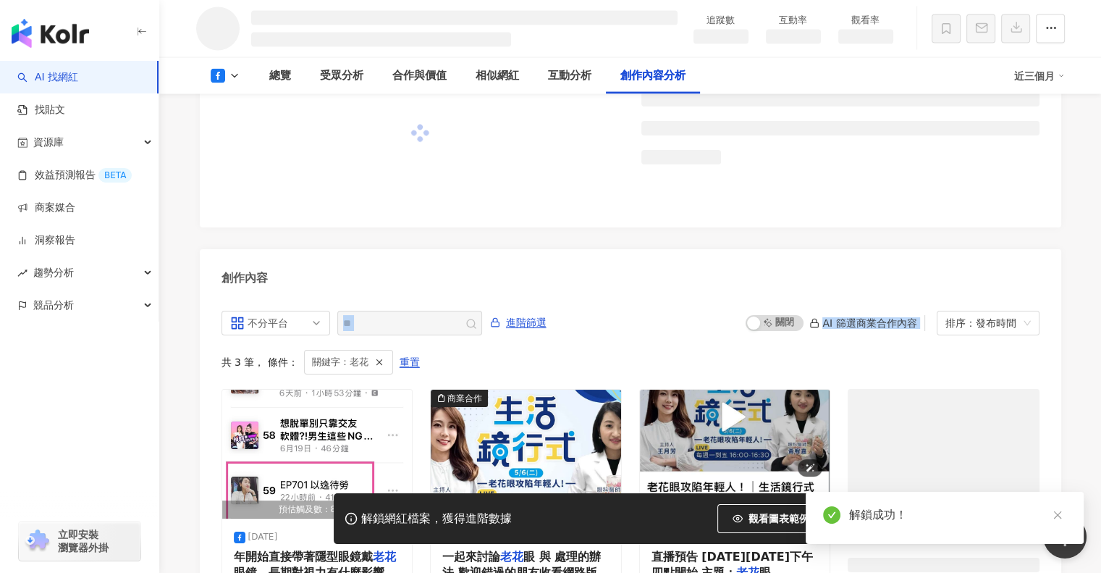
scroll to position [3035, 0]
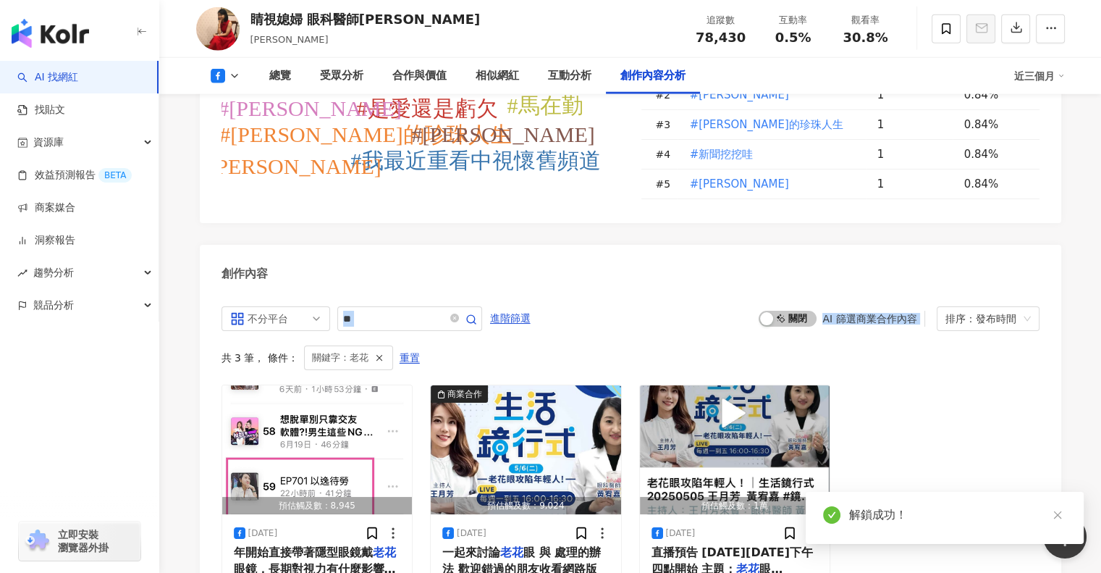
scroll to position [4022, 0]
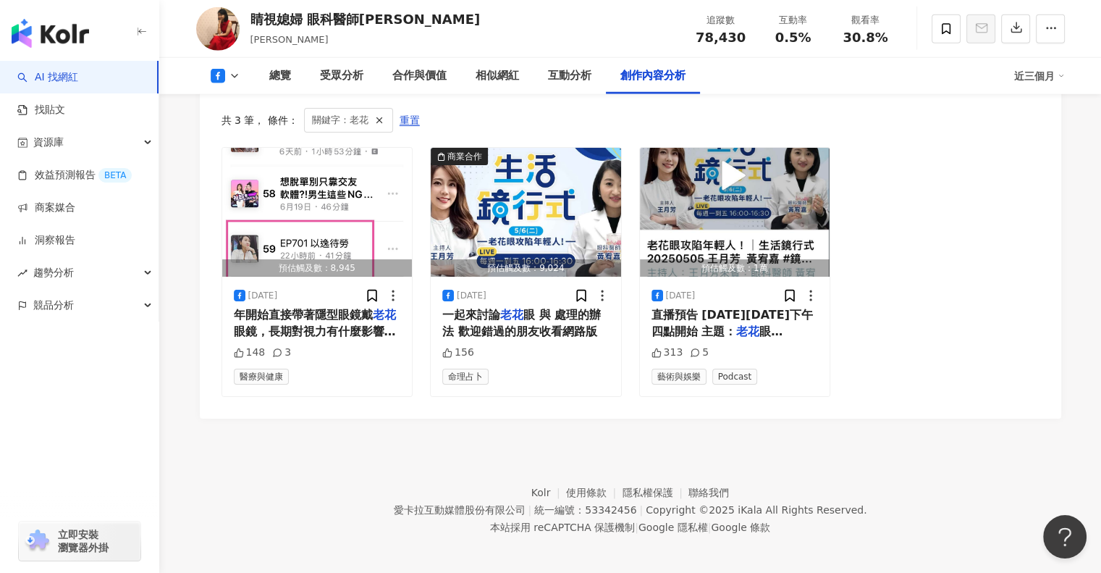
click at [240, 442] on footer "Kolr 使用條款 隱私權保護 聯絡我們 愛卡拉互動媒體股份有限公司 | 統一編號：53342456 | Copyright © 2025 iKala All…" at bounding box center [630, 498] width 942 height 161
click at [365, 418] on footer "Kolr 使用條款 隱私權保護 聯絡我們 愛卡拉互動媒體股份有限公司 | 統一編號：53342456 | Copyright © 2025 iKala All…" at bounding box center [630, 498] width 942 height 161
click at [888, 430] on footer "Kolr 使用條款 隱私權保護 聯絡我們 愛卡拉互動媒體股份有限公司 | 統一編號：53342456 | Copyright © 2025 iKala All…" at bounding box center [630, 498] width 942 height 161
click at [730, 166] on img "button" at bounding box center [735, 212] width 190 height 129
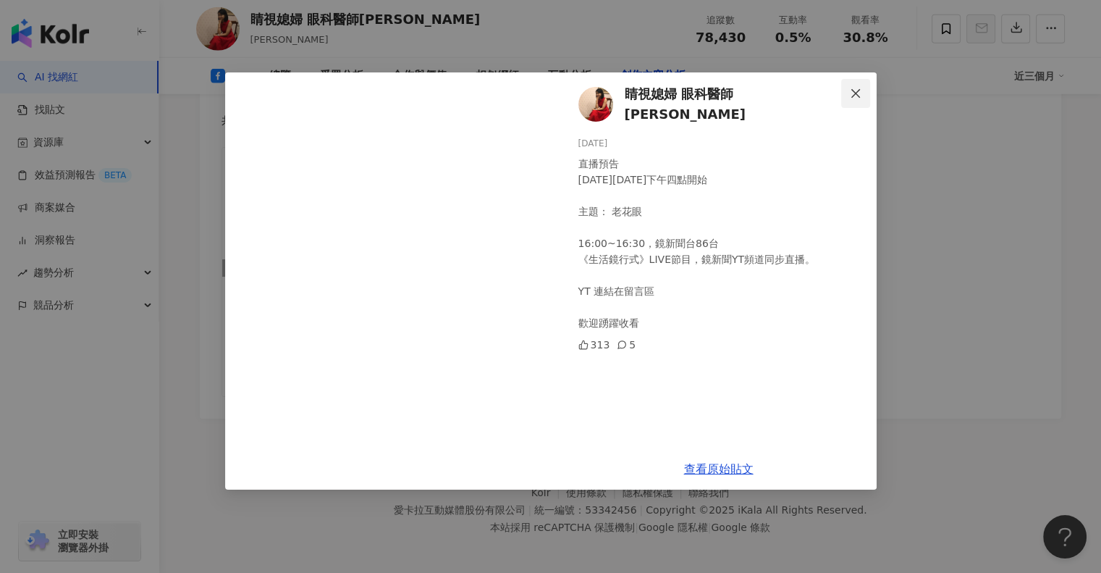
click at [856, 91] on icon "close" at bounding box center [856, 94] width 12 height 12
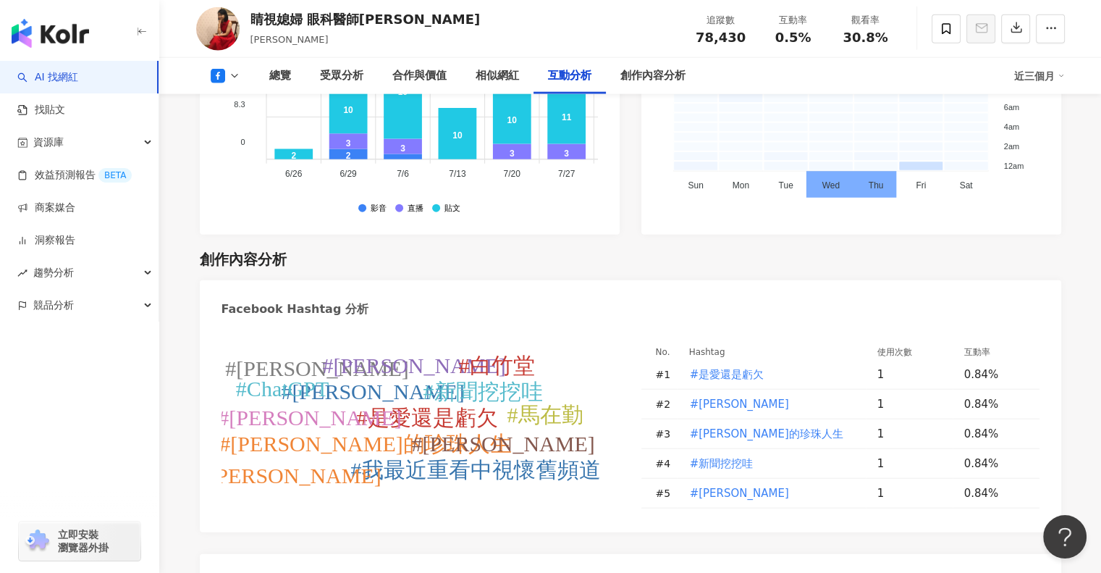
scroll to position [3620, 0]
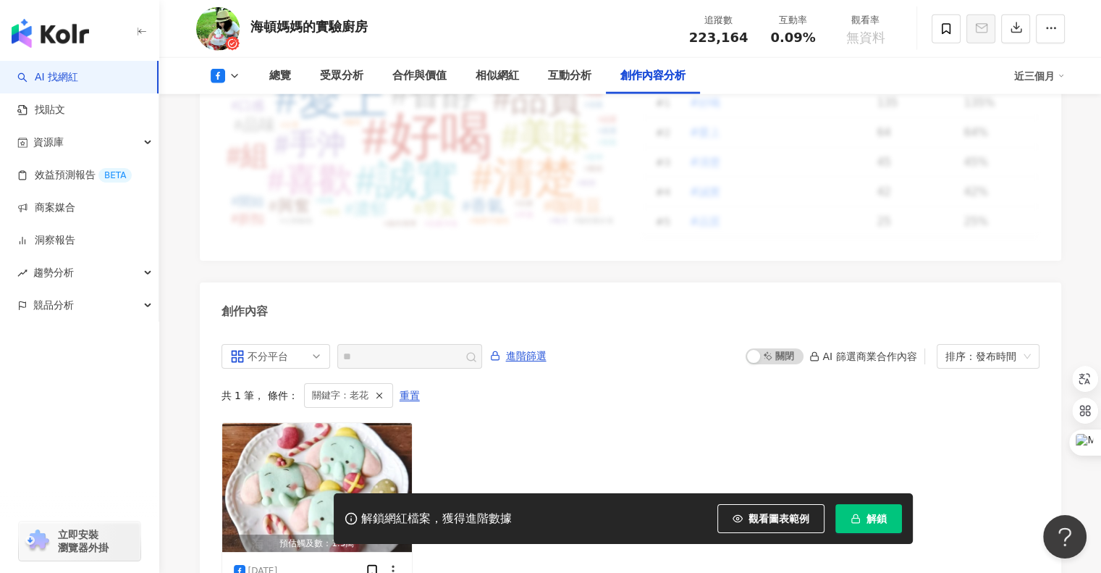
scroll to position [3693, 0]
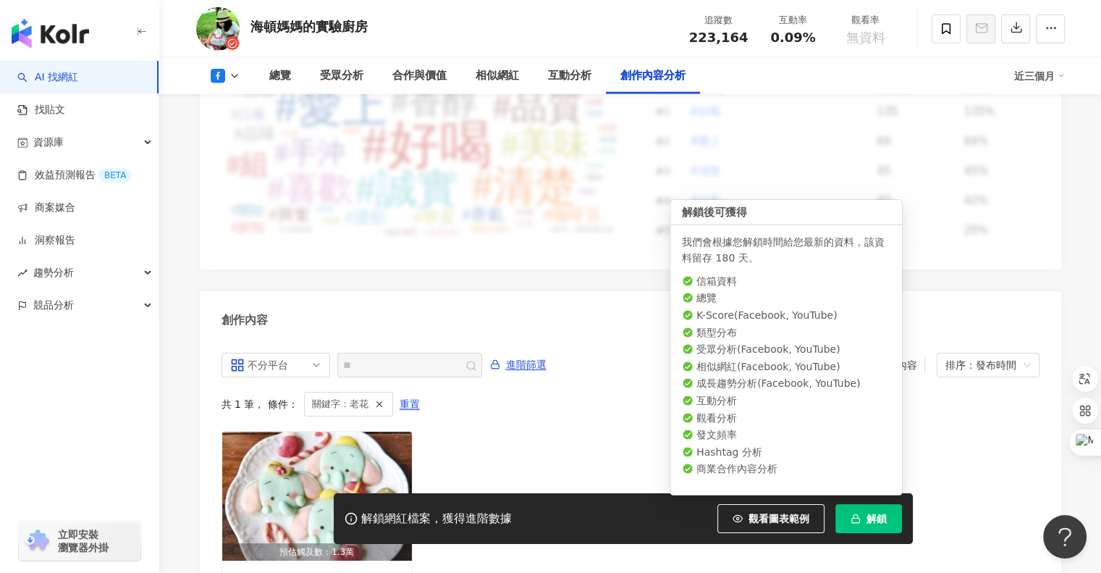
click at [872, 522] on span "解鎖" at bounding box center [877, 519] width 20 height 12
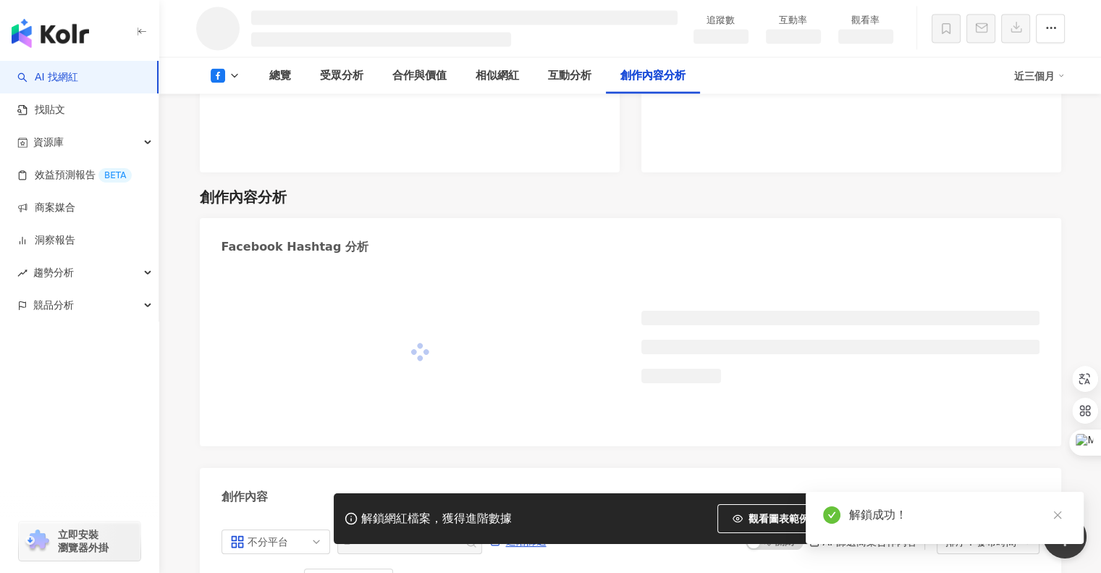
scroll to position [3059, 0]
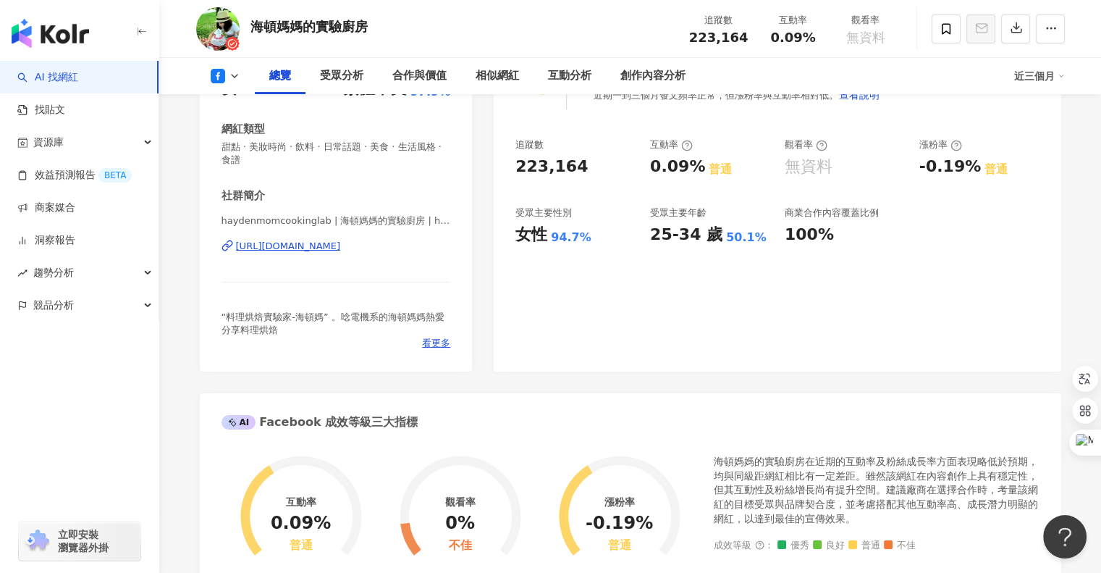
scroll to position [30, 0]
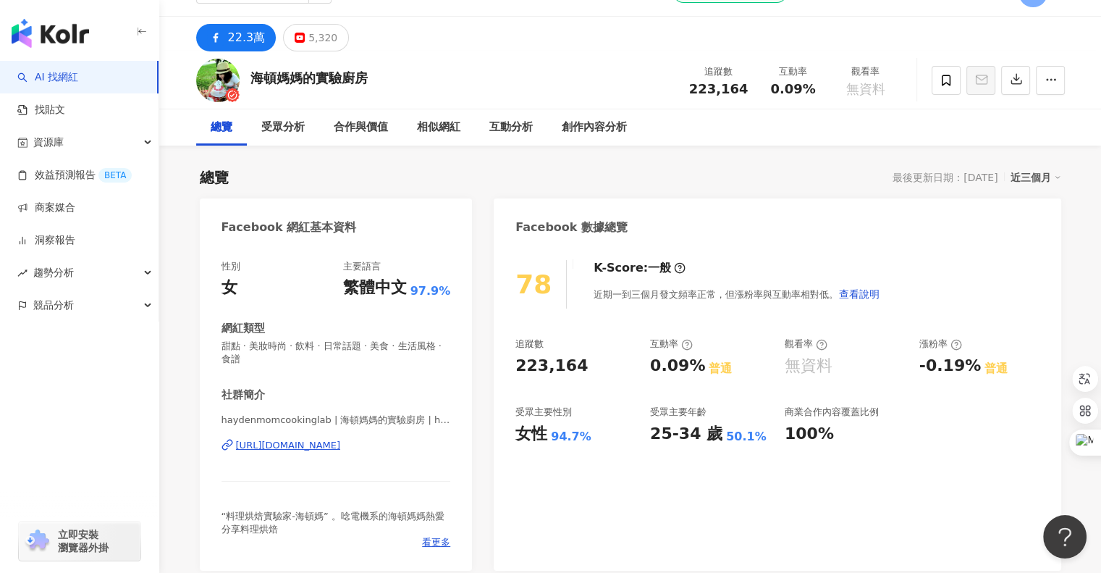
click at [319, 172] on div "總覽 最後更新日期：2025/9/23 近三個月" at bounding box center [631, 177] width 862 height 20
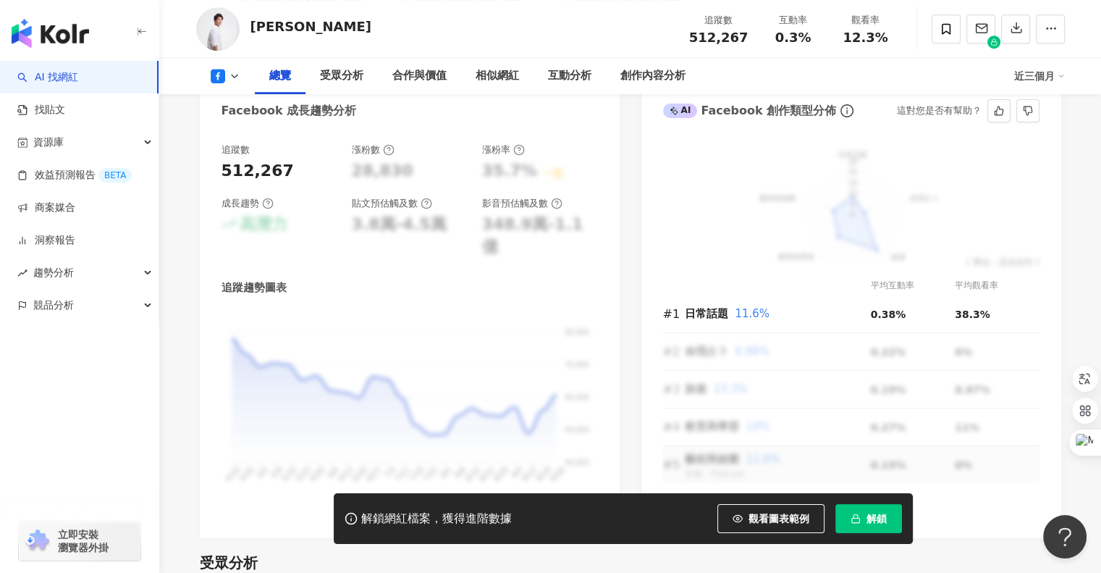
scroll to position [851, 0]
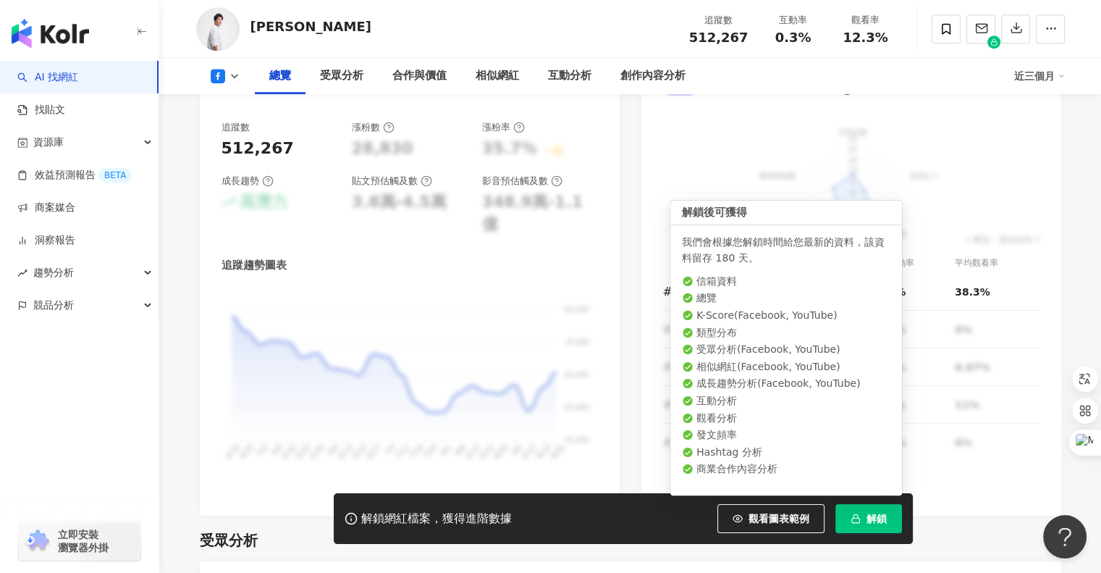
click at [872, 513] on span "解鎖" at bounding box center [877, 519] width 20 height 12
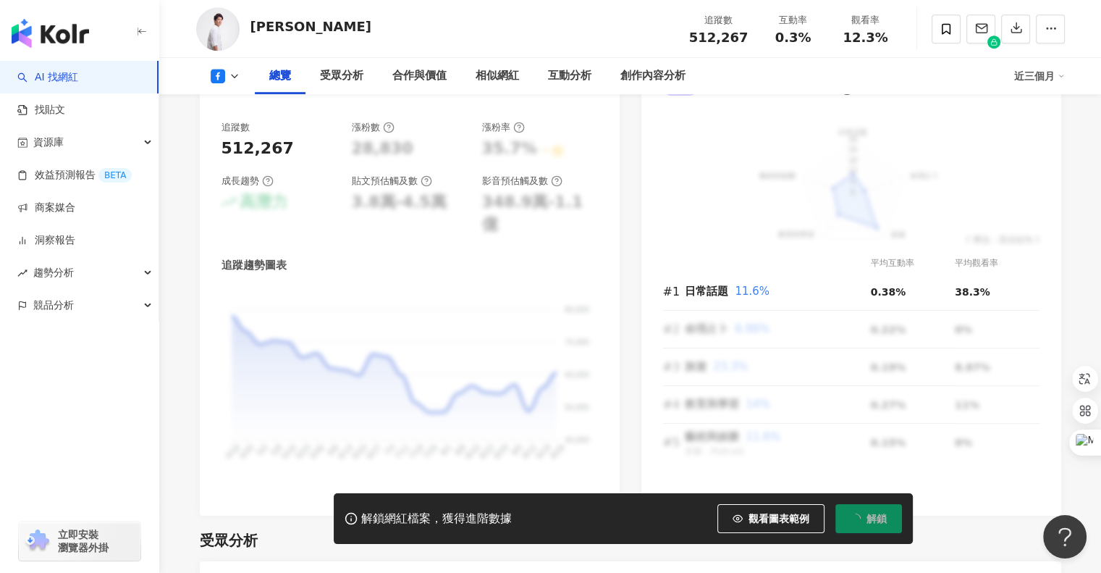
scroll to position [826, 0]
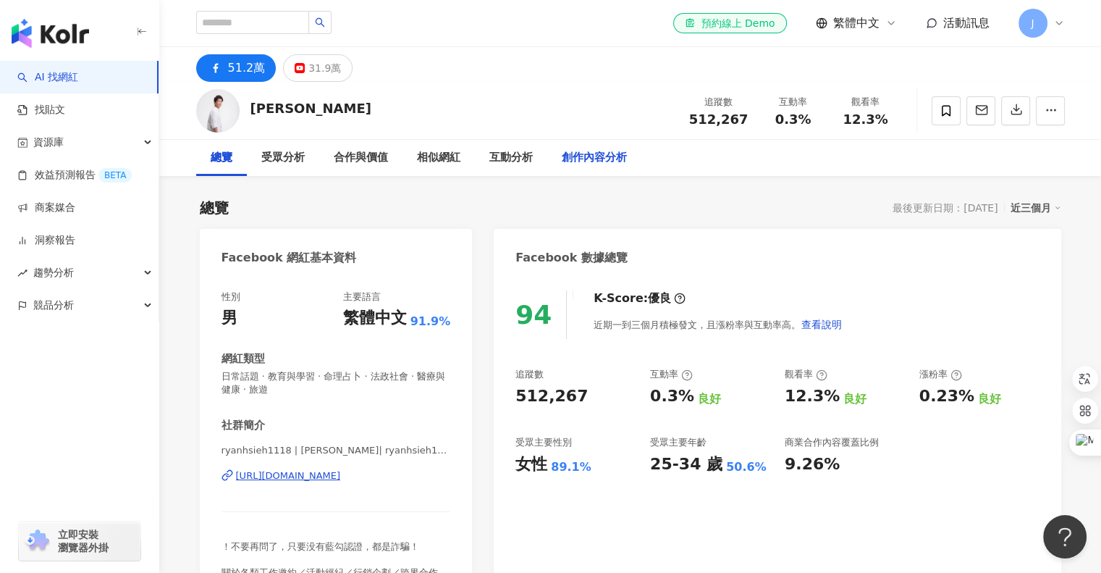
click at [593, 147] on div "創作內容分析" at bounding box center [594, 158] width 94 height 36
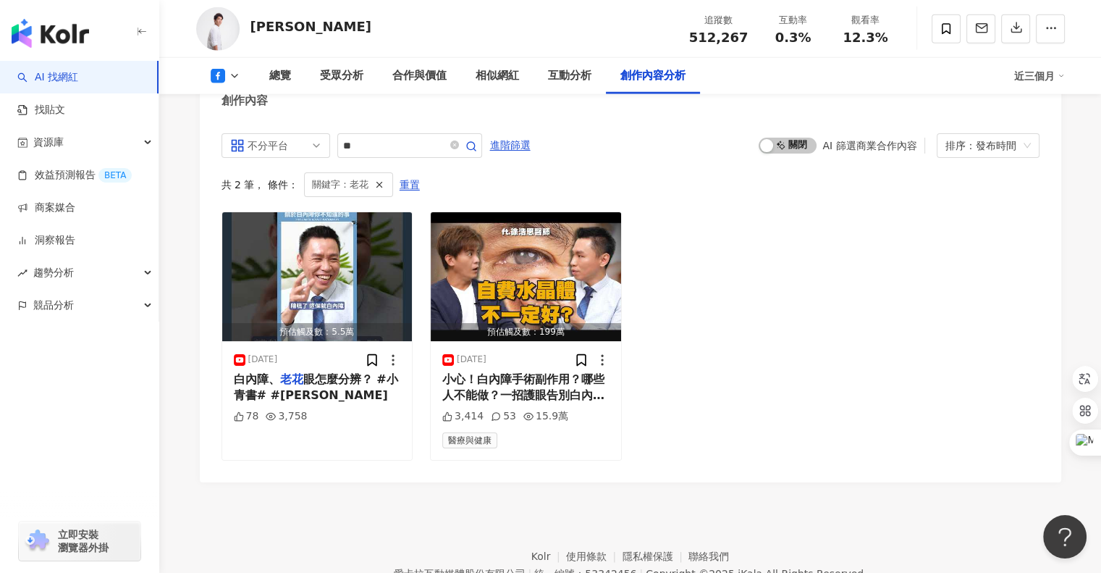
scroll to position [4000, 0]
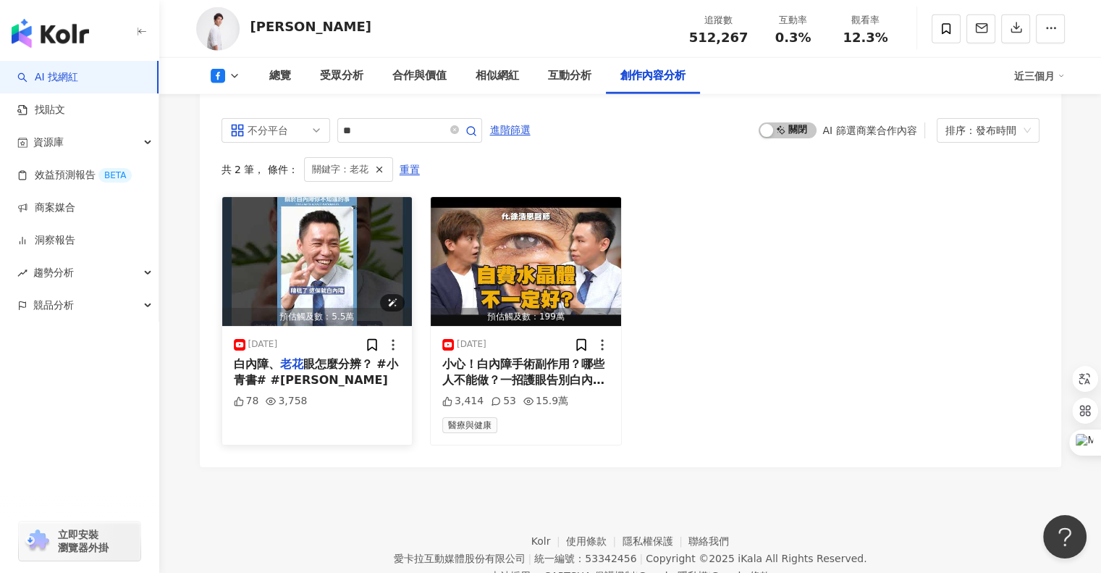
click at [337, 279] on img "button" at bounding box center [317, 261] width 190 height 129
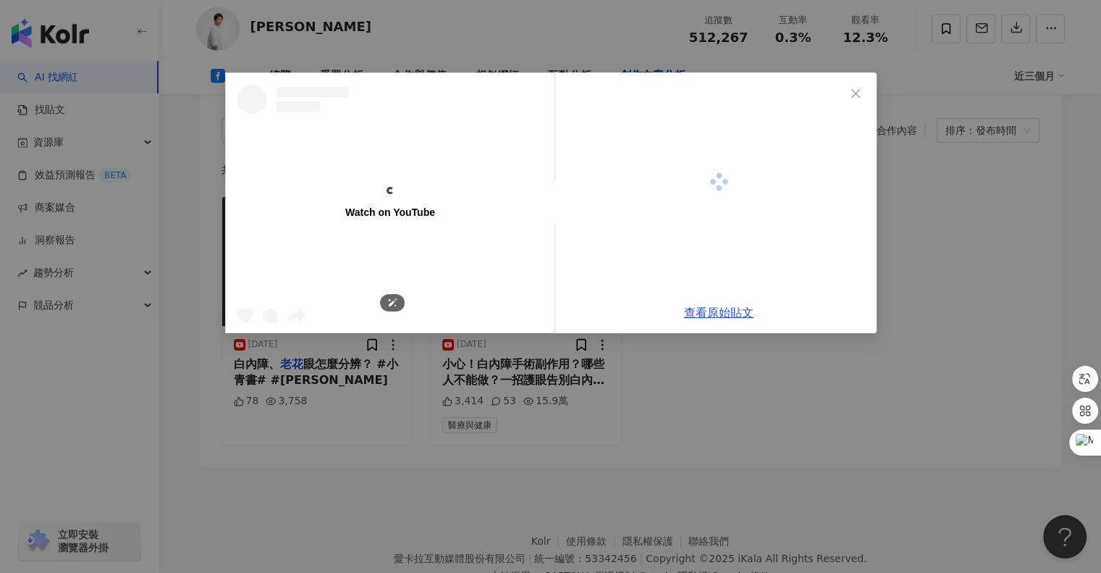
click at [337, 279] on div "Watch on YouTube" at bounding box center [390, 202] width 329 height 259
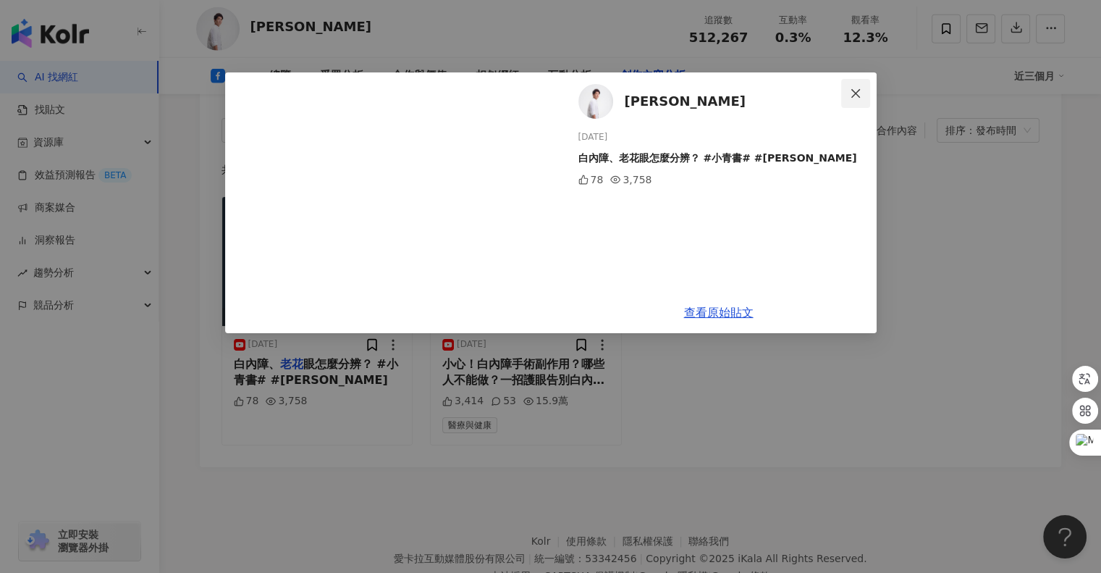
click at [857, 94] on icon "close" at bounding box center [855, 92] width 9 height 9
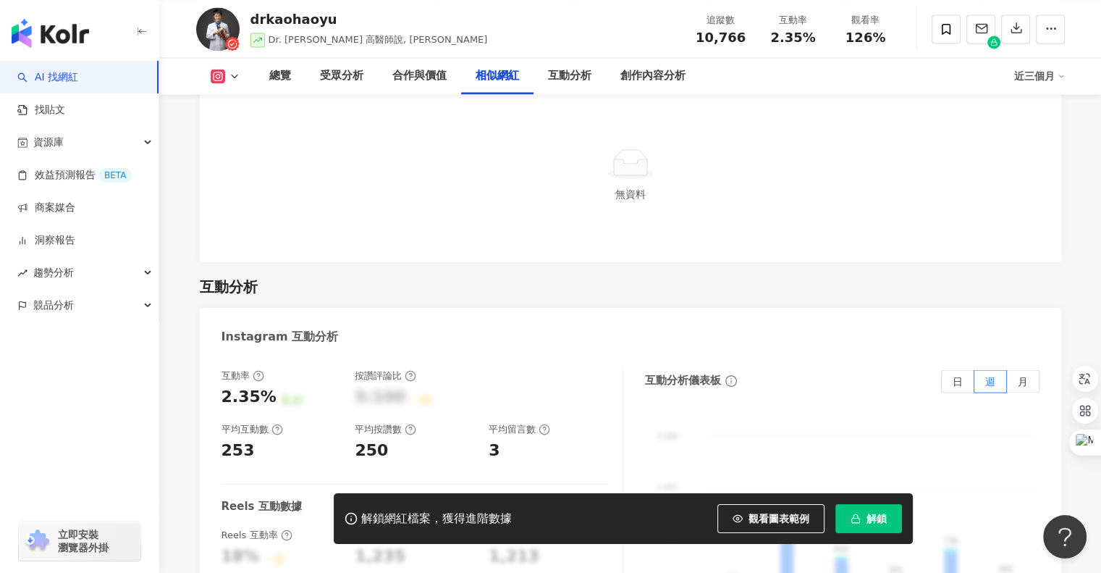
scroll to position [2687, 0]
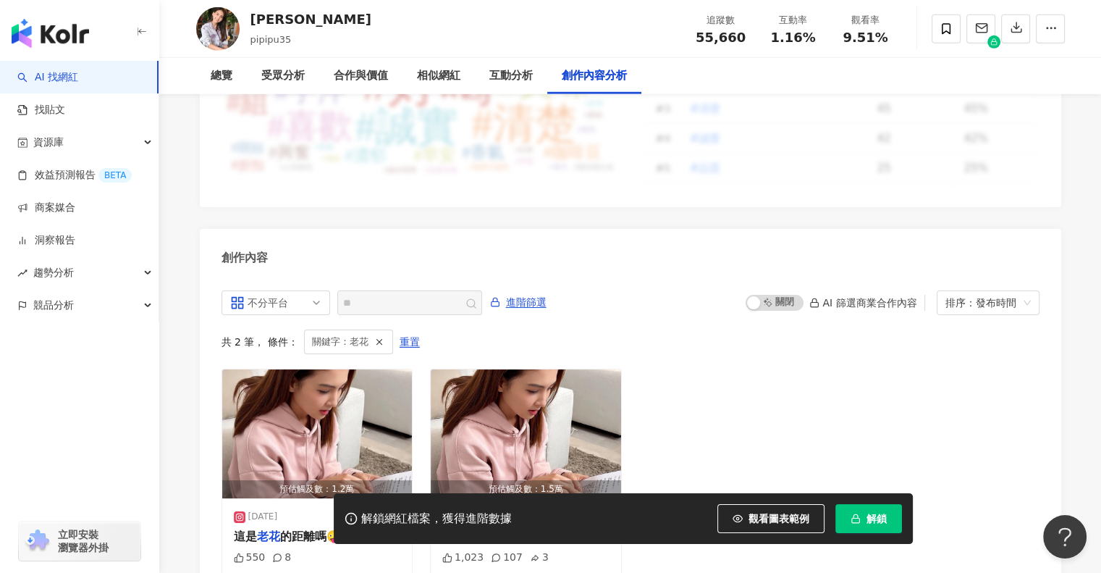
scroll to position [4410, 0]
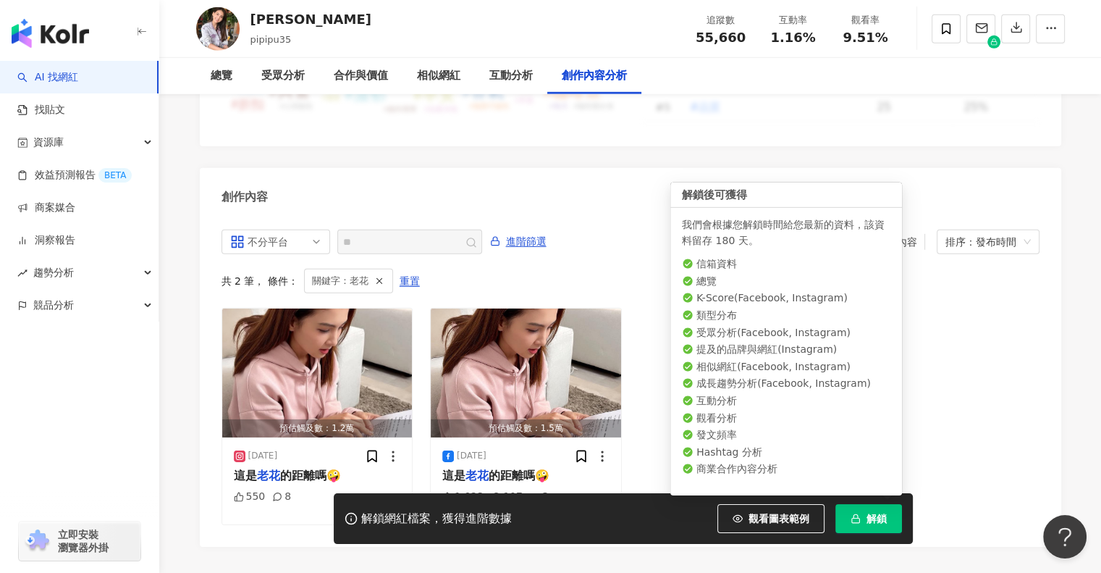
click at [875, 522] on span "解鎖" at bounding box center [877, 519] width 20 height 12
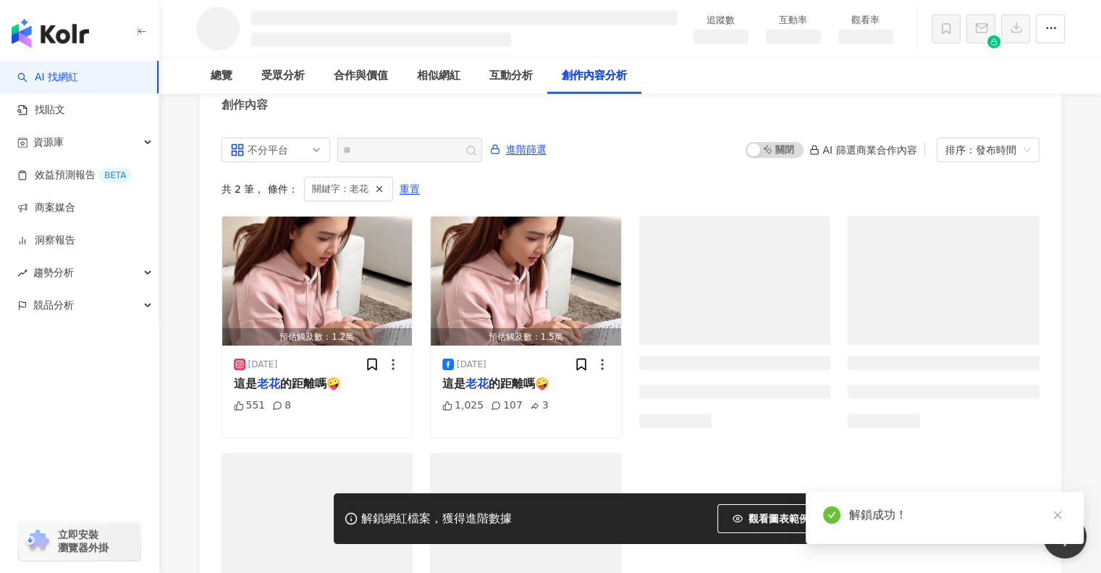
scroll to position [3887, 0]
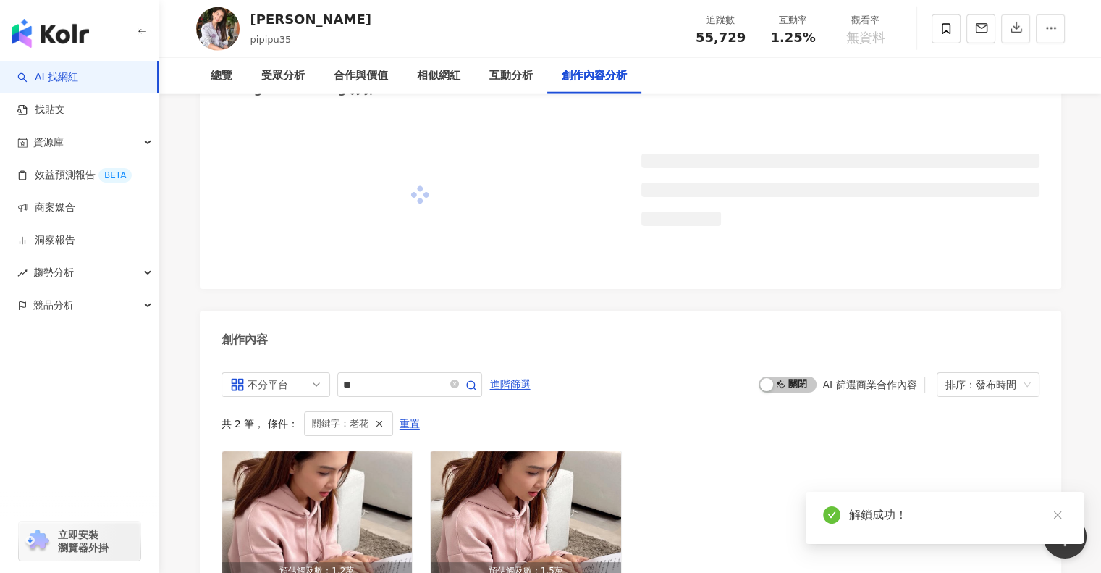
scroll to position [4289, 0]
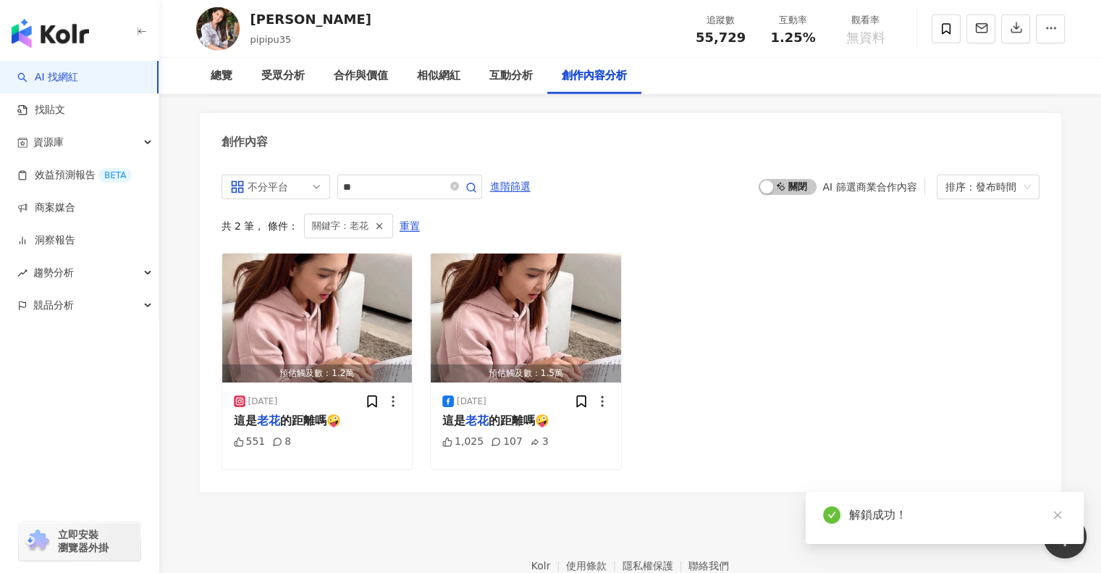
click at [589, 83] on div "創作內容分析" at bounding box center [594, 75] width 65 height 17
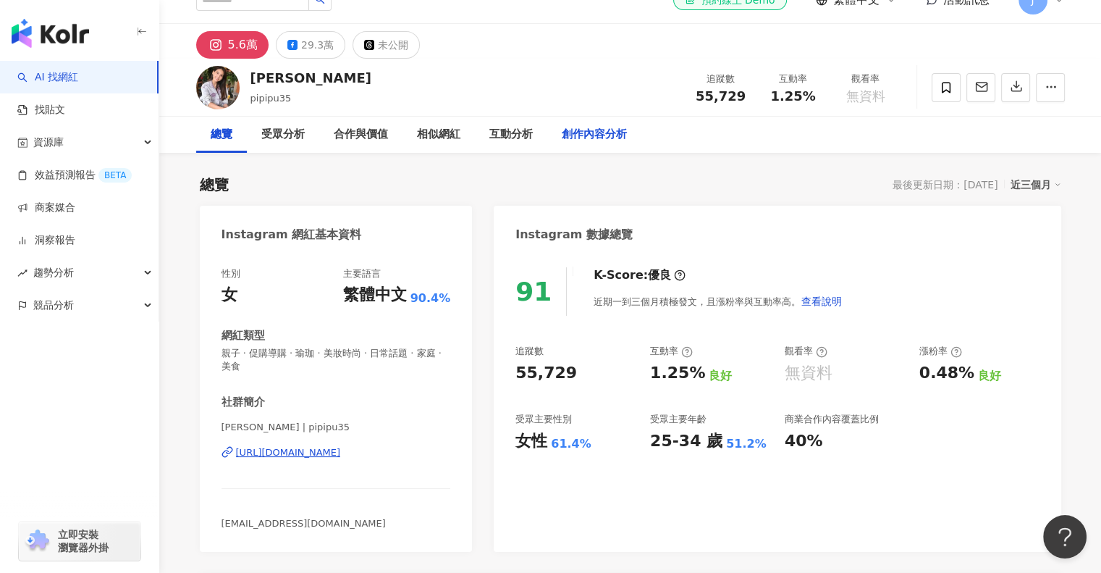
scroll to position [0, 0]
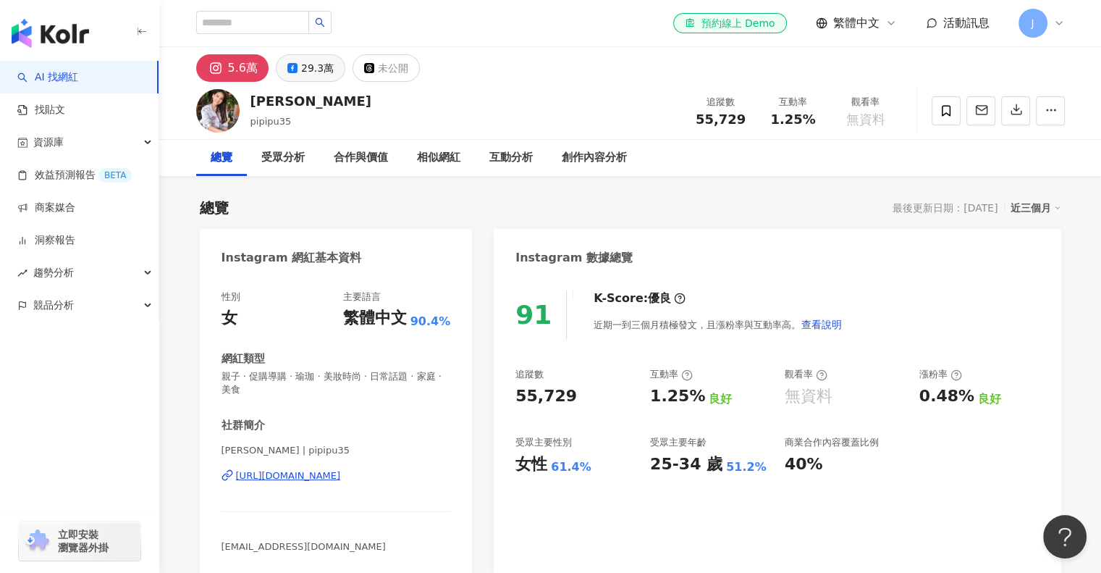
click at [314, 64] on div "29.3萬" at bounding box center [317, 68] width 33 height 20
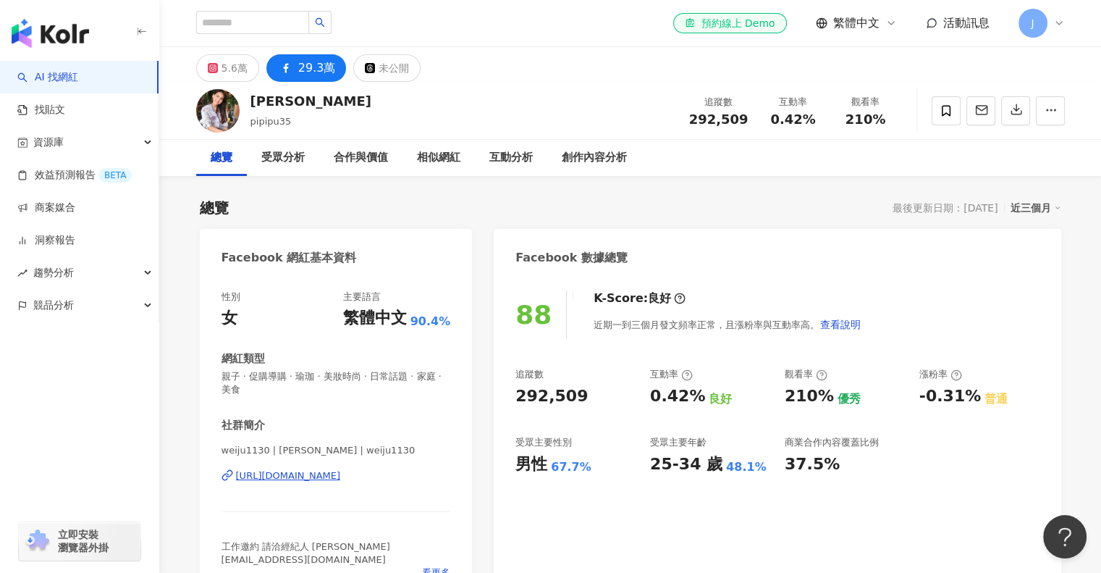
click at [547, 93] on div "韋汝 pipipu35 追蹤數 292,509 互動率 0.42% 觀看率 210%" at bounding box center [630, 110] width 927 height 57
click at [590, 153] on div "創作內容分析" at bounding box center [594, 157] width 65 height 17
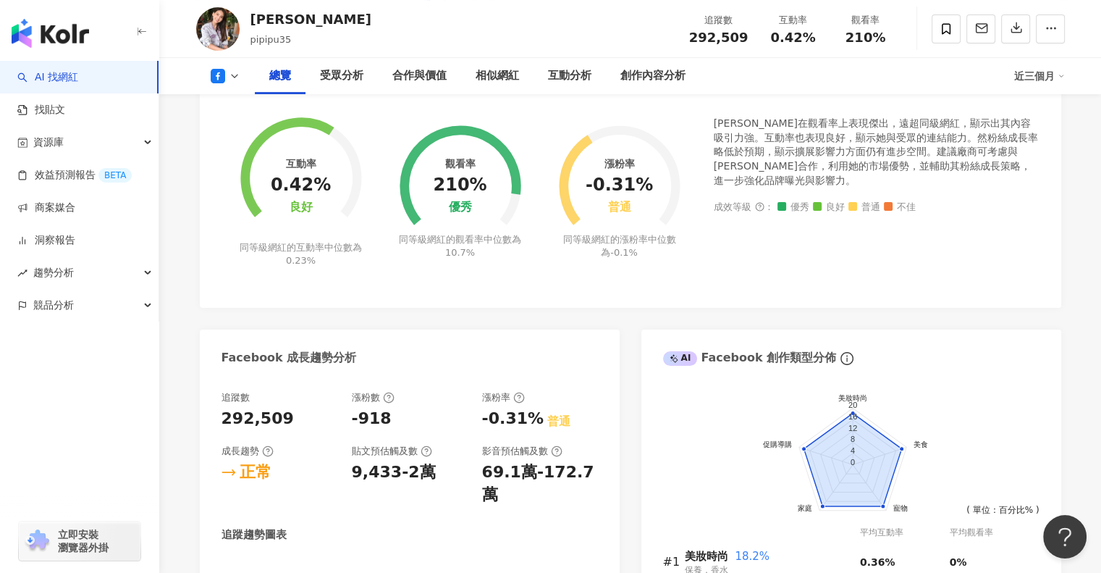
scroll to position [371, 0]
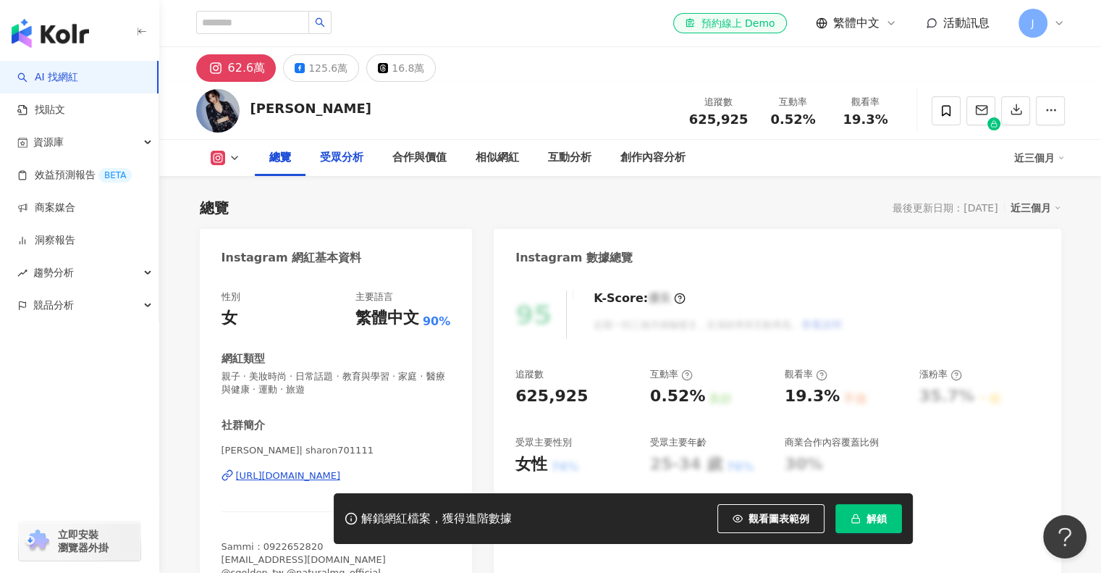
click at [338, 157] on div "受眾分析" at bounding box center [341, 157] width 43 height 17
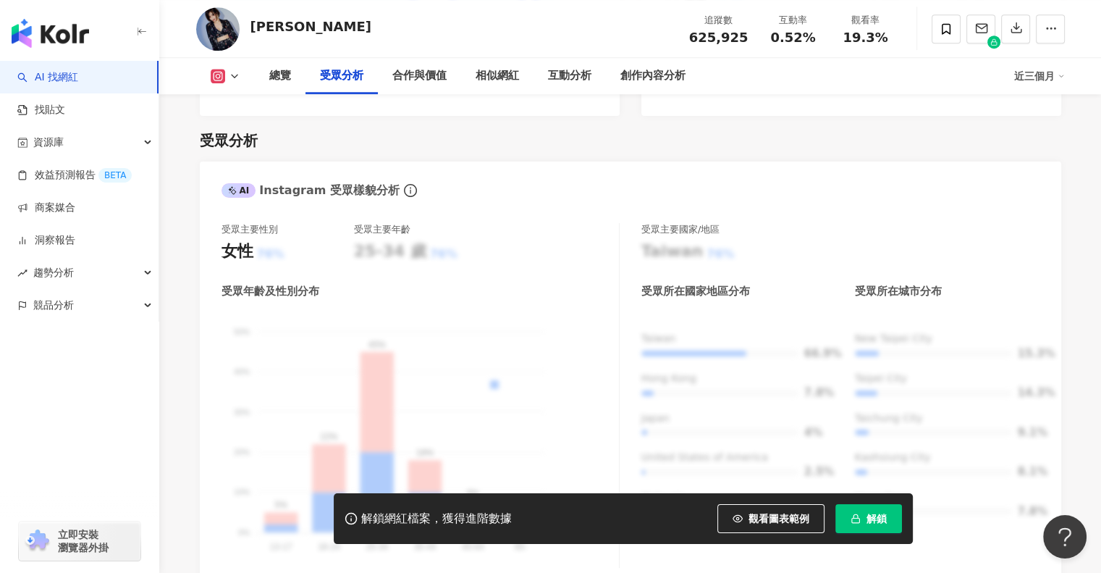
click at [880, 524] on span "解鎖" at bounding box center [877, 519] width 20 height 12
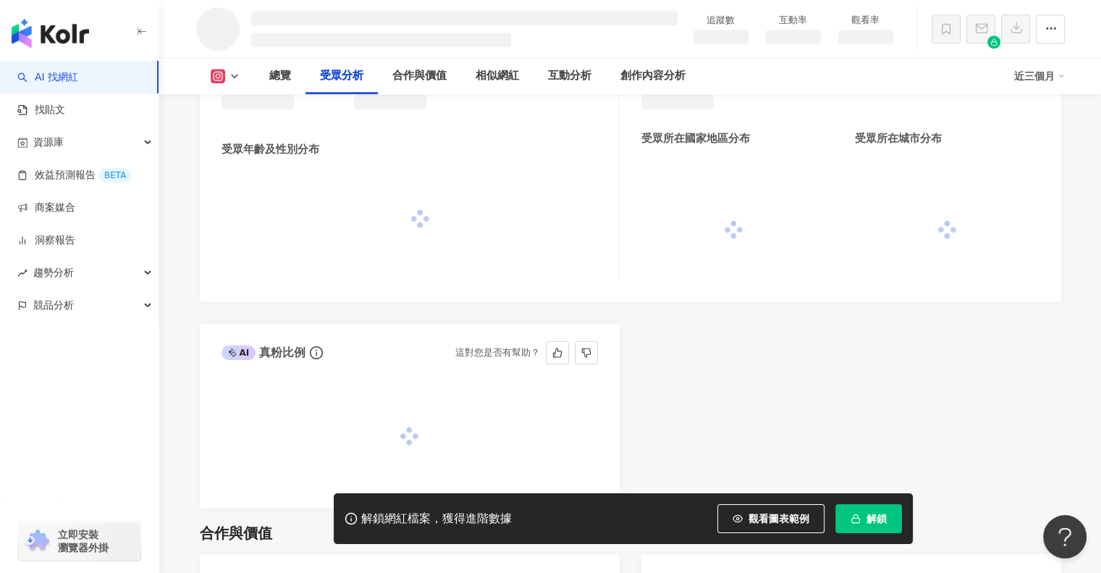
scroll to position [1192, 0]
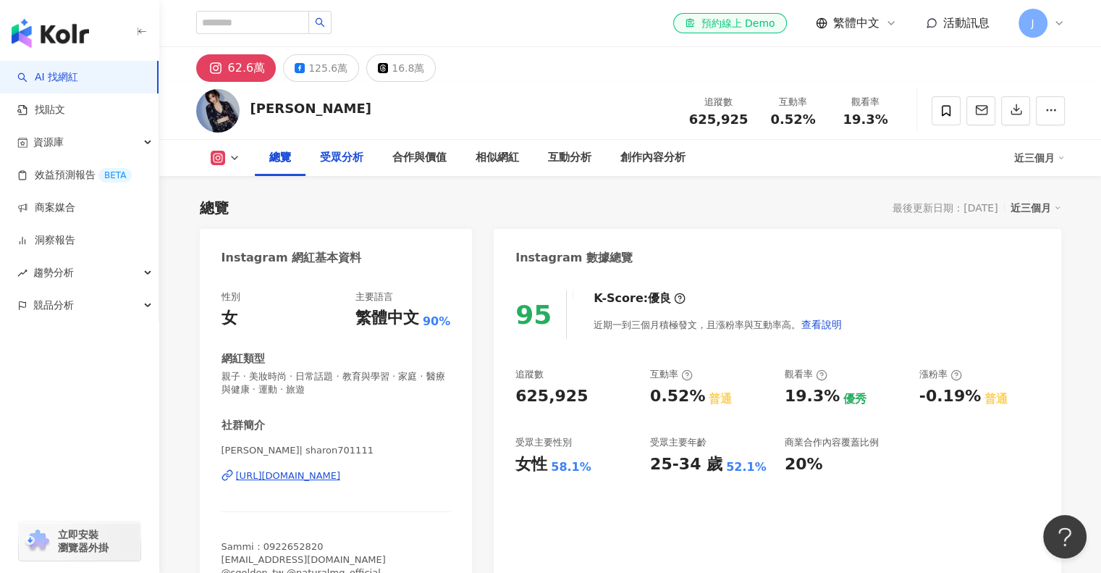
click at [358, 159] on div "受眾分析" at bounding box center [341, 157] width 43 height 17
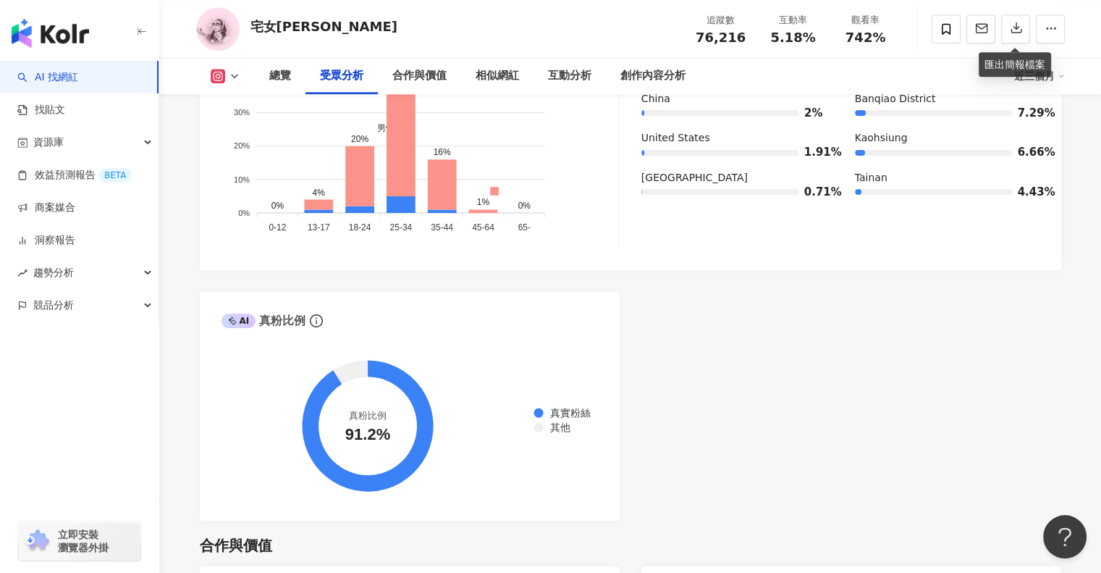
scroll to position [1505, 0]
click at [715, 361] on div "AI Instagram 受眾樣貌分析 受眾主要性別 女性 91.2% 受眾主要年齡 25-34 歲 58.4% 受眾年齡及性別分布 男性 女性 60% 60…" at bounding box center [631, 181] width 862 height 678
drag, startPoint x: 681, startPoint y: 467, endPoint x: 484, endPoint y: 561, distance: 218.3
click at [681, 467] on div "AI Instagram 受眾樣貌分析 受眾主要性別 女性 91.2% 受眾主要年齡 25-34 歲 58.4% 受眾年齡及性別分布 男性 女性 60% 60…" at bounding box center [631, 181] width 862 height 678
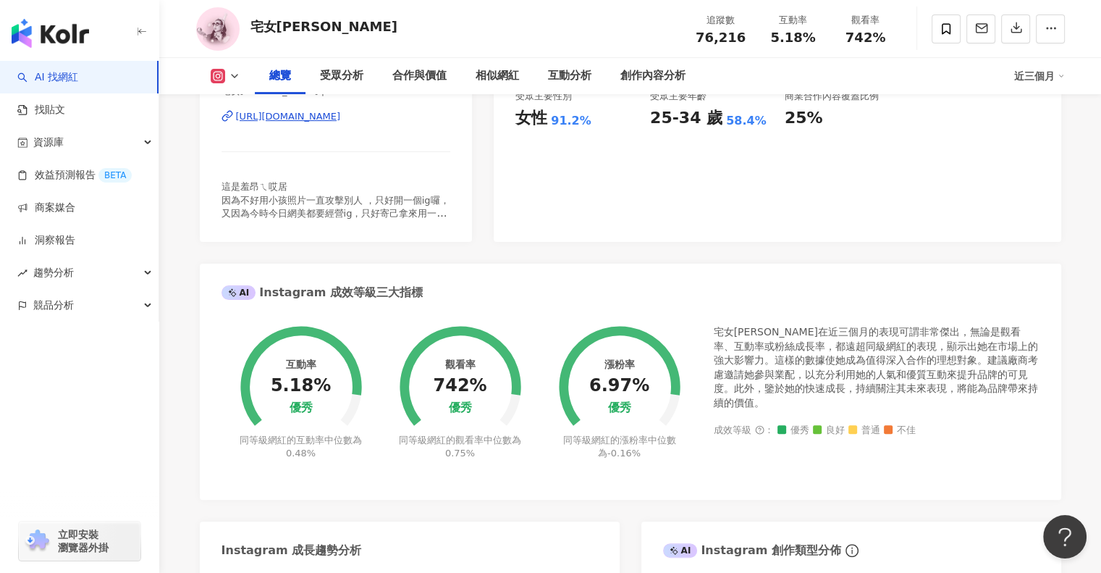
scroll to position [0, 0]
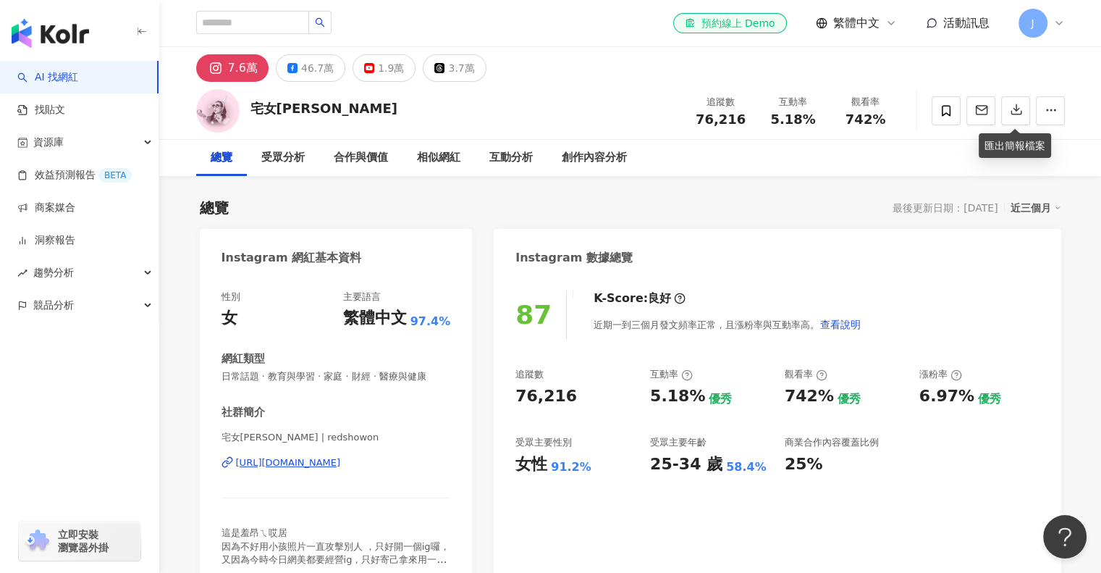
click at [52, 77] on link "AI 找網紅" at bounding box center [47, 77] width 61 height 14
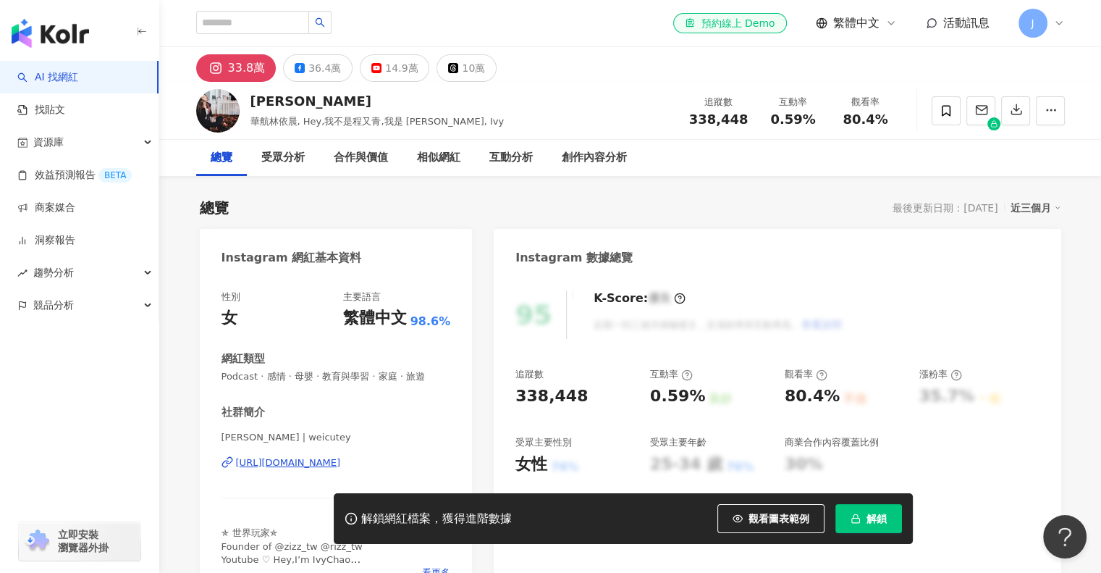
click at [874, 516] on span "解鎖" at bounding box center [877, 519] width 20 height 12
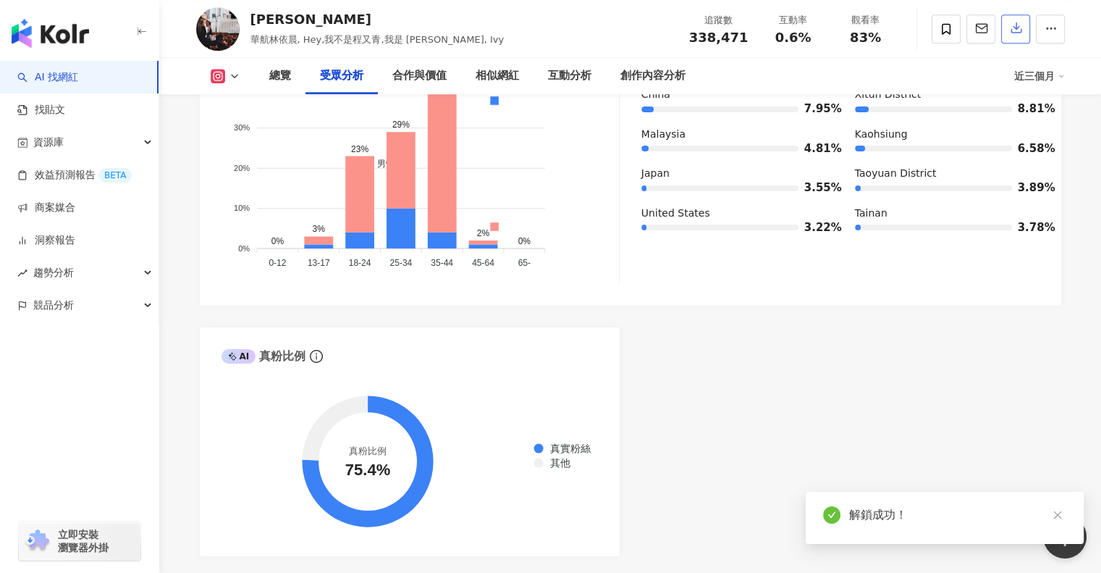
scroll to position [1376, 0]
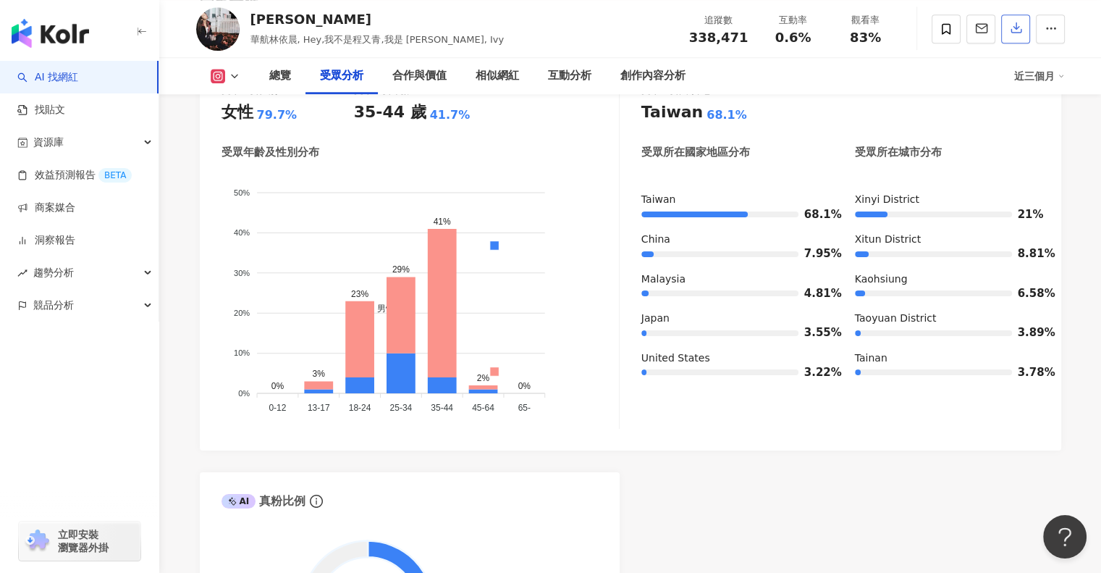
click at [1011, 32] on icon "button" at bounding box center [1016, 28] width 10 height 10
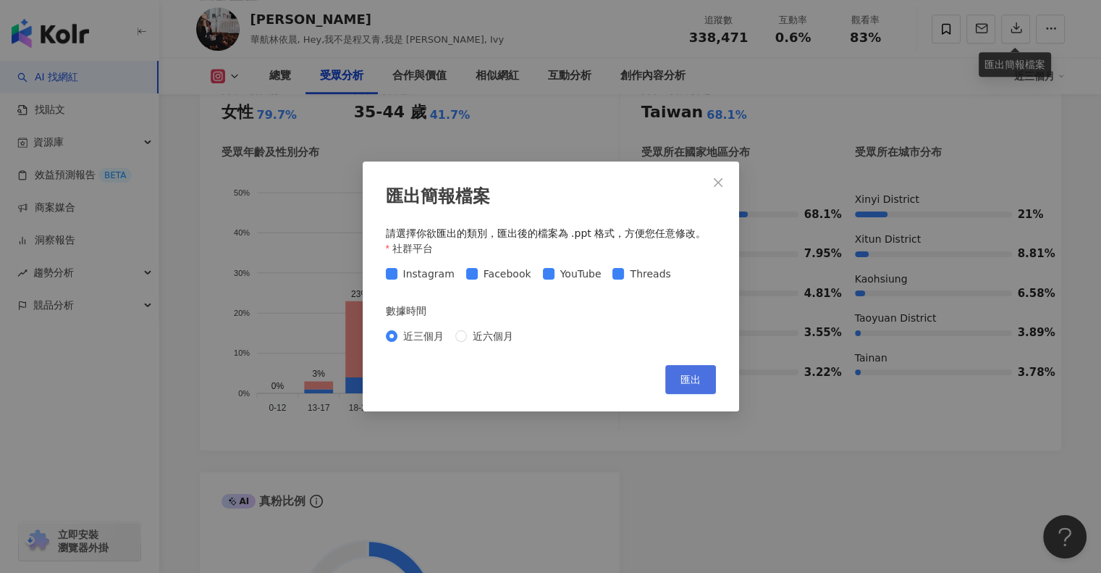
click at [698, 378] on span "匯出" at bounding box center [691, 380] width 20 height 12
click at [478, 346] on div "近三個月 近六個月" at bounding box center [551, 335] width 330 height 23
click at [468, 338] on span "近六個月" at bounding box center [493, 336] width 52 height 16
click at [687, 376] on span "匯出" at bounding box center [691, 380] width 20 height 12
click at [199, 408] on div "匯出簡報檔案 請選擇你欲匯出的類別，匯出後的檔案為 .ppt 格式，方便您任意修改。 社群平台 Instagram Facebook YouTube Thre…" at bounding box center [550, 286] width 1101 height 573
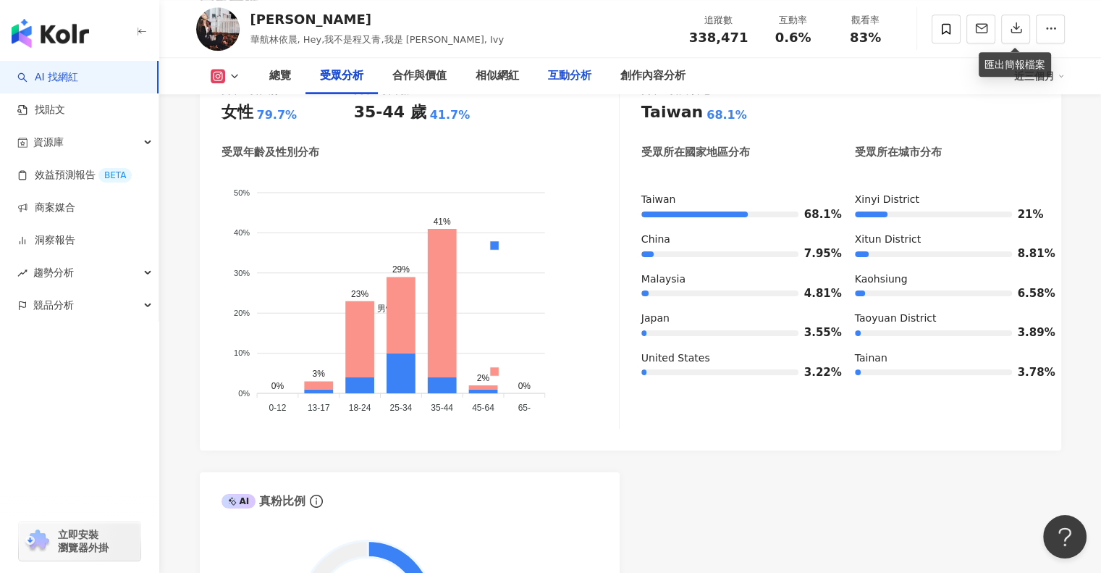
click at [573, 83] on div "互動分析" at bounding box center [569, 75] width 43 height 17
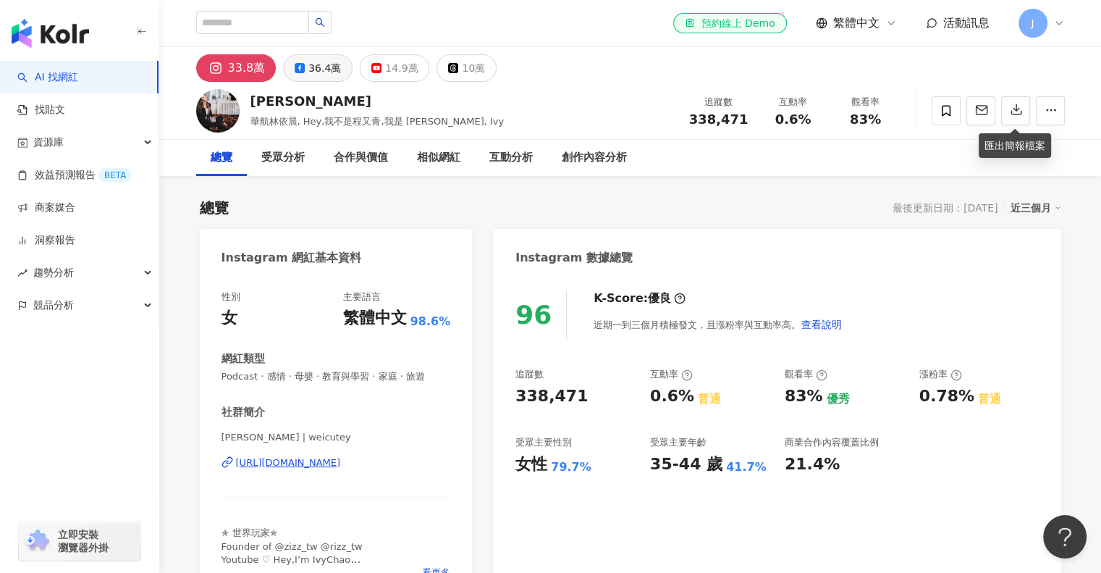
click at [303, 75] on button "36.4萬" at bounding box center [318, 68] width 70 height 28
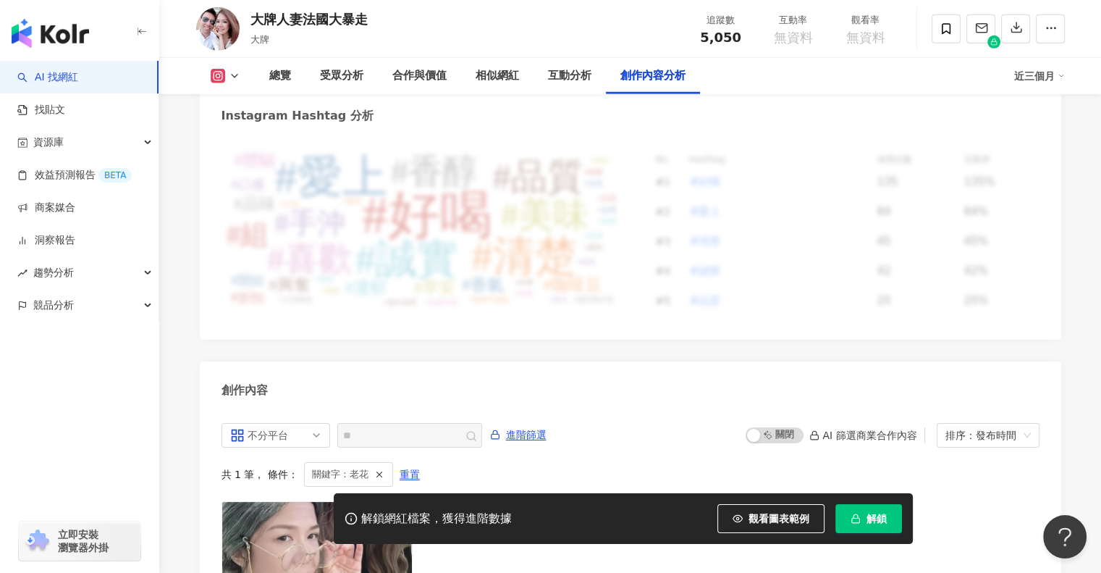
scroll to position [3863, 0]
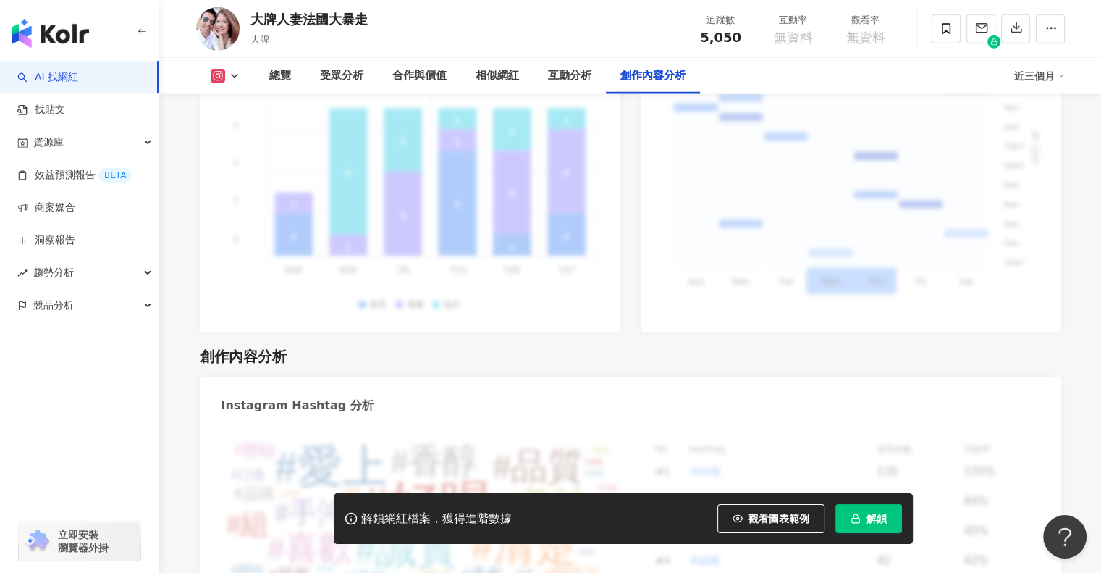
click at [70, 70] on link "AI 找網紅" at bounding box center [47, 77] width 61 height 14
click at [61, 81] on link "AI 找網紅" at bounding box center [47, 77] width 61 height 14
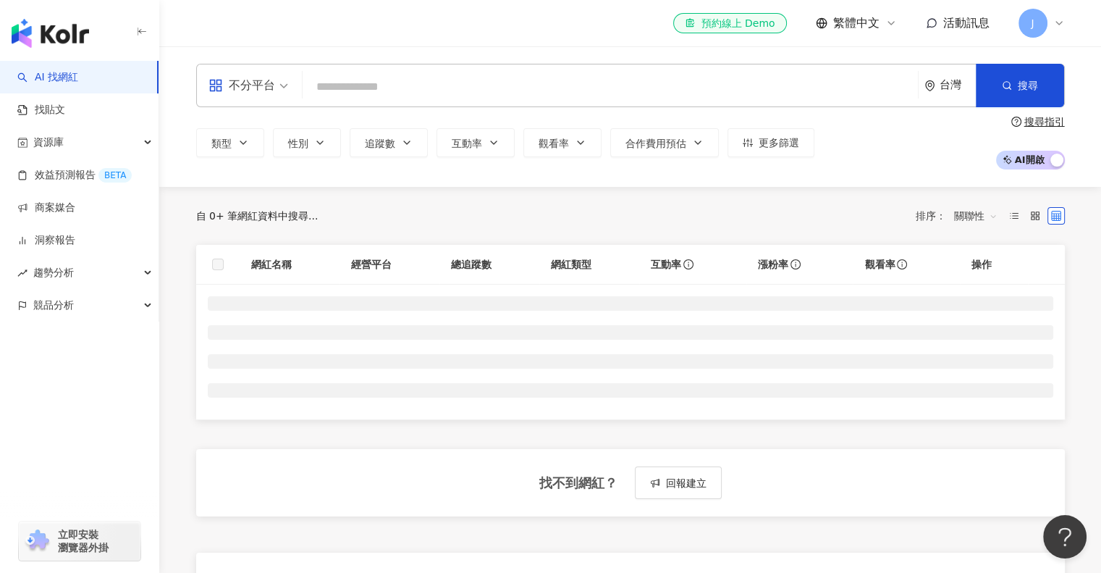
click at [381, 92] on input "search" at bounding box center [610, 87] width 604 height 28
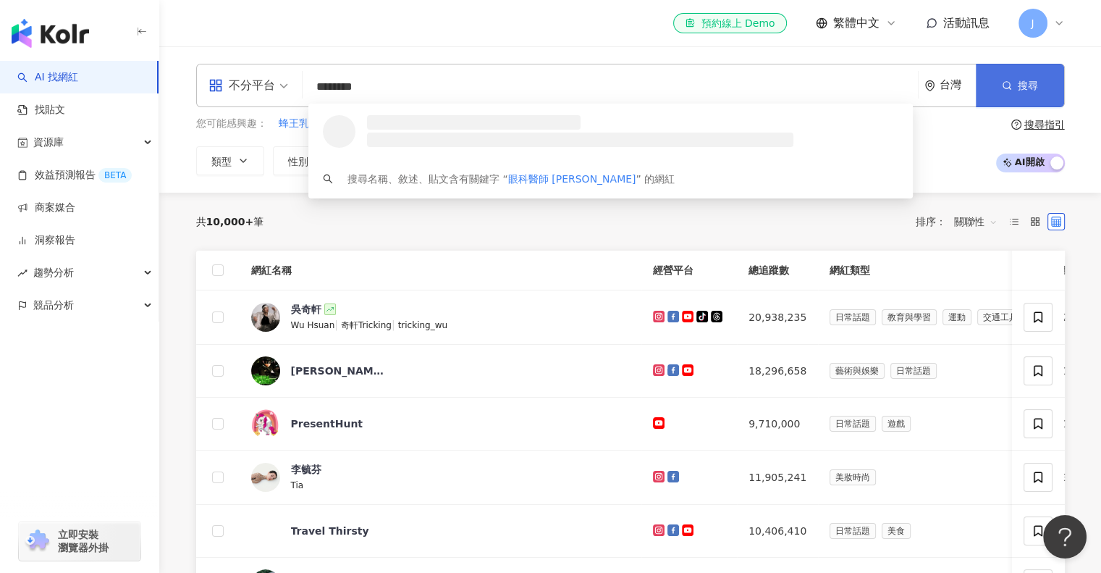
type input "********"
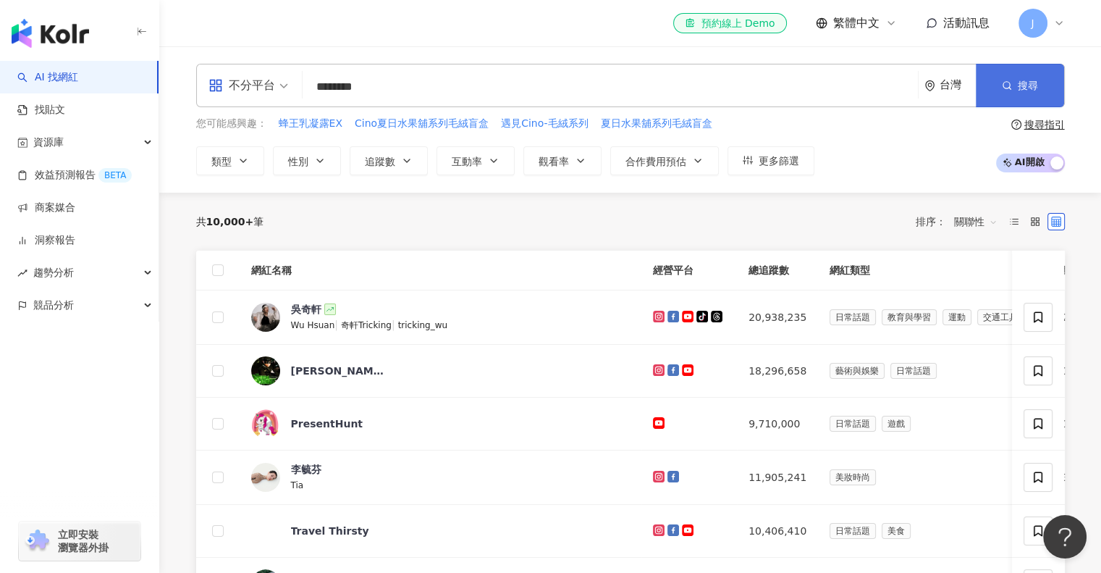
click at [1017, 86] on button "搜尋" at bounding box center [1020, 85] width 88 height 43
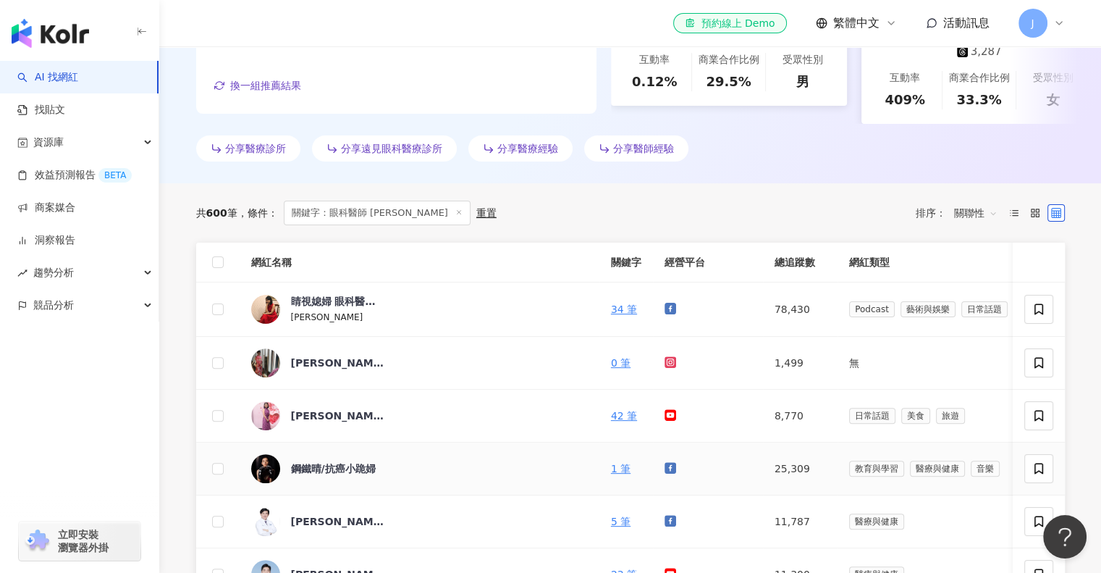
scroll to position [52, 0]
click at [343, 294] on div "睛視媳婦 眼科醫師[PERSON_NAME]" at bounding box center [338, 301] width 94 height 14
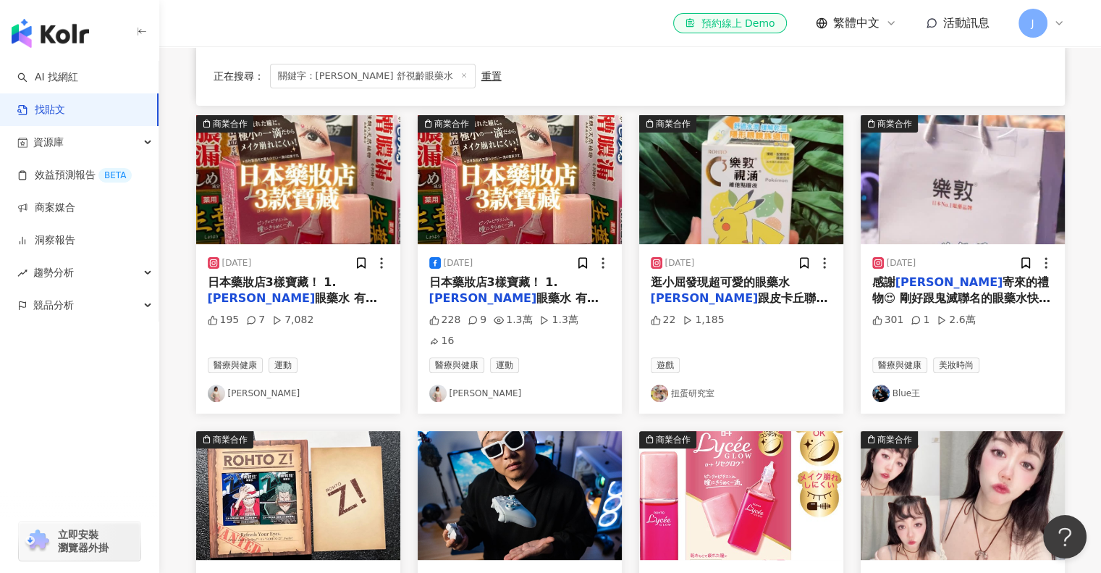
scroll to position [434, 0]
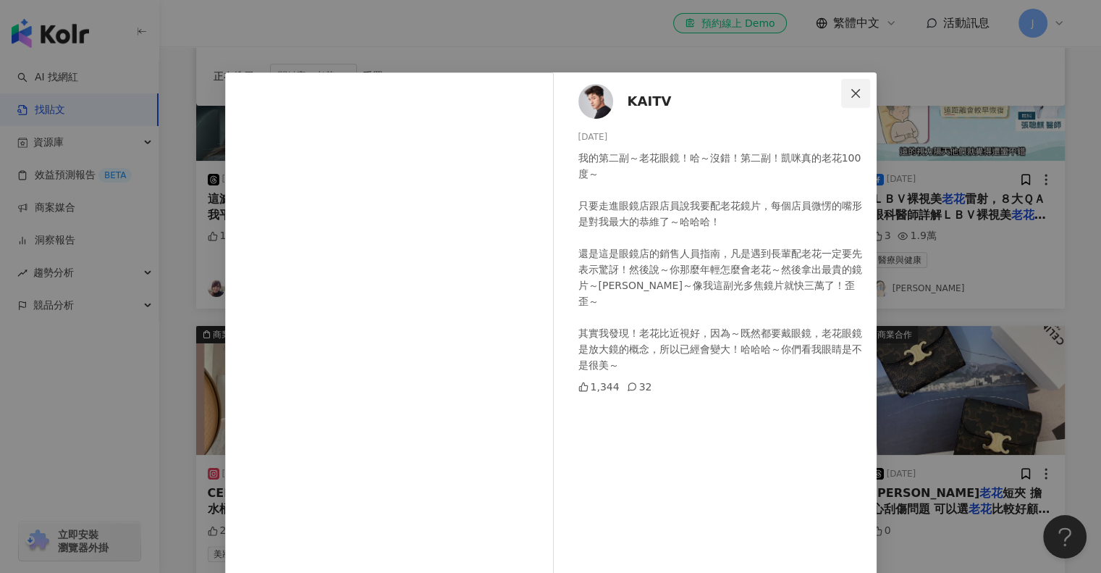
click at [851, 92] on icon "close" at bounding box center [855, 92] width 9 height 9
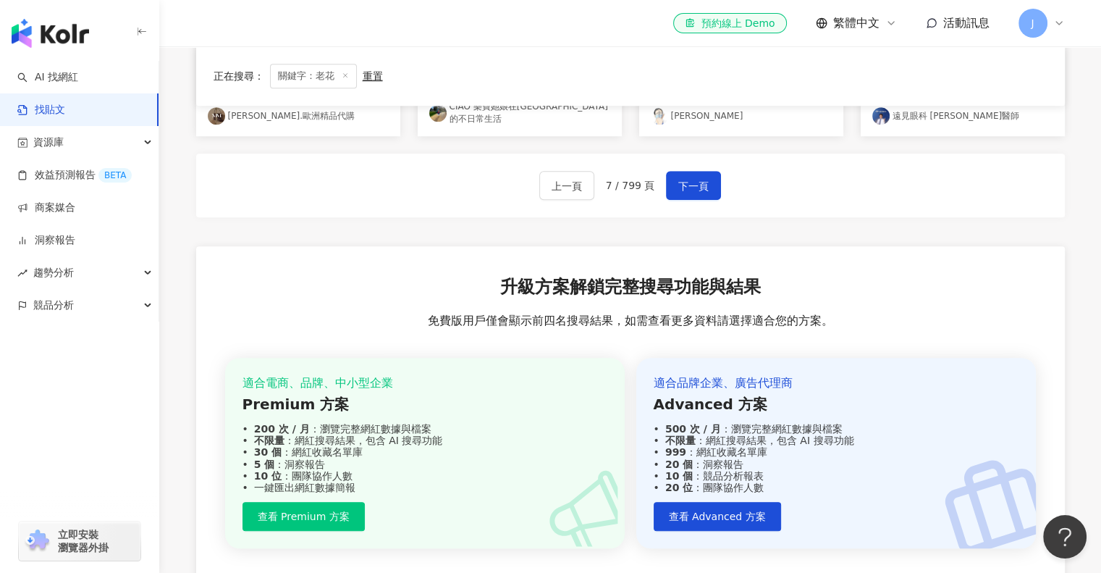
scroll to position [1158, 0]
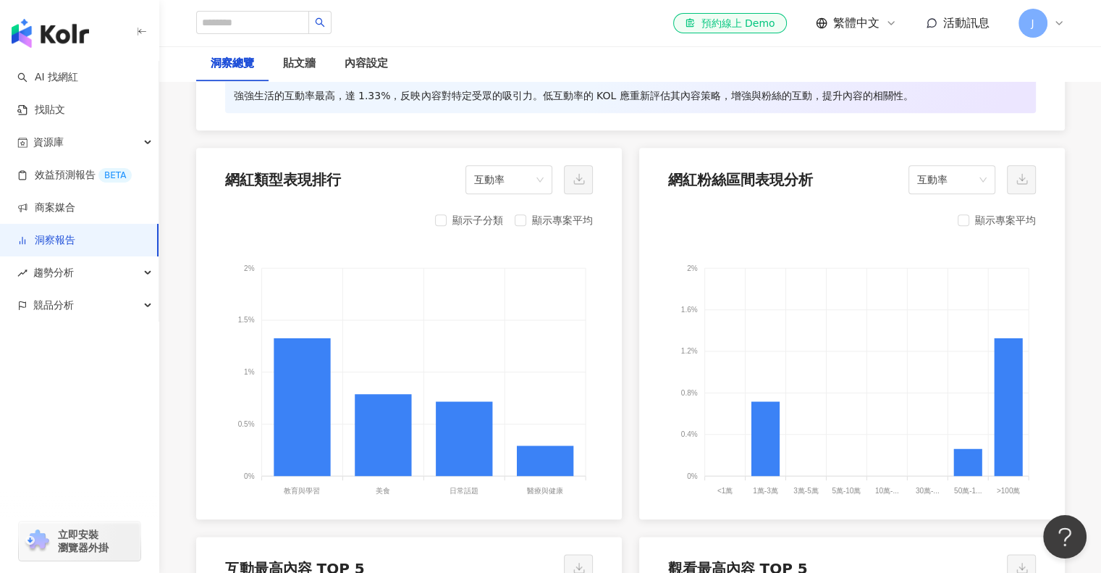
scroll to position [1810, 0]
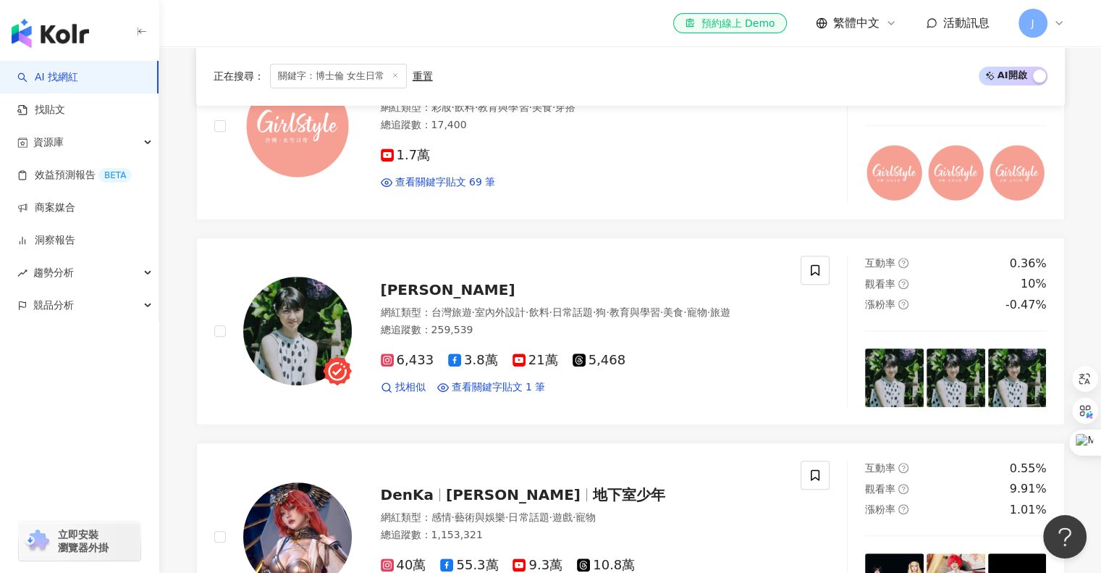
scroll to position [724, 0]
